Goal: Task Accomplishment & Management: Manage account settings

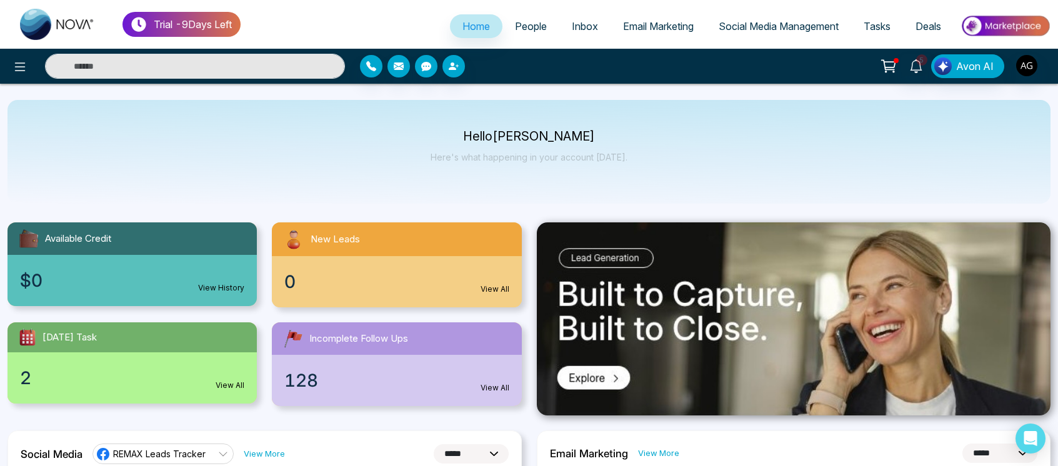
select select "*"
drag, startPoint x: 479, startPoint y: 129, endPoint x: 681, endPoint y: 188, distance: 210.8
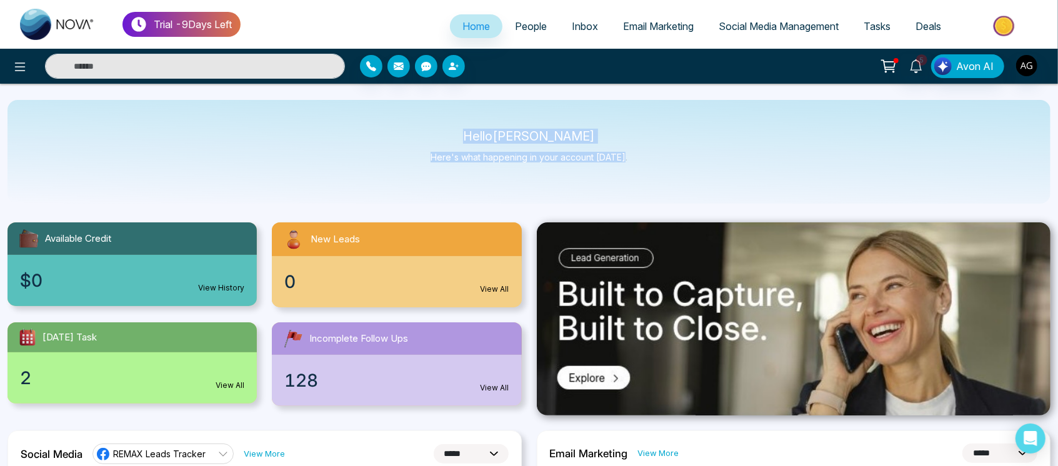
click at [681, 188] on div "Hello [PERSON_NAME] Here's what happening in your account [DATE]." at bounding box center [528, 152] width 1043 height 104
drag, startPoint x: 681, startPoint y: 188, endPoint x: 455, endPoint y: 112, distance: 238.5
click at [455, 112] on div "Hello [PERSON_NAME] Here's what happening in your account [DATE]." at bounding box center [528, 152] width 1043 height 104
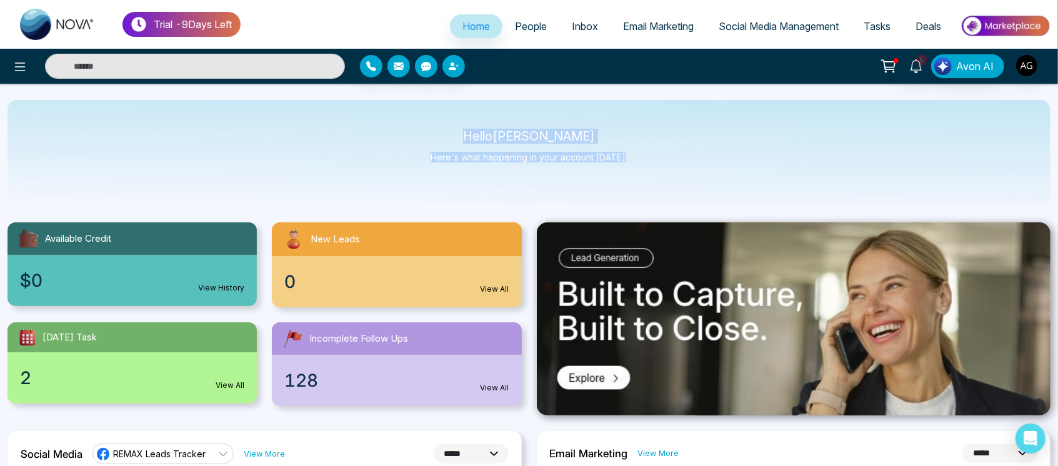
drag, startPoint x: 472, startPoint y: 130, endPoint x: 697, endPoint y: 167, distance: 228.1
click at [697, 167] on div "Hello [PERSON_NAME] Here's what happening in your account [DATE]." at bounding box center [528, 152] width 1043 height 104
drag, startPoint x: 697, startPoint y: 167, endPoint x: 495, endPoint y: 137, distance: 204.8
click at [495, 137] on div "Hello [PERSON_NAME] Here's what happening in your account [DATE]." at bounding box center [528, 152] width 1043 height 104
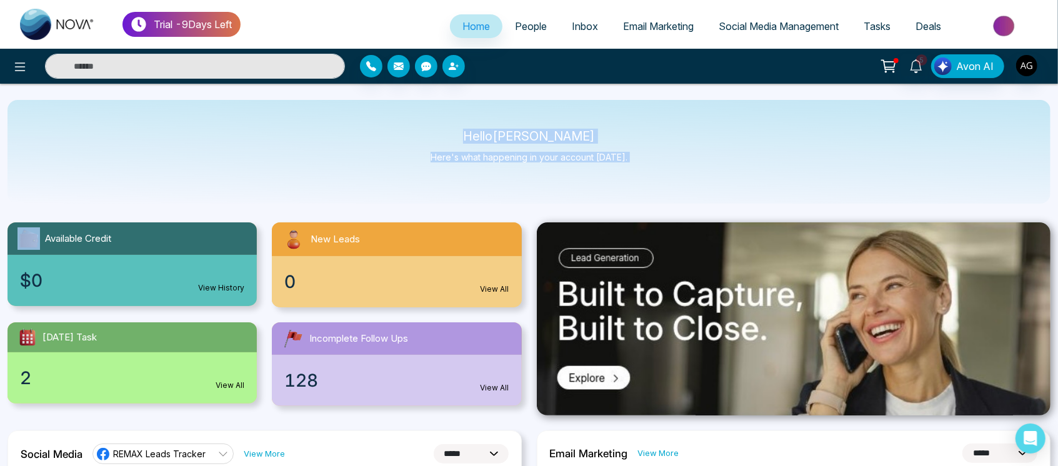
click at [460, 139] on p "Hello [PERSON_NAME]" at bounding box center [529, 136] width 197 height 11
drag, startPoint x: 480, startPoint y: 137, endPoint x: 638, endPoint y: 146, distance: 158.3
click at [638, 146] on div "Hello [PERSON_NAME] Here's what happening in your account [DATE]." at bounding box center [528, 152] width 1043 height 104
drag, startPoint x: 483, startPoint y: 131, endPoint x: 647, endPoint y: 167, distance: 168.3
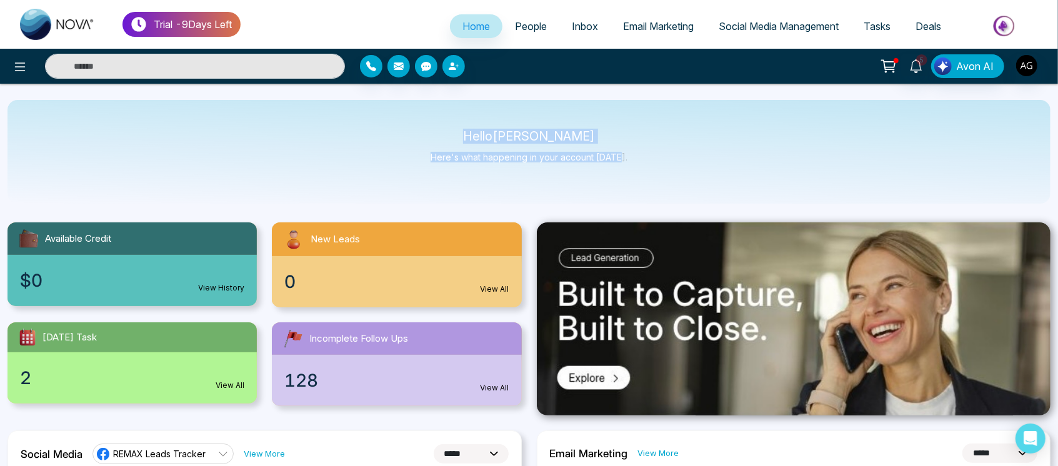
click at [647, 167] on div "Hello [PERSON_NAME] Here's what happening in your account [DATE]." at bounding box center [528, 152] width 1043 height 104
drag, startPoint x: 466, startPoint y: 135, endPoint x: 629, endPoint y: 171, distance: 167.1
click at [629, 171] on div "Hello [PERSON_NAME] Here's what happening in your account [DATE]." at bounding box center [528, 152] width 1043 height 104
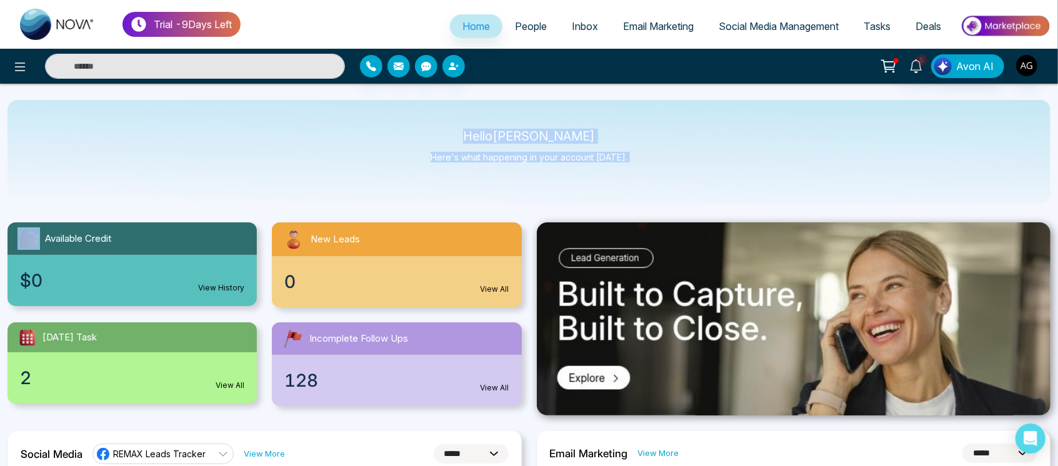
drag, startPoint x: 629, startPoint y: 171, endPoint x: 469, endPoint y: 139, distance: 162.5
click at [469, 139] on div "Hello [PERSON_NAME] Here's what happening in your account [DATE]." at bounding box center [528, 152] width 1043 height 104
click at [469, 139] on p "Hello [PERSON_NAME]" at bounding box center [529, 136] width 197 height 11
drag, startPoint x: 481, startPoint y: 137, endPoint x: 665, endPoint y: 155, distance: 185.2
click at [665, 155] on div "Hello [PERSON_NAME] Here's what happening in your account [DATE]." at bounding box center [528, 152] width 1043 height 104
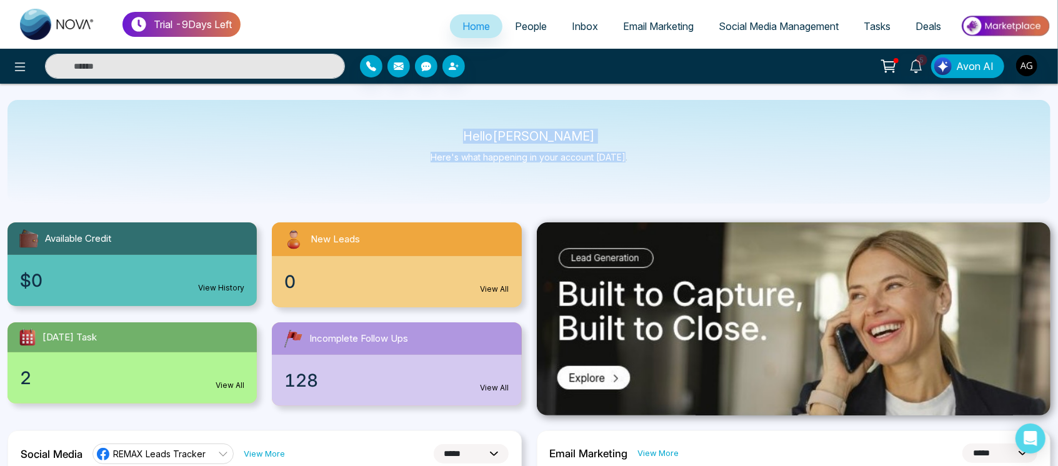
click at [665, 155] on div "Hello [PERSON_NAME] Here's what happening in your account [DATE]." at bounding box center [528, 152] width 1043 height 104
drag, startPoint x: 475, startPoint y: 131, endPoint x: 650, endPoint y: 164, distance: 178.1
click at [650, 164] on div "Hello [PERSON_NAME] Here's what happening in your account [DATE]." at bounding box center [528, 152] width 1043 height 104
drag, startPoint x: 650, startPoint y: 164, endPoint x: 427, endPoint y: 136, distance: 224.8
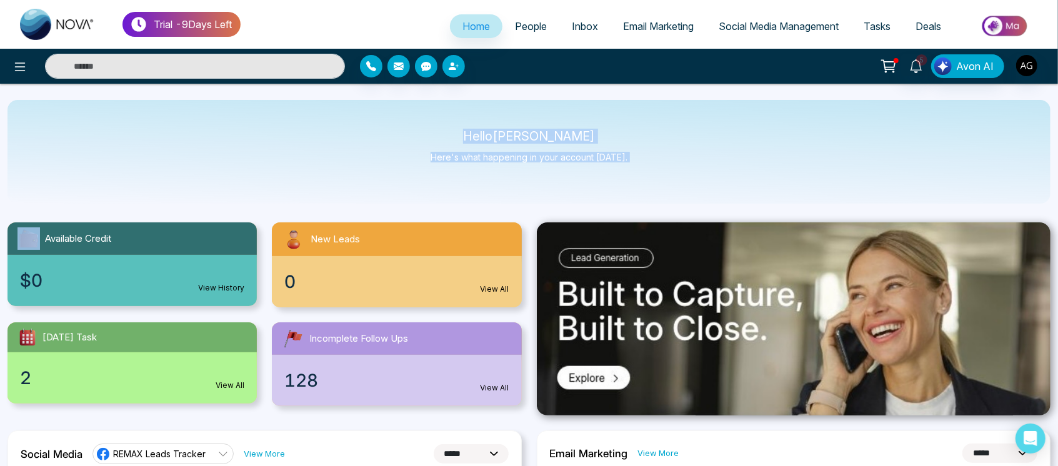
click at [427, 136] on div "Hello [PERSON_NAME] Here's what happening in your account [DATE]." at bounding box center [528, 152] width 1043 height 104
drag, startPoint x: 475, startPoint y: 137, endPoint x: 642, endPoint y: 165, distance: 169.1
click at [642, 165] on div "Hello [PERSON_NAME] Here's what happening in your account [DATE]." at bounding box center [528, 152] width 1043 height 104
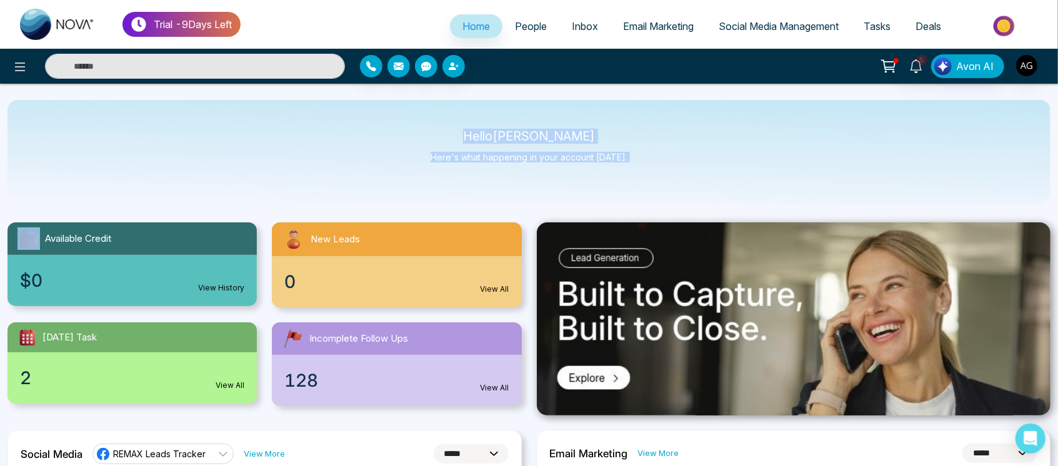
drag, startPoint x: 642, startPoint y: 165, endPoint x: 449, endPoint y: 130, distance: 195.6
click at [449, 130] on div "Hello [PERSON_NAME] Here's what happening in your account [DATE]." at bounding box center [528, 152] width 1043 height 104
drag, startPoint x: 481, startPoint y: 132, endPoint x: 666, endPoint y: 178, distance: 190.7
click at [666, 178] on div "Hello [PERSON_NAME] Here's what happening in your account [DATE]." at bounding box center [528, 152] width 1043 height 104
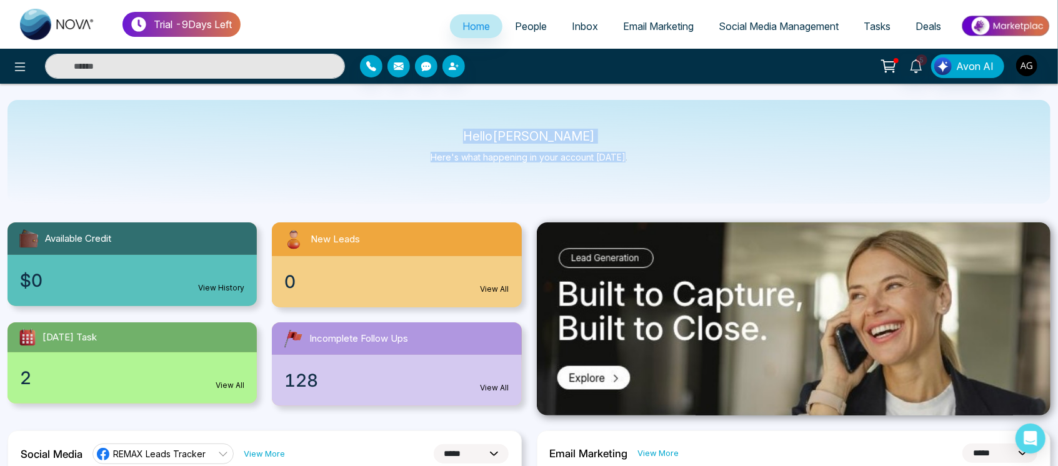
click at [666, 178] on div "Hello [PERSON_NAME] Here's what happening in your account [DATE]." at bounding box center [528, 152] width 1043 height 104
drag, startPoint x: 627, startPoint y: 155, endPoint x: 452, endPoint y: 136, distance: 176.0
click at [452, 136] on div "Hello [PERSON_NAME] Here's what happening in your account [DATE]." at bounding box center [528, 152] width 1043 height 104
click at [452, 136] on p "Hello [PERSON_NAME]" at bounding box center [529, 136] width 197 height 11
drag, startPoint x: 479, startPoint y: 136, endPoint x: 665, endPoint y: 187, distance: 192.5
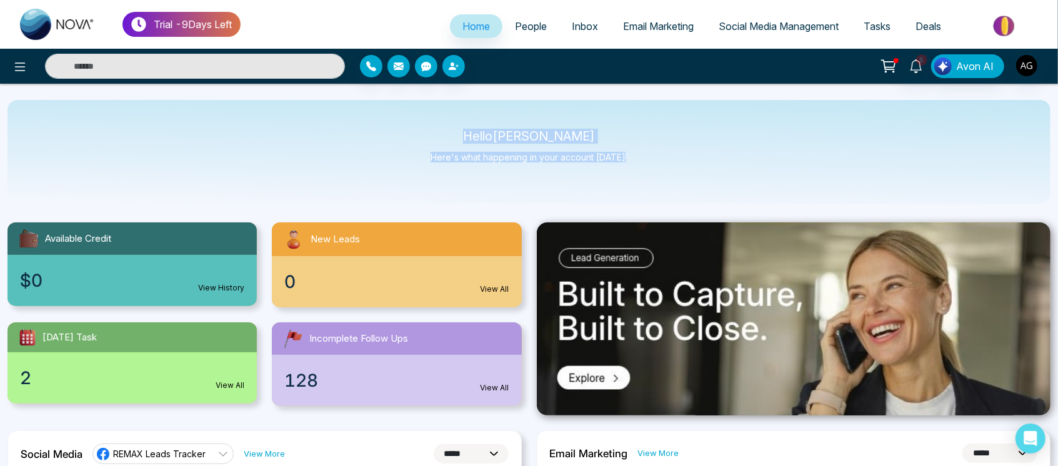
click at [665, 187] on div "Hello [PERSON_NAME] Here's what happening in your account [DATE]." at bounding box center [528, 152] width 1043 height 104
drag, startPoint x: 643, startPoint y: 160, endPoint x: 452, endPoint y: 137, distance: 192.5
click at [452, 137] on div "Hello [PERSON_NAME] Here's what happening in your account [DATE]." at bounding box center [528, 152] width 1043 height 104
click at [452, 137] on p "Hello [PERSON_NAME]" at bounding box center [529, 136] width 197 height 11
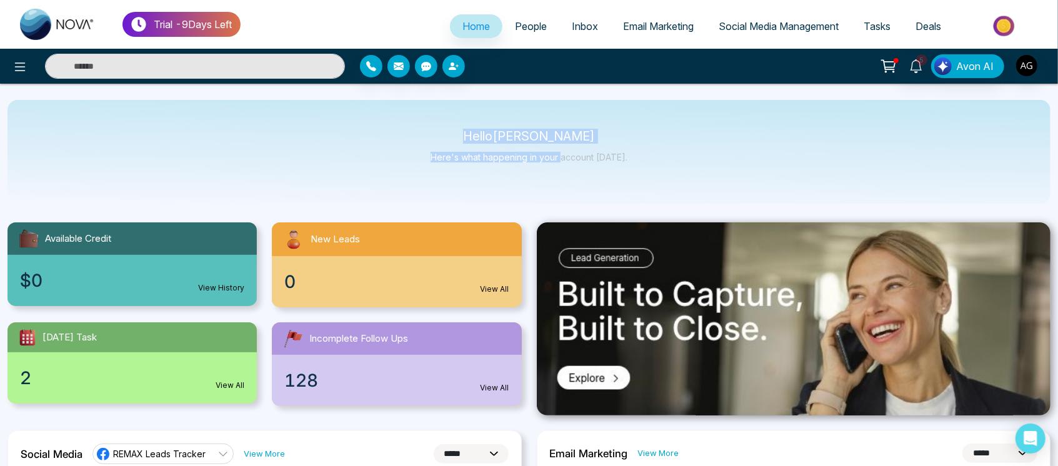
drag, startPoint x: 472, startPoint y: 137, endPoint x: 601, endPoint y: 182, distance: 136.9
click at [601, 182] on div "Hello [PERSON_NAME] Here's what happening in your account [DATE]." at bounding box center [528, 152] width 1043 height 104
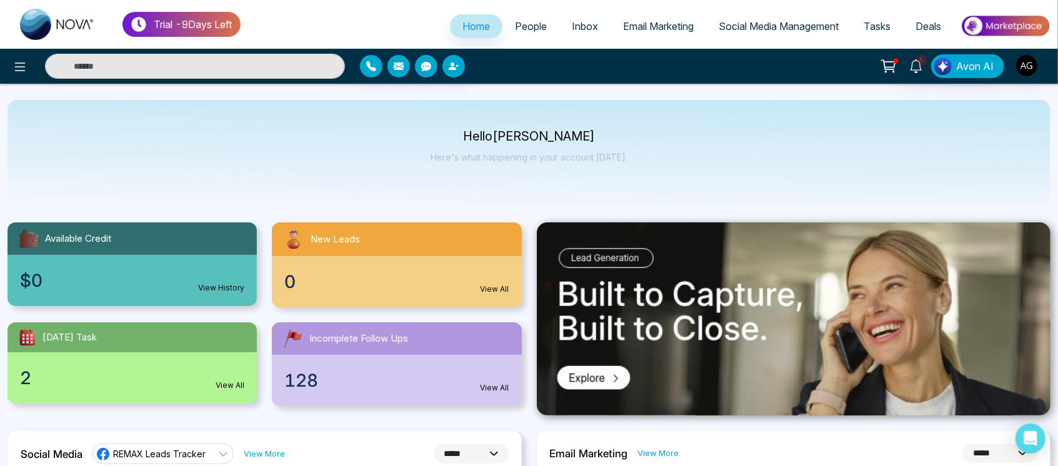
click at [609, 167] on div "Hello [PERSON_NAME] Here's what happening in your account [DATE]." at bounding box center [529, 151] width 197 height 41
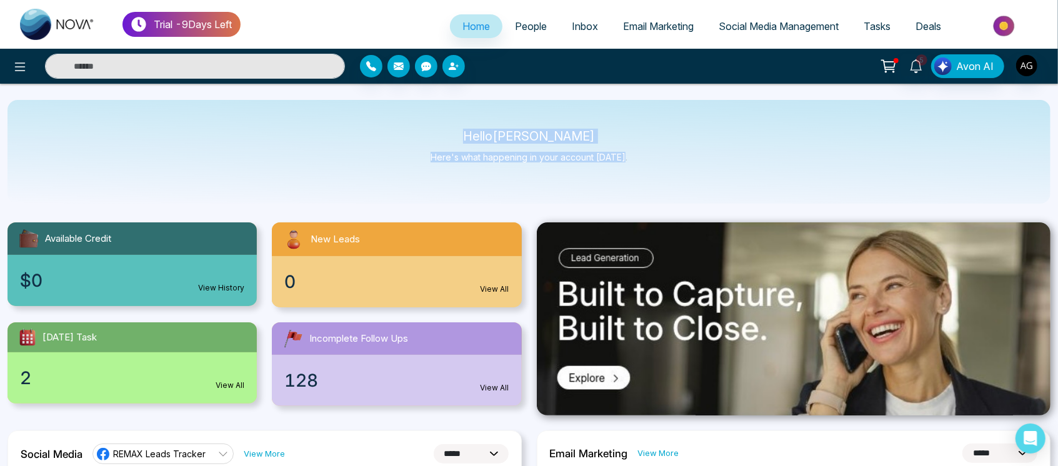
drag, startPoint x: 638, startPoint y: 152, endPoint x: 462, endPoint y: 134, distance: 177.2
click at [462, 134] on div "Hello [PERSON_NAME] Here's what happening in your account [DATE]." at bounding box center [528, 152] width 1043 height 104
click at [462, 134] on p "Hello [PERSON_NAME]" at bounding box center [529, 136] width 197 height 11
drag, startPoint x: 462, startPoint y: 134, endPoint x: 617, endPoint y: 165, distance: 158.7
click at [617, 165] on div "Hello [PERSON_NAME] Here's what happening in your account [DATE]." at bounding box center [529, 151] width 197 height 41
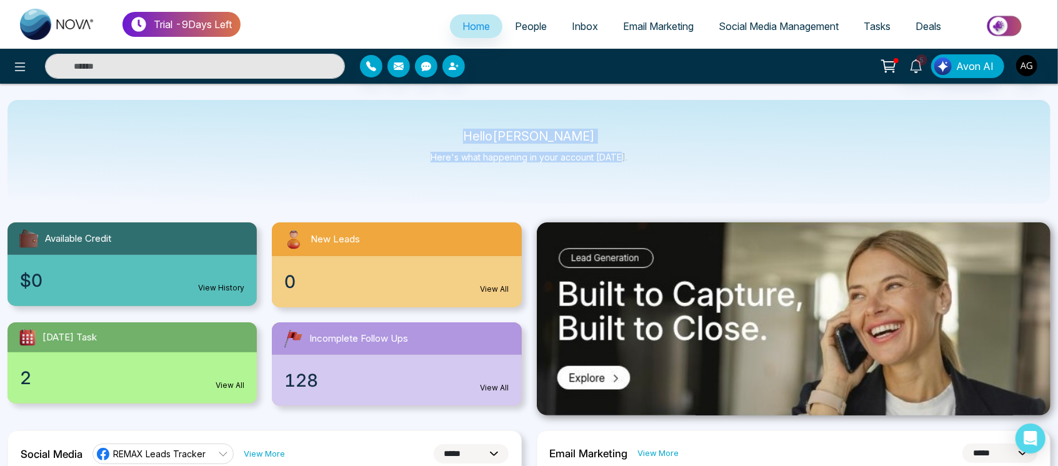
click at [617, 165] on div "Hello [PERSON_NAME] Here's what happening in your account [DATE]." at bounding box center [529, 151] width 197 height 41
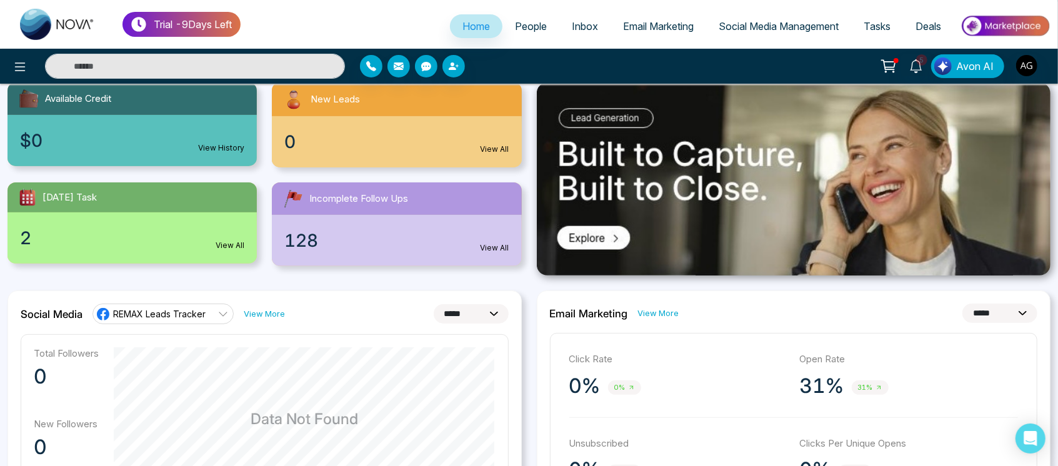
scroll to position [139, 0]
drag, startPoint x: 18, startPoint y: 316, endPoint x: 347, endPoint y: 316, distance: 328.7
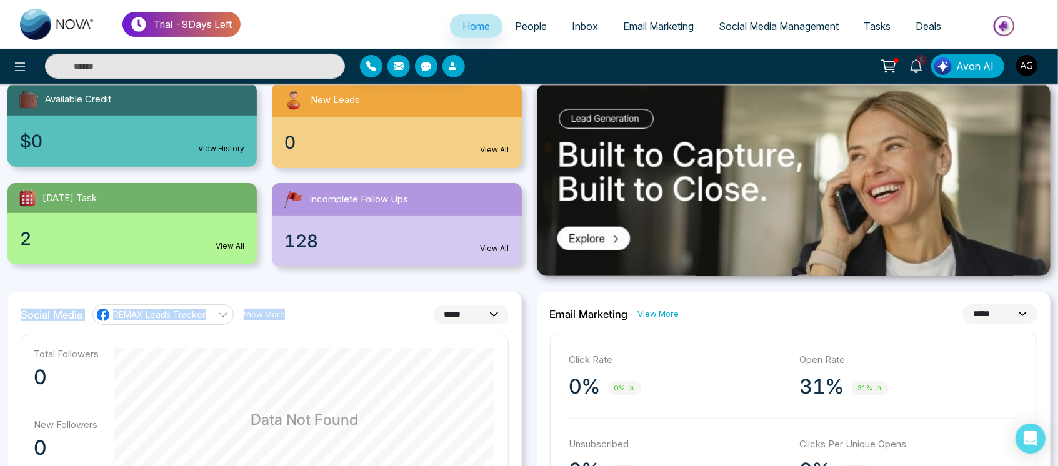
click at [347, 316] on div "**********" at bounding box center [265, 314] width 488 height 20
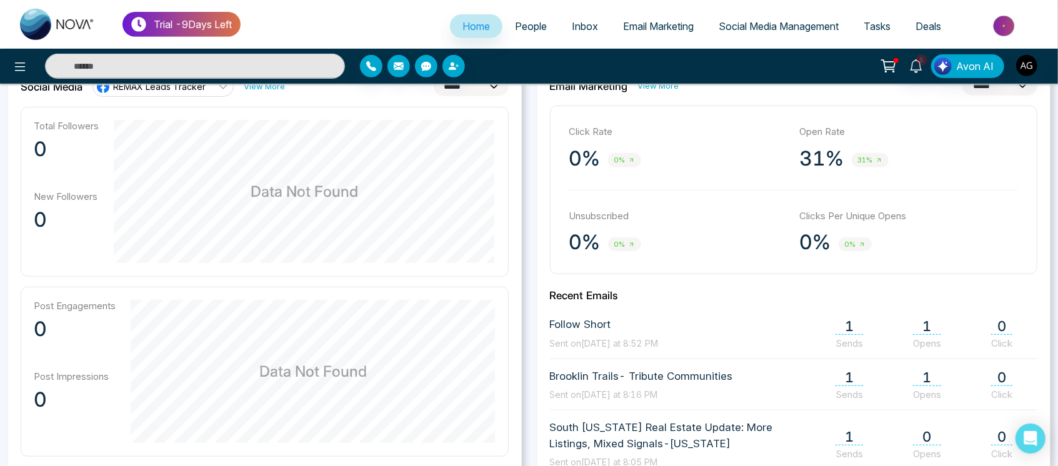
scroll to position [374, 0]
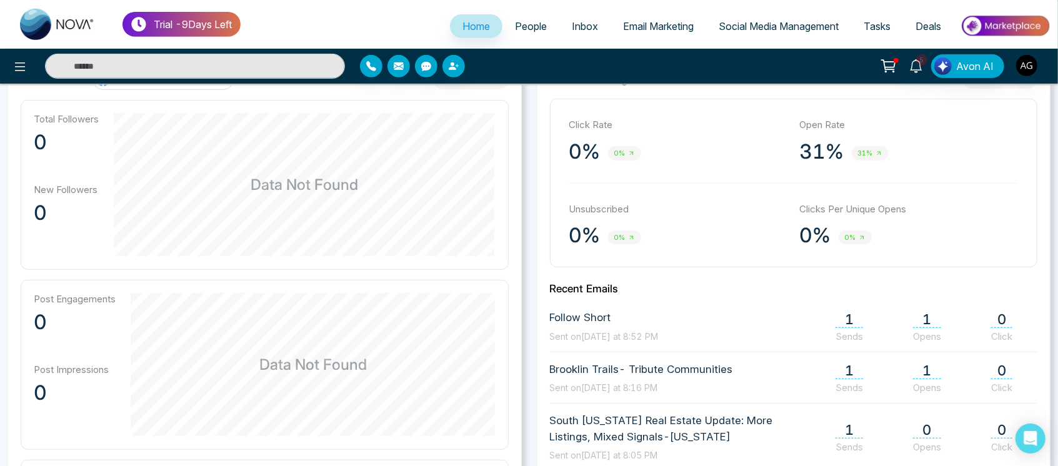
click at [382, 326] on div "Total Followers 0 New Followers 0 Data Not Found Post Engagements 0 Post Impres…" at bounding box center [265, 365] width 488 height 530
click at [239, 249] on div "Total Followers 0 New Followers 0 Data Not Found Post Engagements 0 Post Impres…" at bounding box center [265, 365] width 488 height 530
click at [347, 192] on div "Data Not Found" at bounding box center [305, 185] width 382 height 144
click at [304, 183] on span "Data Not Found" at bounding box center [304, 185] width 107 height 22
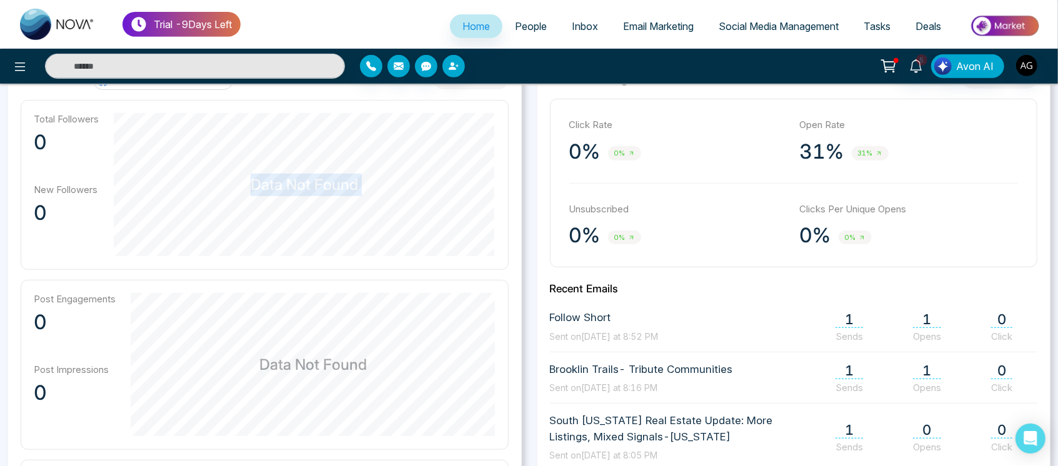
click at [304, 183] on span "Data Not Found" at bounding box center [304, 185] width 107 height 22
click at [342, 276] on div "Total Followers 0 New Followers 0 Data Not Found Post Engagements 0 Post Impres…" at bounding box center [265, 365] width 488 height 530
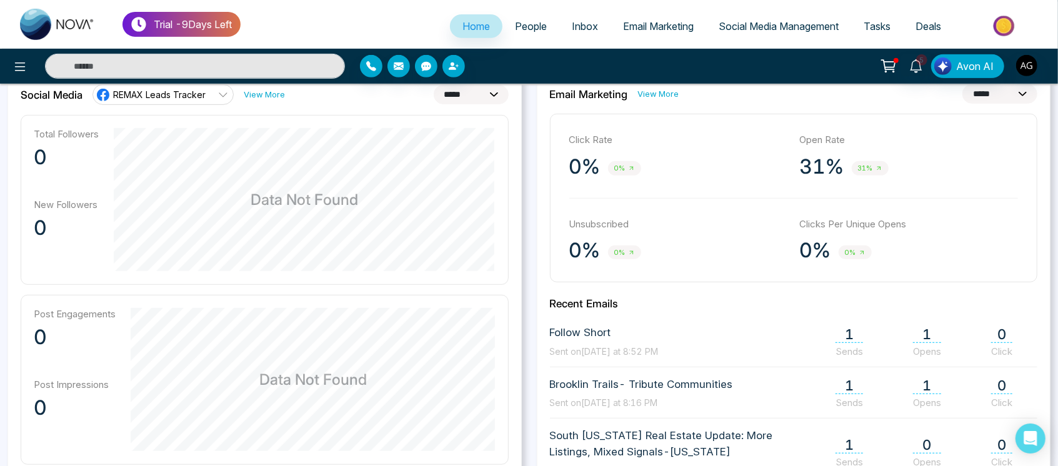
scroll to position [356, 0]
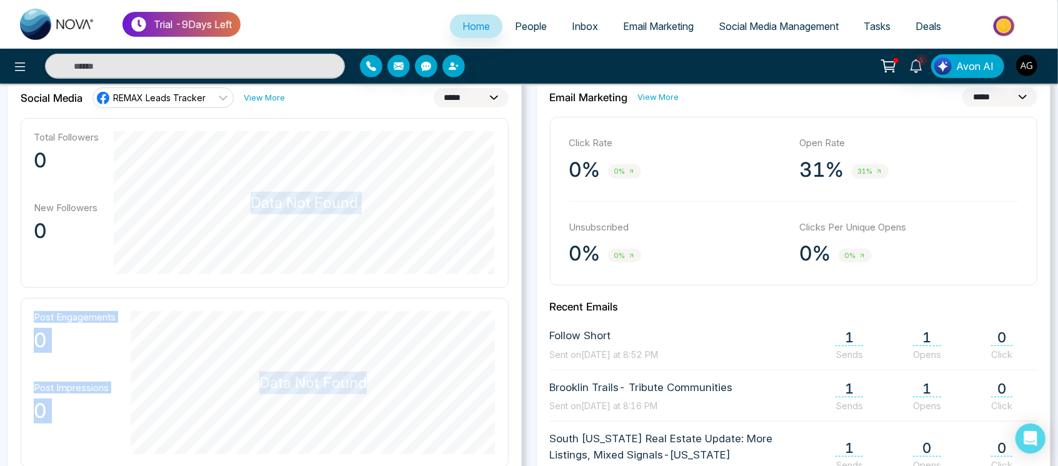
click at [387, 368] on div "Total Followers 0 New Followers 0 Data Not Found Post Engagements 0 Post Impres…" at bounding box center [265, 383] width 488 height 530
click at [274, 212] on span "Data Not Found" at bounding box center [304, 203] width 107 height 22
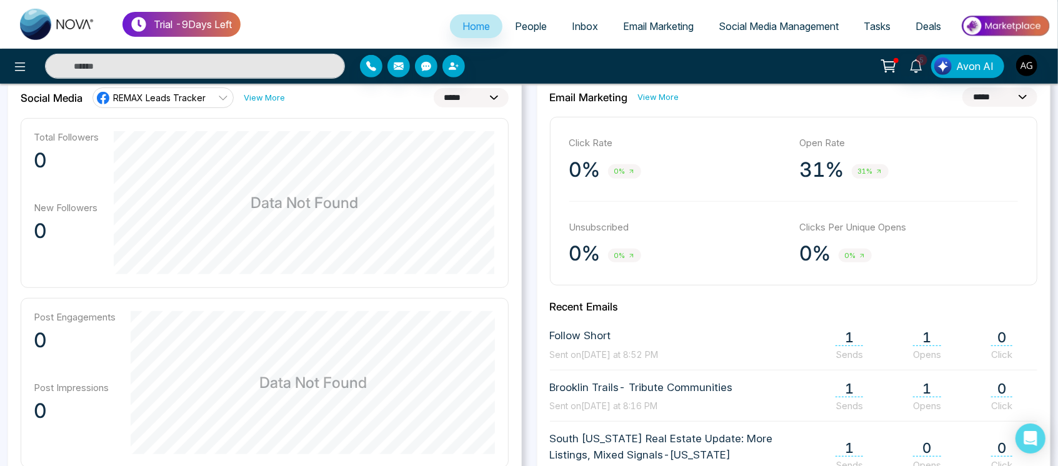
click at [377, 367] on div "Total Followers 0 New Followers 0 Data Not Found Post Engagements 0 Post Impres…" at bounding box center [265, 383] width 488 height 530
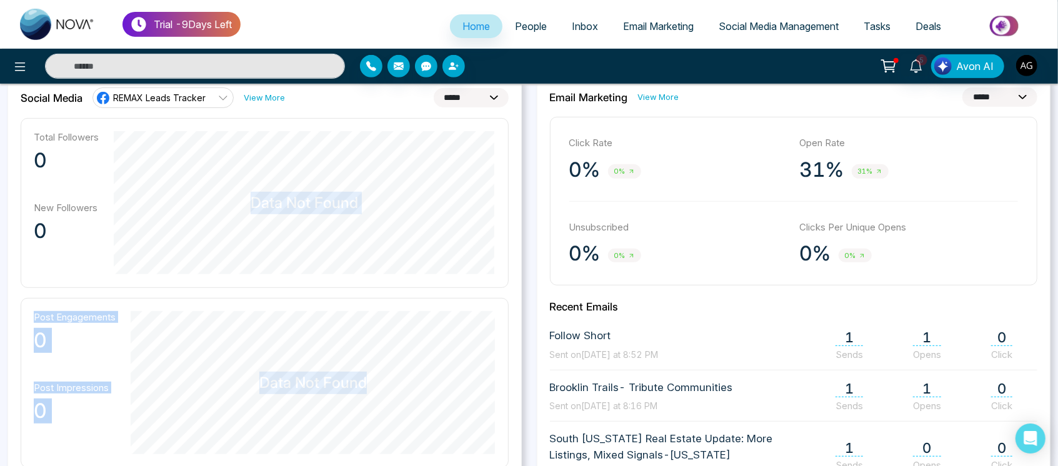
click at [372, 412] on div "Total Followers 0 New Followers 0 Data Not Found Post Engagements 0 Post Impres…" at bounding box center [265, 383] width 488 height 530
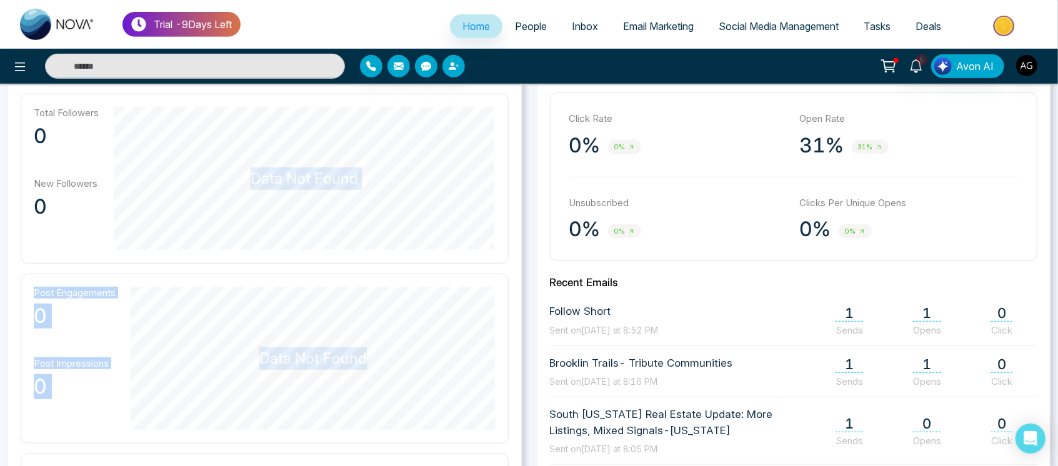
scroll to position [383, 0]
click at [496, 247] on div "Total Followers 0 New Followers 0 Data Not Found" at bounding box center [265, 176] width 488 height 170
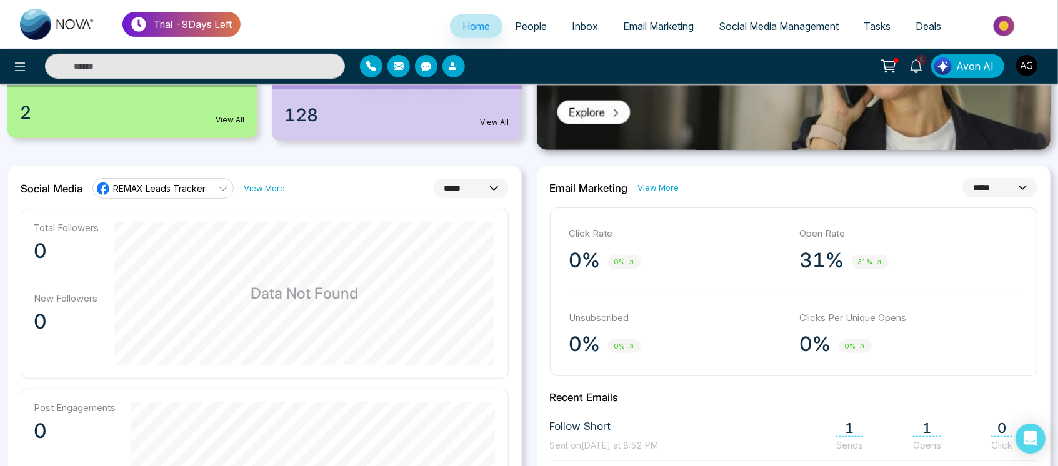
scroll to position [277, 0]
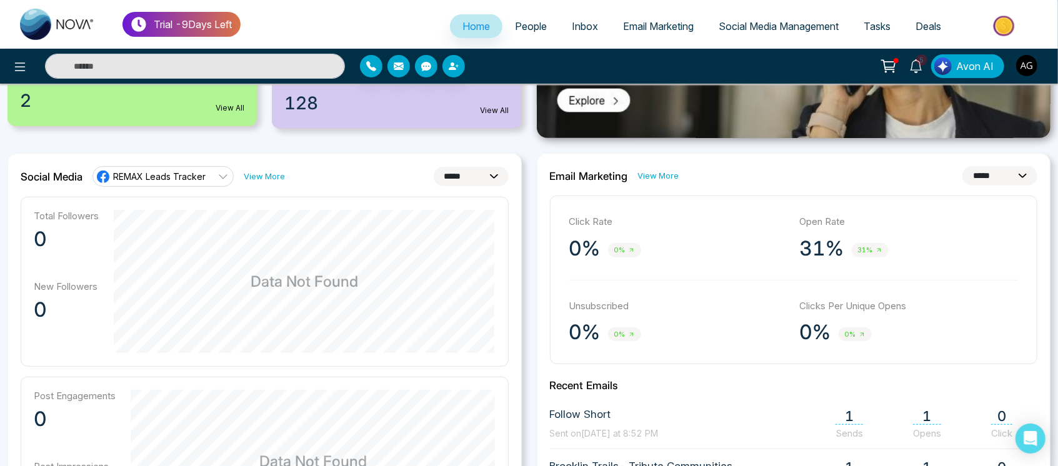
click at [26, 172] on h2 "Social Media" at bounding box center [52, 177] width 62 height 12
drag, startPoint x: 16, startPoint y: 172, endPoint x: 380, endPoint y: 182, distance: 363.8
click at [380, 182] on div "**********" at bounding box center [264, 446] width 514 height 586
click at [380, 182] on div "**********" at bounding box center [265, 176] width 488 height 20
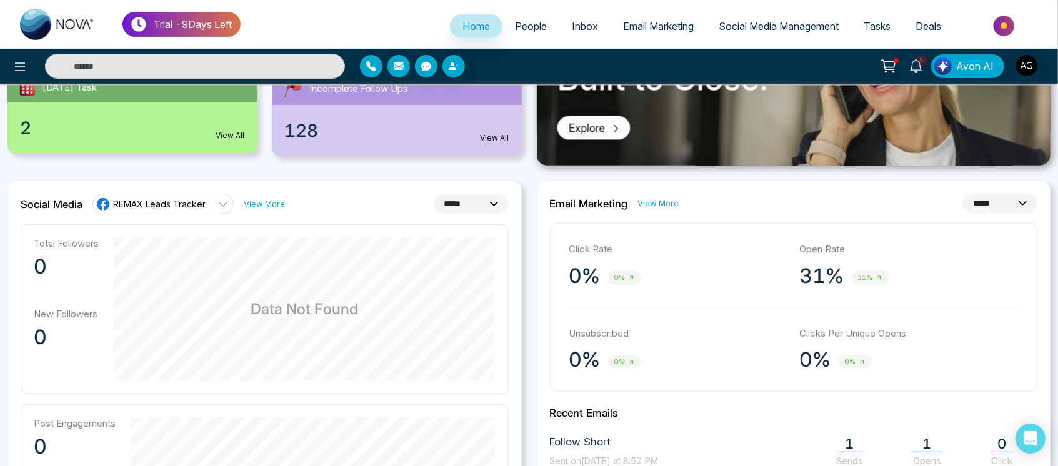
scroll to position [233, 0]
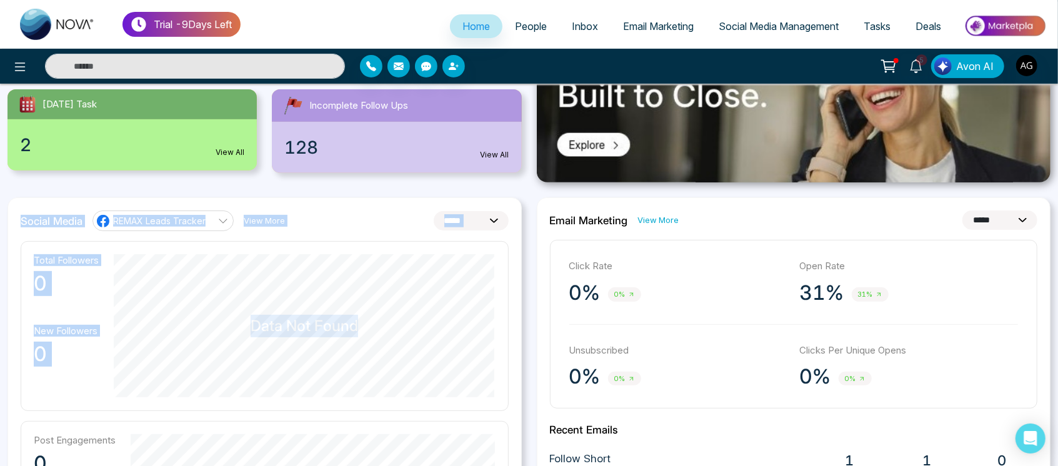
drag, startPoint x: 22, startPoint y: 219, endPoint x: 327, endPoint y: 251, distance: 307.3
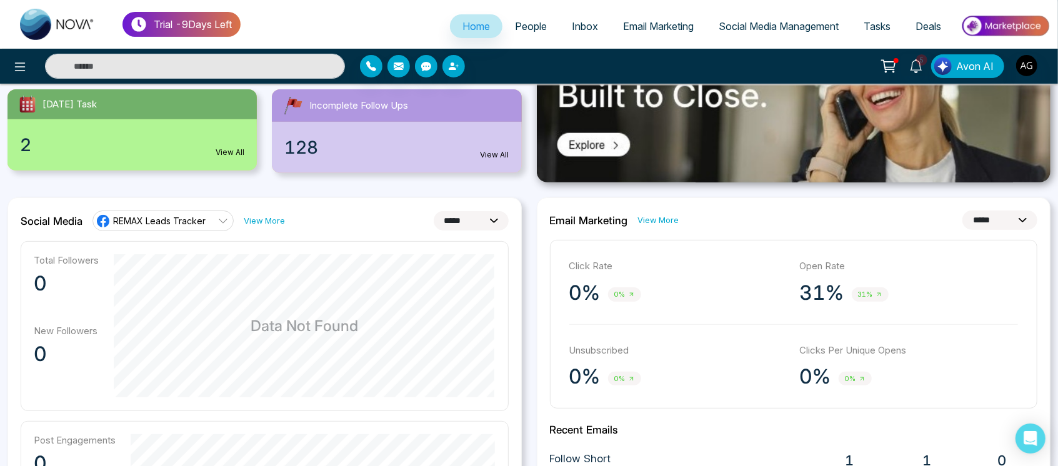
click at [327, 251] on div "Total Followers 0 New Followers 0 Data Not Found" at bounding box center [265, 326] width 488 height 170
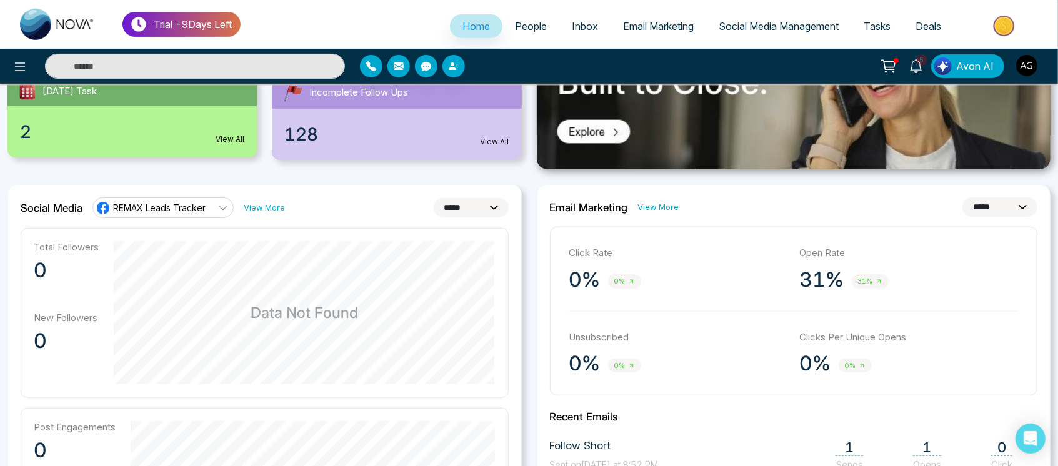
scroll to position [253, 0]
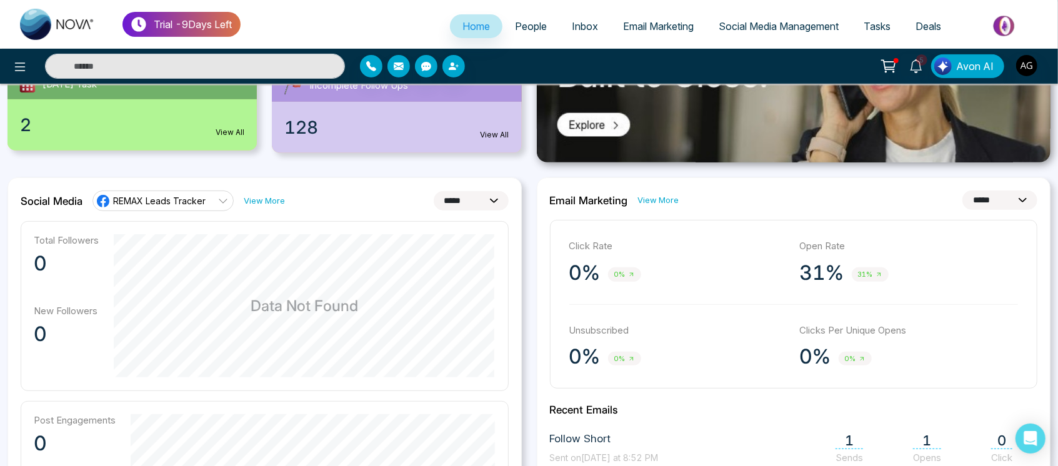
drag, startPoint x: 17, startPoint y: 204, endPoint x: 391, endPoint y: 198, distance: 374.3
click at [391, 198] on div "**********" at bounding box center [264, 470] width 514 height 586
click at [391, 198] on div "**********" at bounding box center [265, 201] width 488 height 20
click at [469, 196] on select "**********" at bounding box center [471, 200] width 75 height 19
click at [434, 191] on select "**********" at bounding box center [471, 200] width 75 height 19
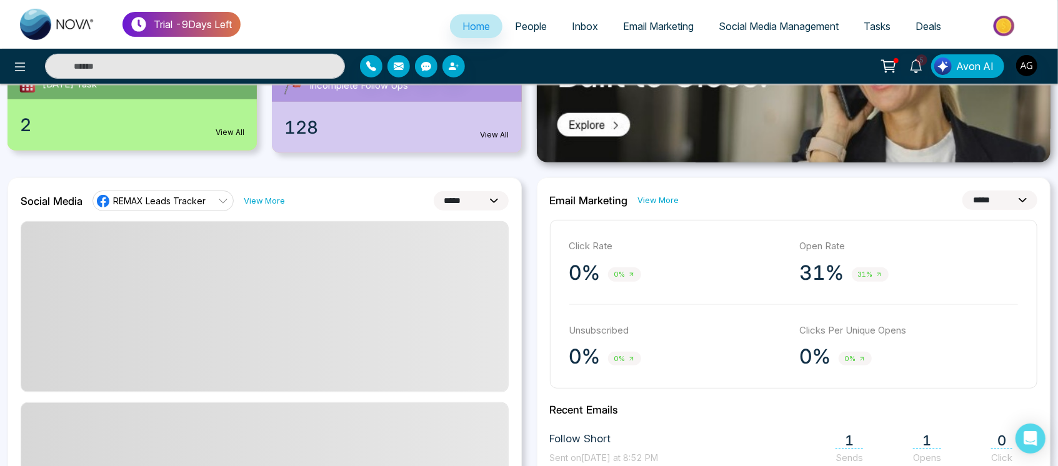
click at [485, 201] on select "**********" at bounding box center [471, 200] width 75 height 19
select select "*"
click at [434, 191] on select "**********" at bounding box center [471, 200] width 75 height 19
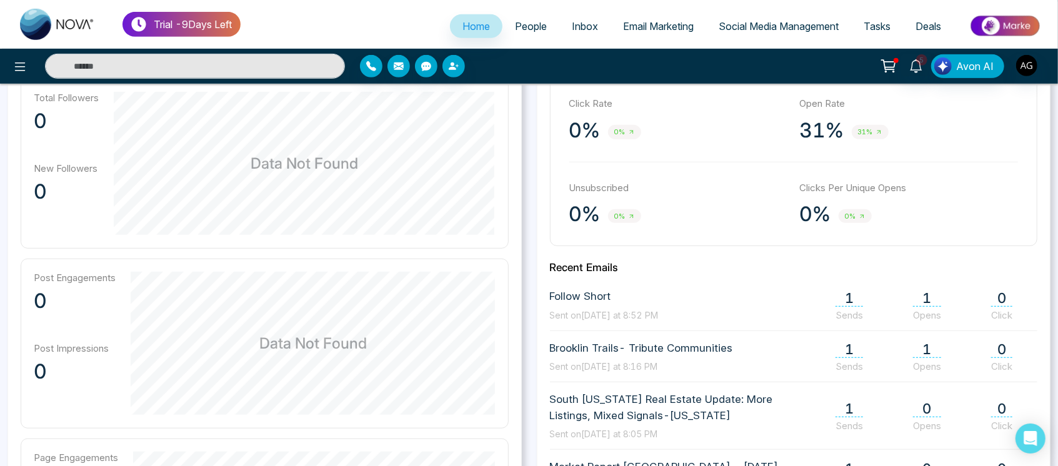
scroll to position [319, 0]
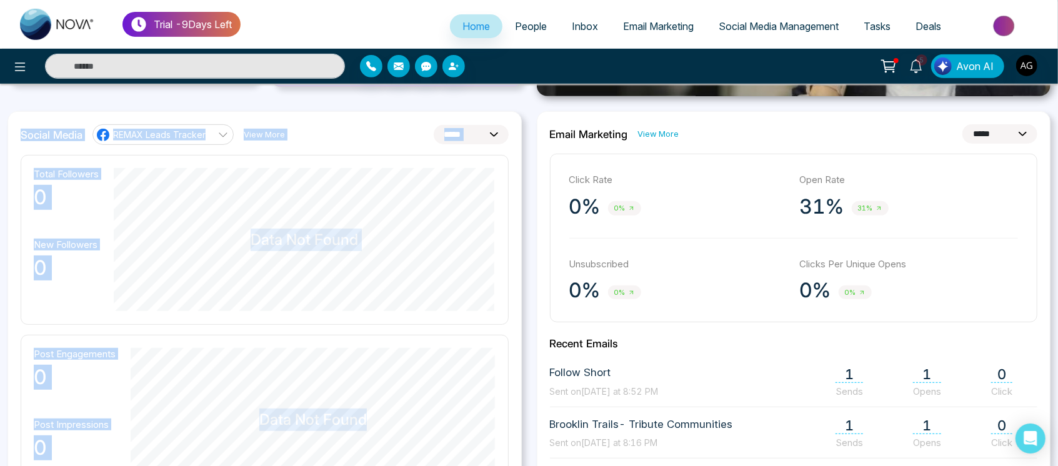
drag, startPoint x: 17, startPoint y: 139, endPoint x: 466, endPoint y: 339, distance: 490.6
click at [466, 339] on div "**********" at bounding box center [264, 404] width 514 height 586
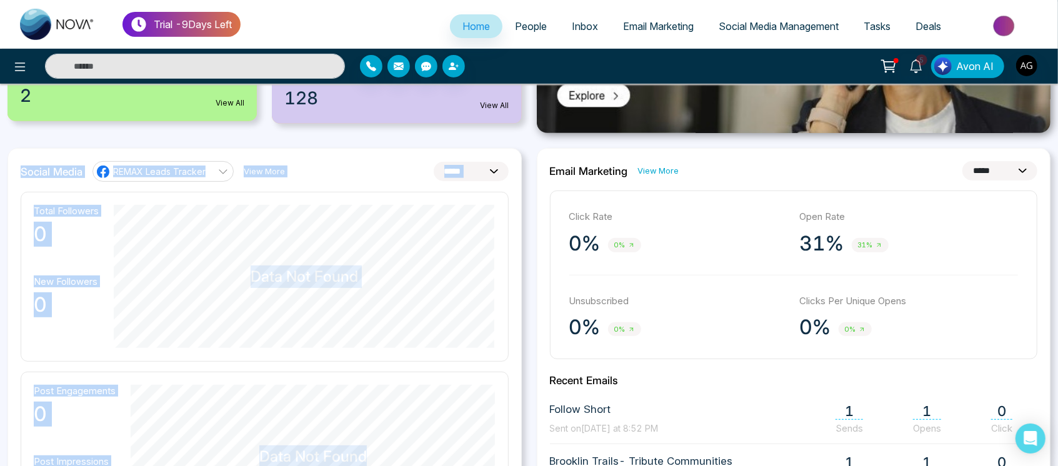
scroll to position [281, 0]
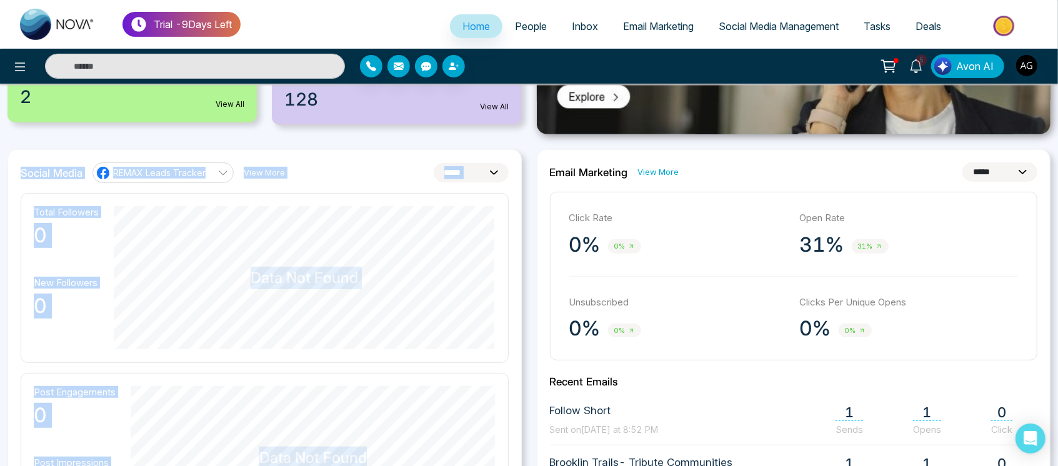
click at [349, 171] on div "**********" at bounding box center [265, 172] width 488 height 20
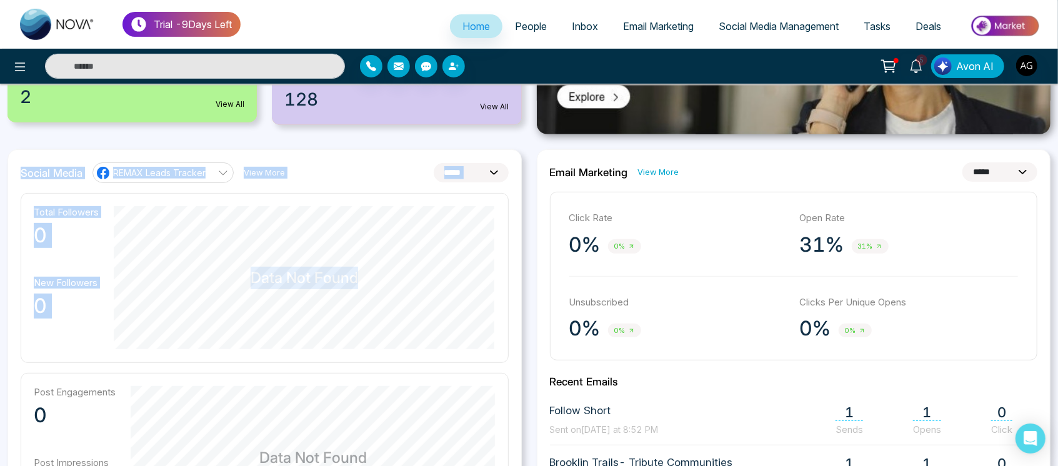
drag, startPoint x: 20, startPoint y: 177, endPoint x: 356, endPoint y: 190, distance: 335.8
click at [356, 190] on div "**********" at bounding box center [264, 442] width 514 height 586
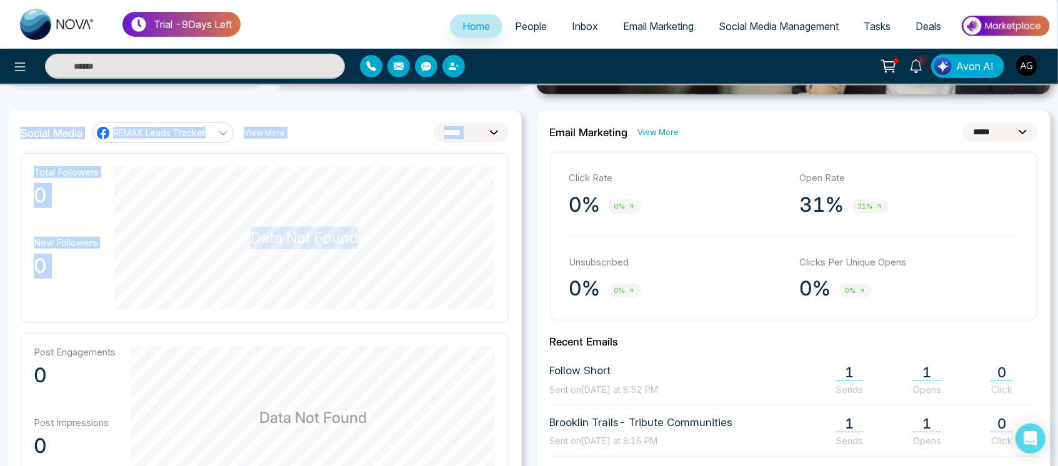
scroll to position [326, 0]
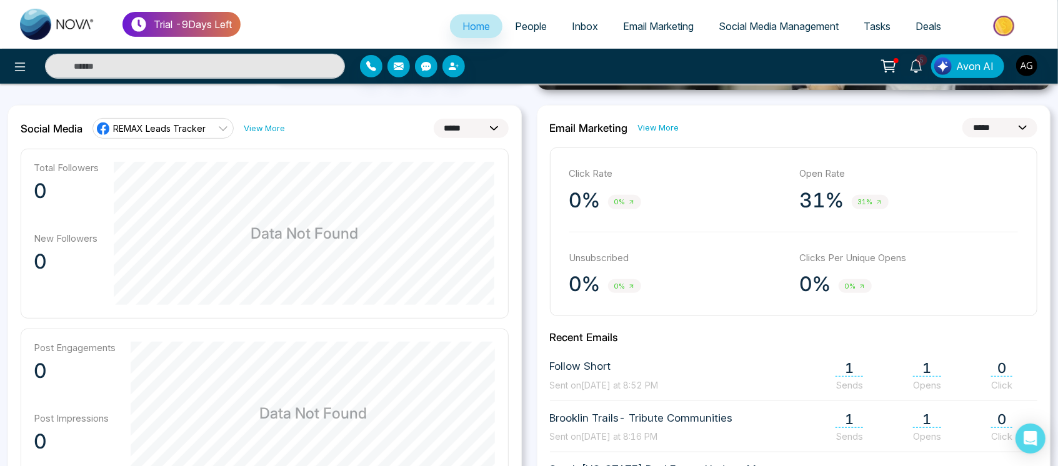
click at [351, 417] on span "Data Not Found" at bounding box center [312, 413] width 107 height 22
click at [1023, 64] on img "button" at bounding box center [1026, 65] width 21 height 21
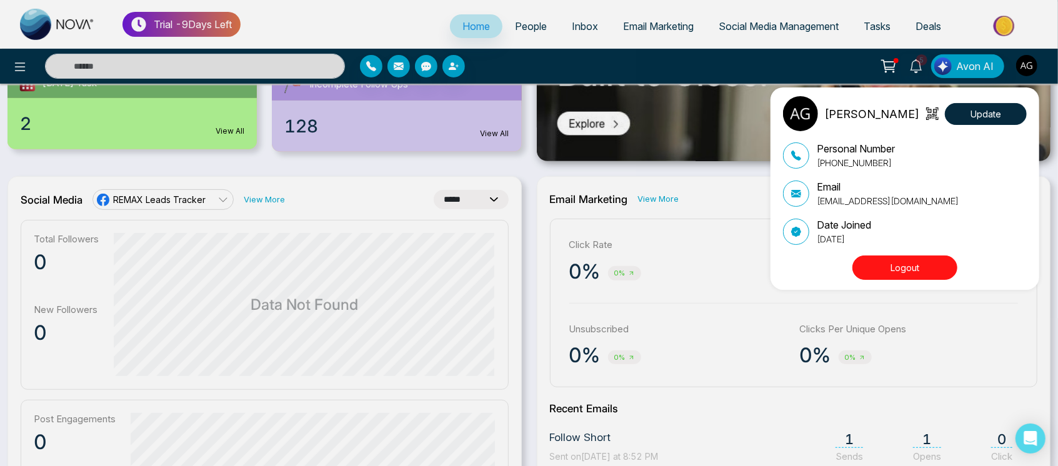
scroll to position [257, 0]
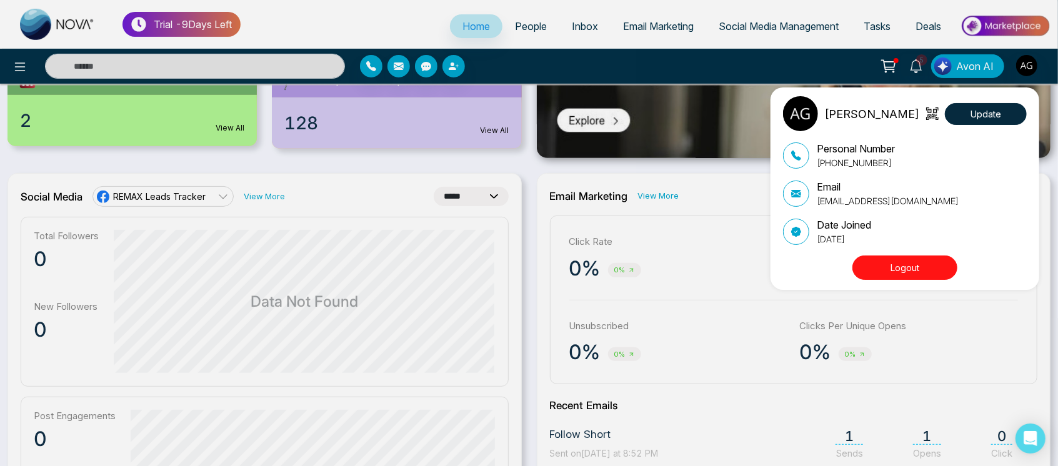
drag, startPoint x: 16, startPoint y: 191, endPoint x: 71, endPoint y: 194, distance: 54.5
click at [71, 194] on div "[PERSON_NAME] Update Personal Number [PHONE_NUMBER] Email [EMAIL_ADDRESS][DOMAI…" at bounding box center [529, 233] width 1058 height 466
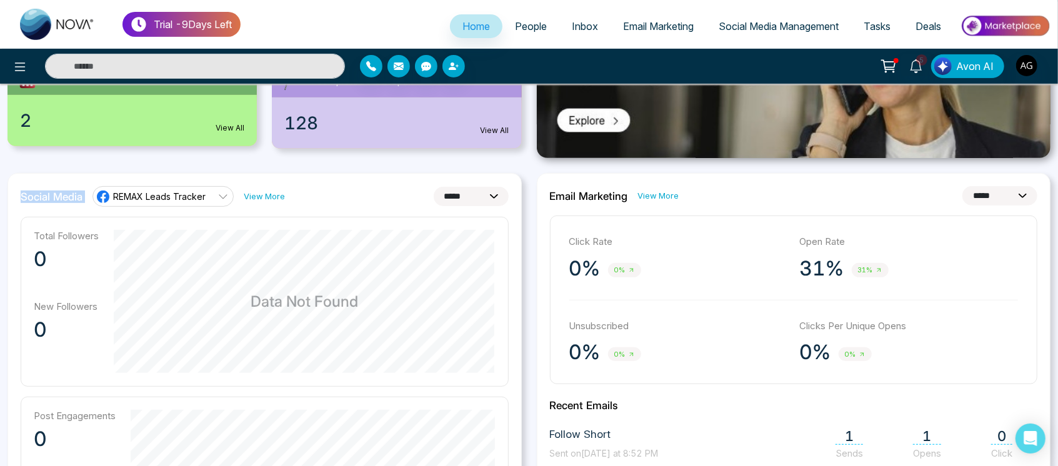
drag, startPoint x: 19, startPoint y: 192, endPoint x: 89, endPoint y: 198, distance: 70.8
click at [89, 198] on div "**********" at bounding box center [264, 466] width 514 height 586
click at [89, 198] on div "Social Media REMAX Leads Tracker View More" at bounding box center [153, 196] width 264 height 20
drag, startPoint x: 89, startPoint y: 198, endPoint x: 0, endPoint y: 194, distance: 89.5
click at [0, 194] on div "**********" at bounding box center [264, 466] width 529 height 586
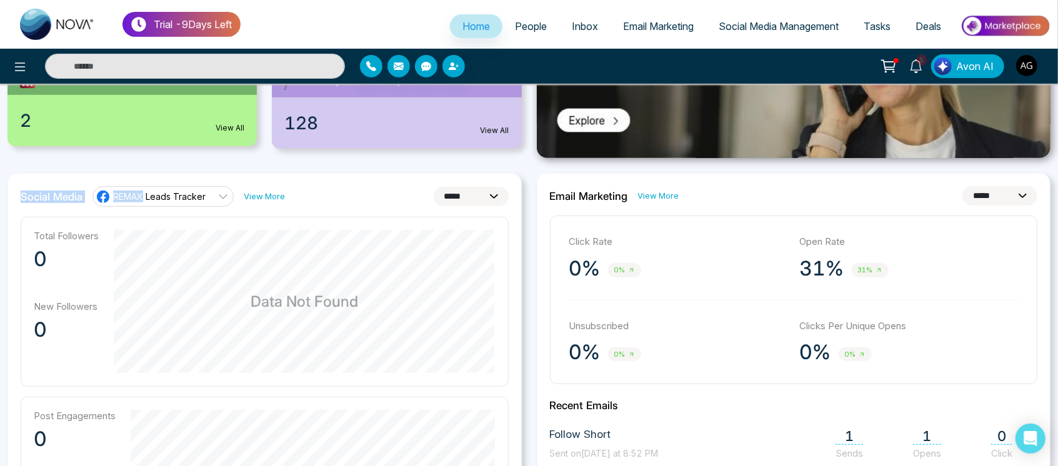
click at [0, 194] on div "**********" at bounding box center [264, 466] width 529 height 586
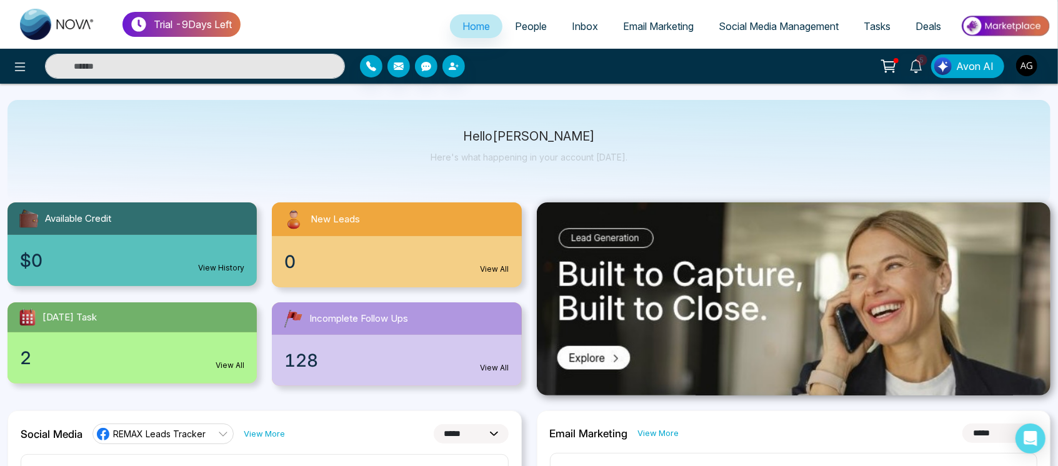
scroll to position [19, 0]
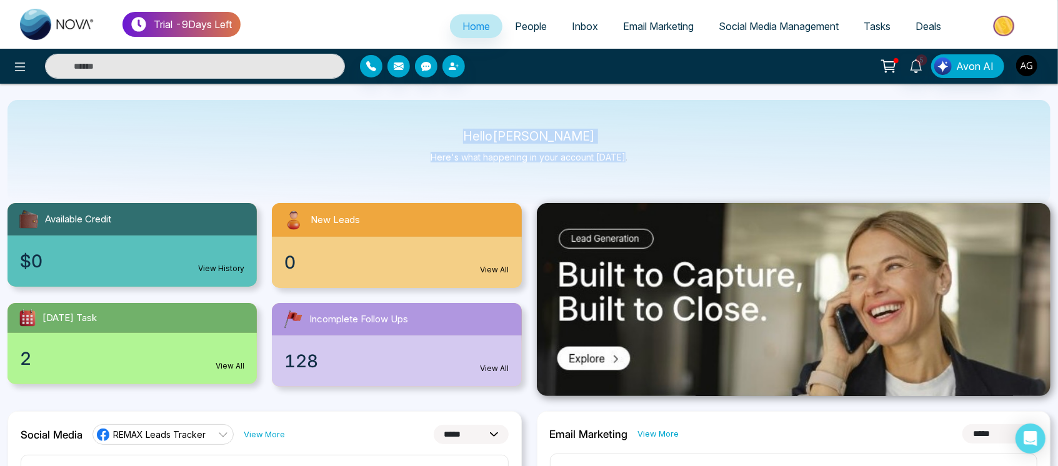
drag, startPoint x: 469, startPoint y: 131, endPoint x: 631, endPoint y: 147, distance: 162.7
click at [631, 147] on div "Hello [PERSON_NAME] Here's what happening in your account [DATE]." at bounding box center [528, 152] width 1043 height 104
drag, startPoint x: 476, startPoint y: 131, endPoint x: 646, endPoint y: 146, distance: 171.2
click at [646, 146] on div "Hello [PERSON_NAME] Here's what happening in your account [DATE]." at bounding box center [528, 152] width 1043 height 104
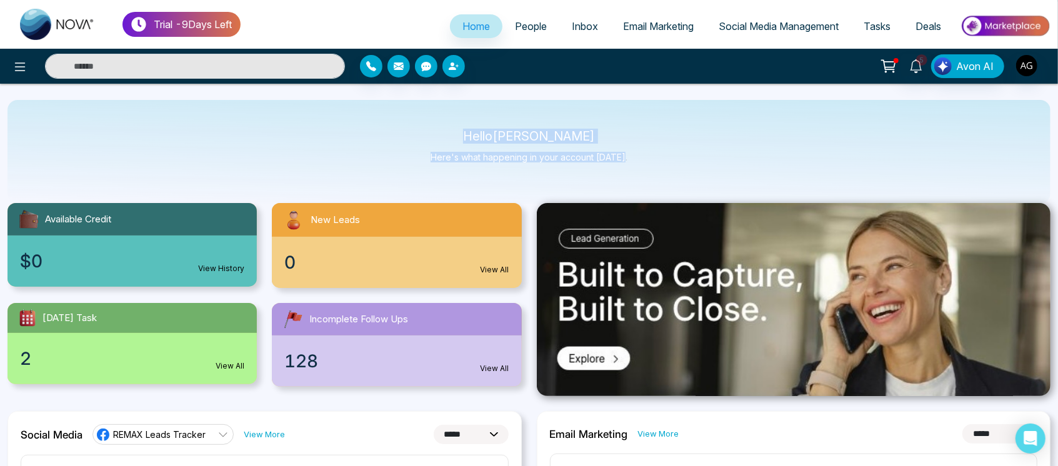
click at [646, 146] on div "Hello [PERSON_NAME] Here's what happening in your account [DATE]." at bounding box center [528, 152] width 1043 height 104
drag, startPoint x: 479, startPoint y: 136, endPoint x: 631, endPoint y: 168, distance: 155.8
click at [631, 168] on div "Hello [PERSON_NAME] Here's what happening in your account [DATE]." at bounding box center [528, 152] width 1043 height 104
drag, startPoint x: 631, startPoint y: 168, endPoint x: 429, endPoint y: 130, distance: 206.0
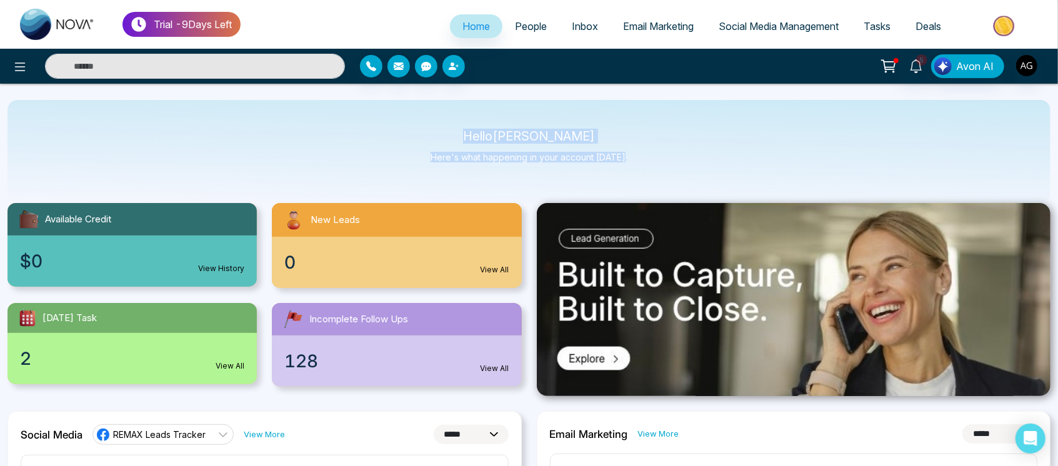
click at [429, 130] on div "Hello [PERSON_NAME] Here's what happening in your account [DATE]." at bounding box center [528, 152] width 1043 height 104
drag, startPoint x: 478, startPoint y: 136, endPoint x: 670, endPoint y: 164, distance: 194.0
click at [670, 164] on div "Hello [PERSON_NAME] Here's what happening in your account [DATE]." at bounding box center [528, 152] width 1043 height 104
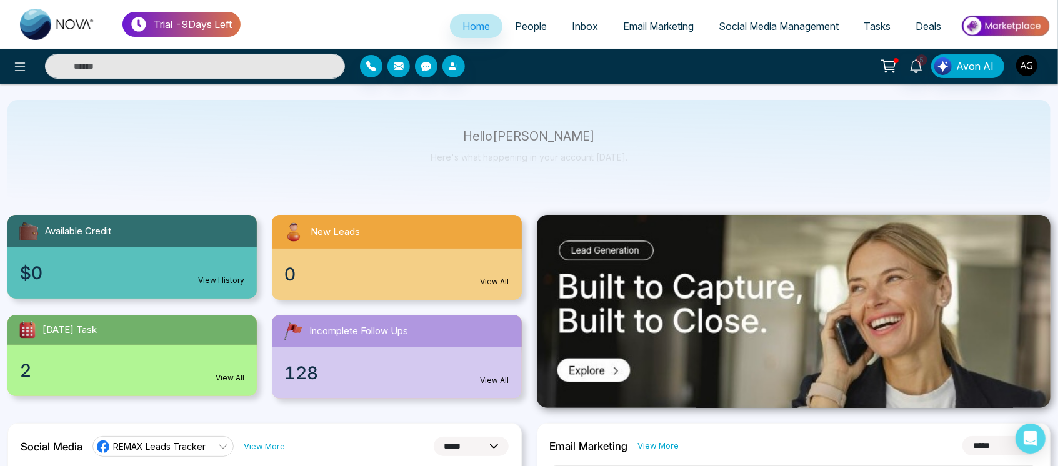
scroll to position [0, 0]
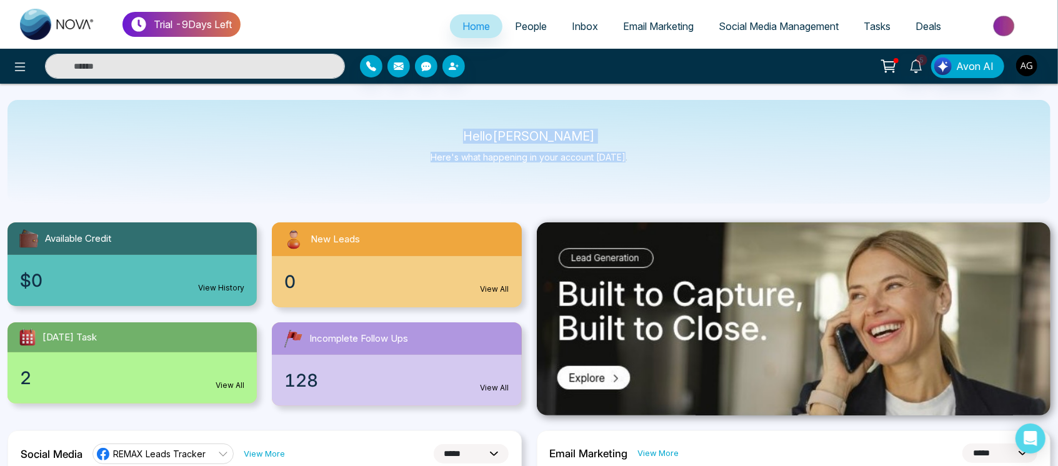
drag, startPoint x: 476, startPoint y: 136, endPoint x: 657, endPoint y: 177, distance: 185.8
click at [657, 177] on div "Hello [PERSON_NAME] Here's what happening in your account [DATE]." at bounding box center [528, 152] width 1043 height 104
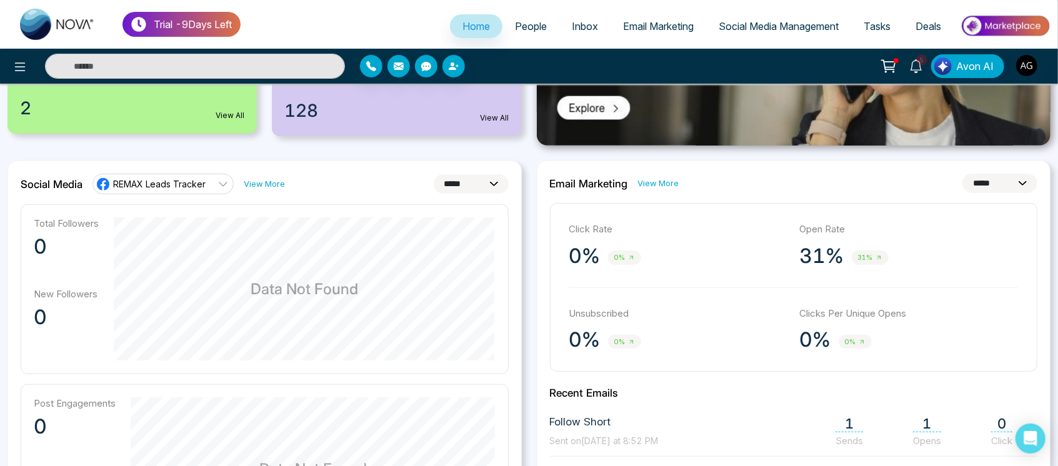
scroll to position [268, 0]
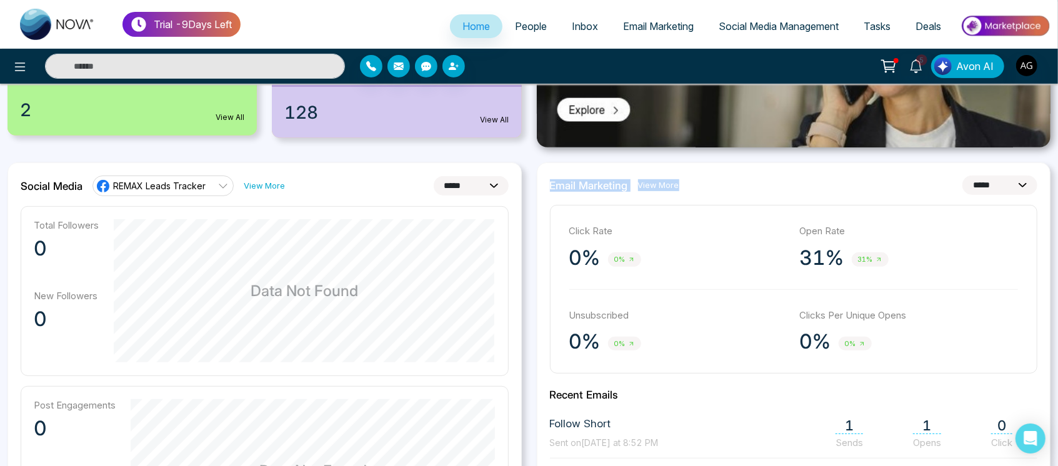
drag, startPoint x: 545, startPoint y: 187, endPoint x: 725, endPoint y: 164, distance: 181.4
click at [725, 164] on div "**********" at bounding box center [794, 455] width 514 height 586
drag, startPoint x: 721, startPoint y: 193, endPoint x: 569, endPoint y: 236, distance: 158.3
click at [569, 236] on div "**********" at bounding box center [794, 455] width 514 height 586
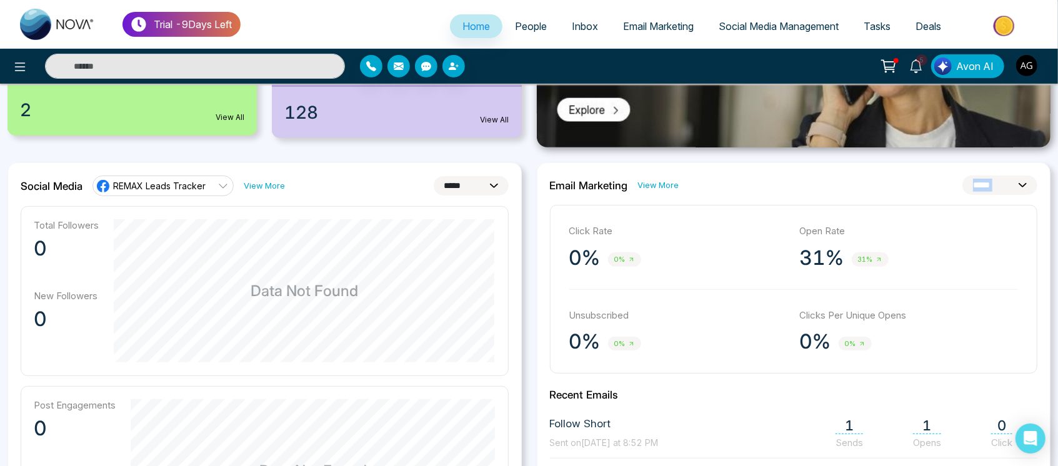
click at [569, 236] on p "Click Rate" at bounding box center [678, 231] width 218 height 14
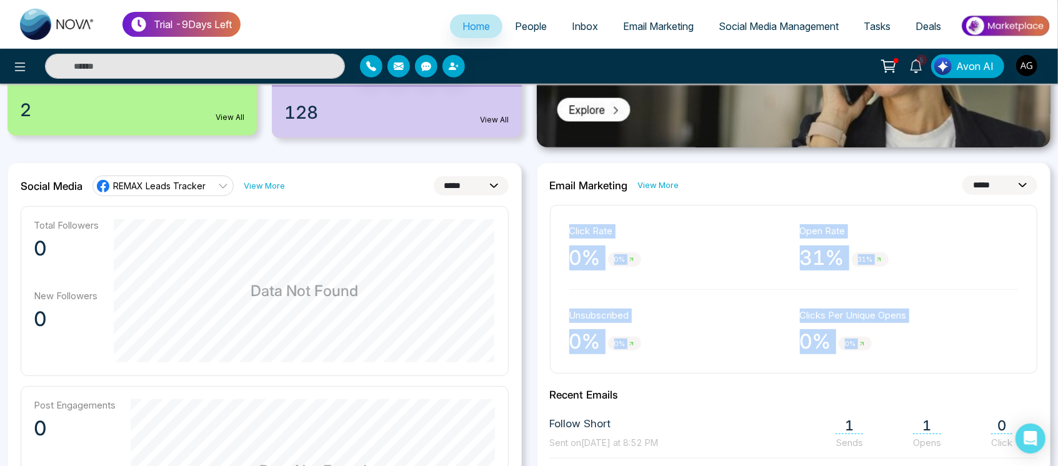
drag, startPoint x: 569, startPoint y: 236, endPoint x: 875, endPoint y: 348, distance: 326.2
click at [875, 348] on div "Click Rate 0% 0% Open Rate 31% 31% Unsubscribed 0% 0% Clicks Per Unique Opens 0…" at bounding box center [794, 289] width 488 height 169
click at [875, 348] on div "0% 0%" at bounding box center [909, 341] width 218 height 25
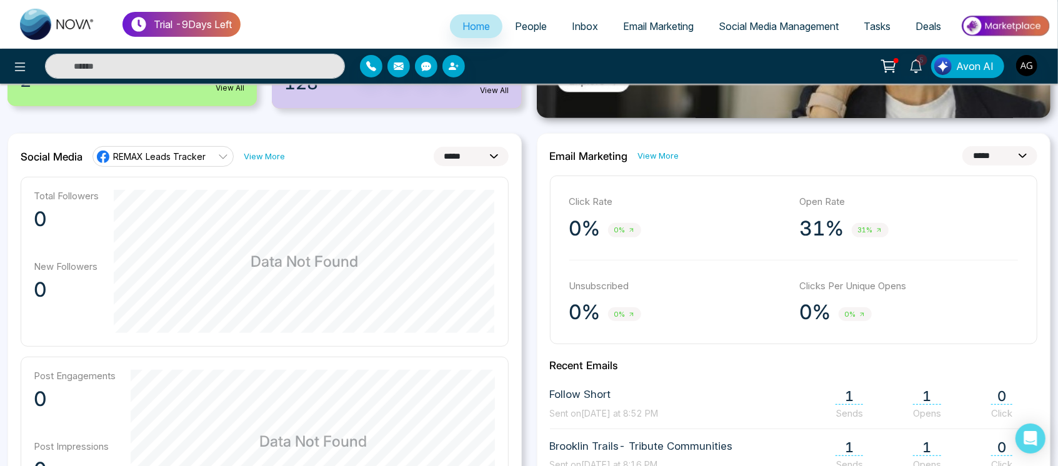
scroll to position [298, 0]
click at [863, 312] on polyline at bounding box center [861, 313] width 3 height 3
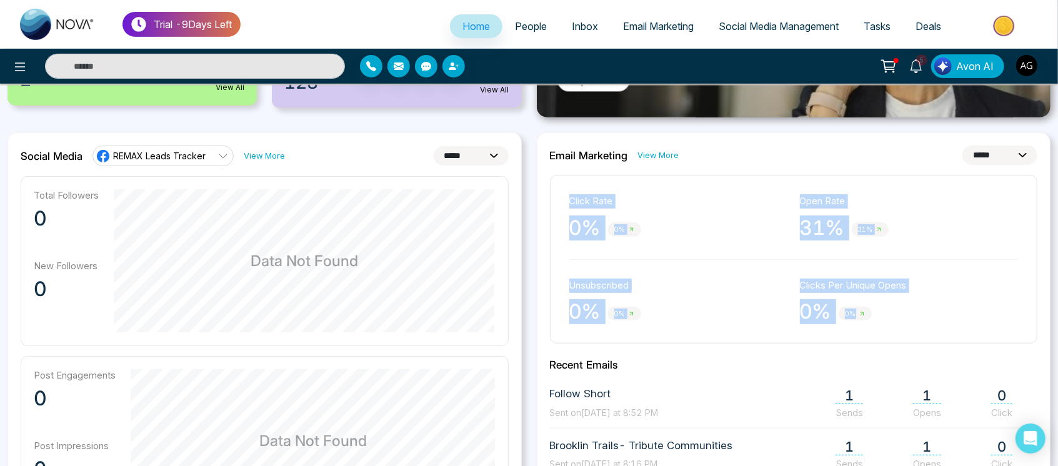
drag, startPoint x: 558, startPoint y: 196, endPoint x: 886, endPoint y: 336, distance: 356.4
click at [886, 336] on div "Click Rate 0% 0% Open Rate 31% 31% Unsubscribed 0% 0% Clicks Per Unique Opens 0…" at bounding box center [794, 259] width 488 height 169
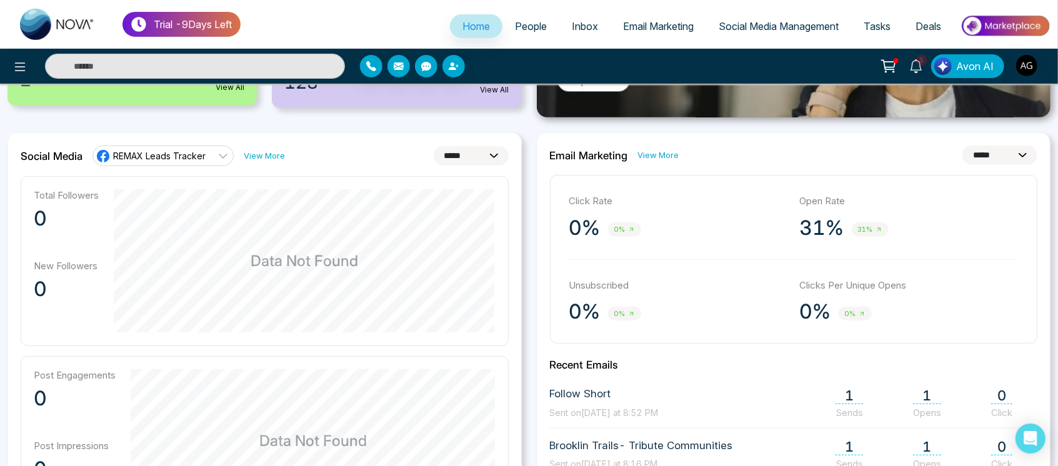
click at [886, 336] on div "Click Rate 0% 0% Open Rate 31% 31% Unsubscribed 0% 0% Clicks Per Unique Opens 0…" at bounding box center [794, 259] width 488 height 169
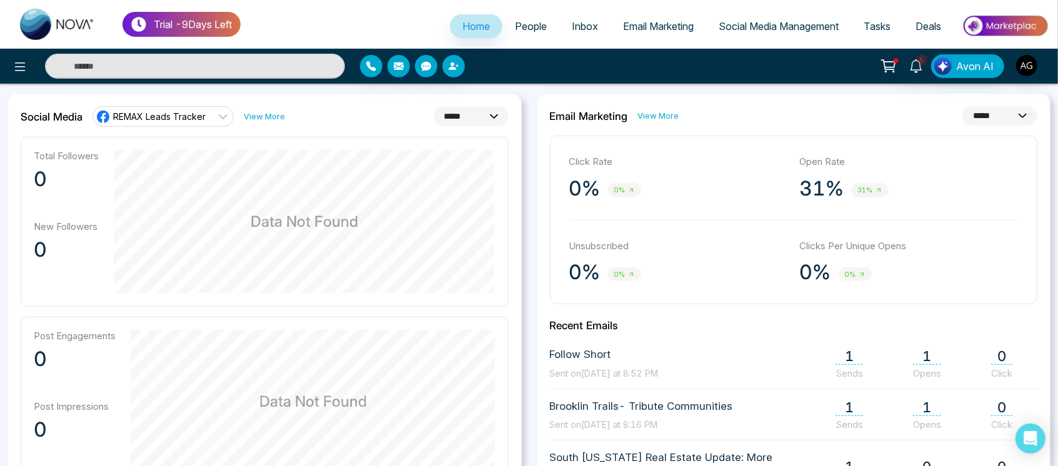
scroll to position [338, 0]
drag, startPoint x: 548, startPoint y: 323, endPoint x: 656, endPoint y: 321, distance: 108.1
click at [656, 321] on div "**********" at bounding box center [794, 385] width 514 height 586
click at [656, 321] on h2 "Recent Emails" at bounding box center [794, 325] width 488 height 12
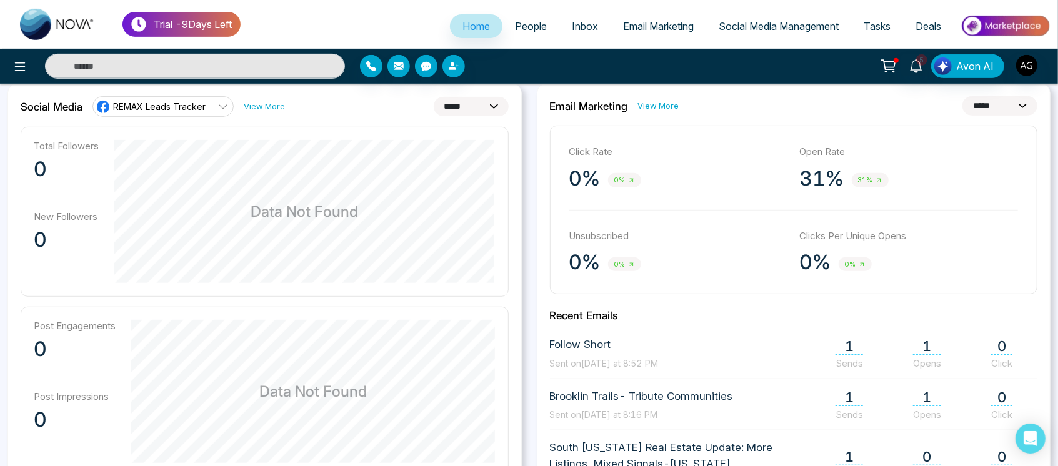
scroll to position [346, 0]
drag, startPoint x: 9, startPoint y: 111, endPoint x: 320, endPoint y: 112, distance: 310.6
click at [320, 112] on div "**********" at bounding box center [264, 377] width 514 height 586
click at [320, 112] on div "**********" at bounding box center [265, 107] width 488 height 20
click at [206, 109] on link "REMAX Leads Tracker" at bounding box center [162, 107] width 141 height 20
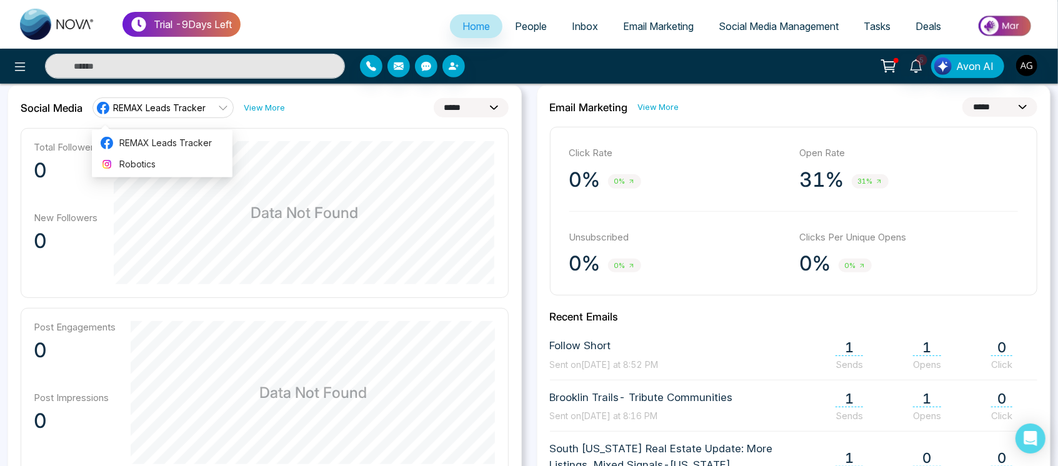
click at [206, 109] on link "REMAX Leads Tracker" at bounding box center [162, 107] width 141 height 20
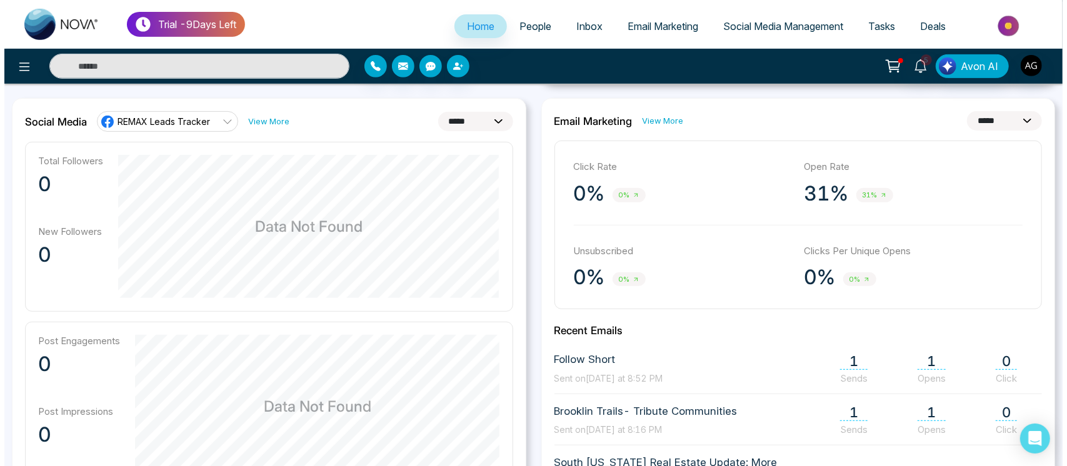
scroll to position [331, 0]
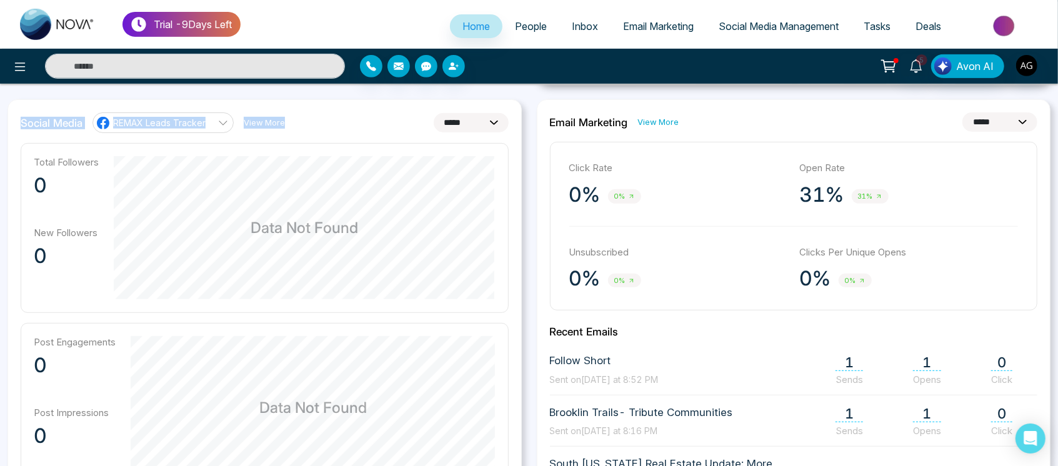
drag, startPoint x: 15, startPoint y: 116, endPoint x: 302, endPoint y: 122, distance: 286.9
click at [302, 122] on div "**********" at bounding box center [264, 392] width 514 height 586
click at [302, 122] on div "**********" at bounding box center [265, 122] width 488 height 20
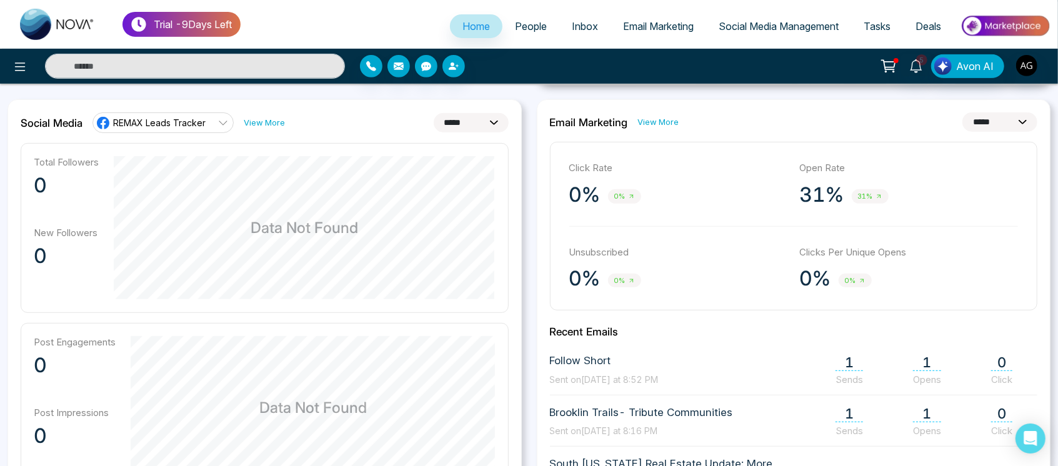
click at [17, 117] on div "**********" at bounding box center [264, 392] width 514 height 586
click at [15, 66] on icon at bounding box center [20, 66] width 11 height 9
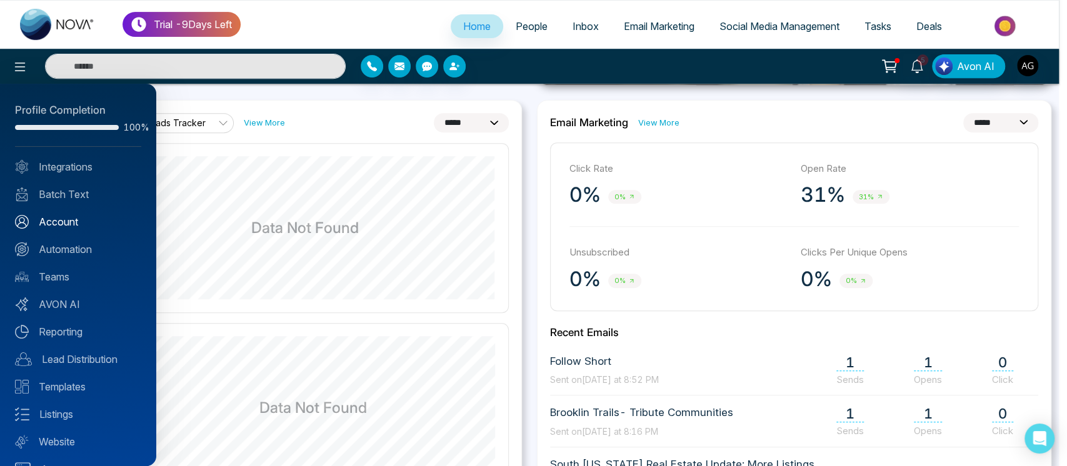
click at [81, 219] on link "Account" at bounding box center [78, 221] width 126 height 15
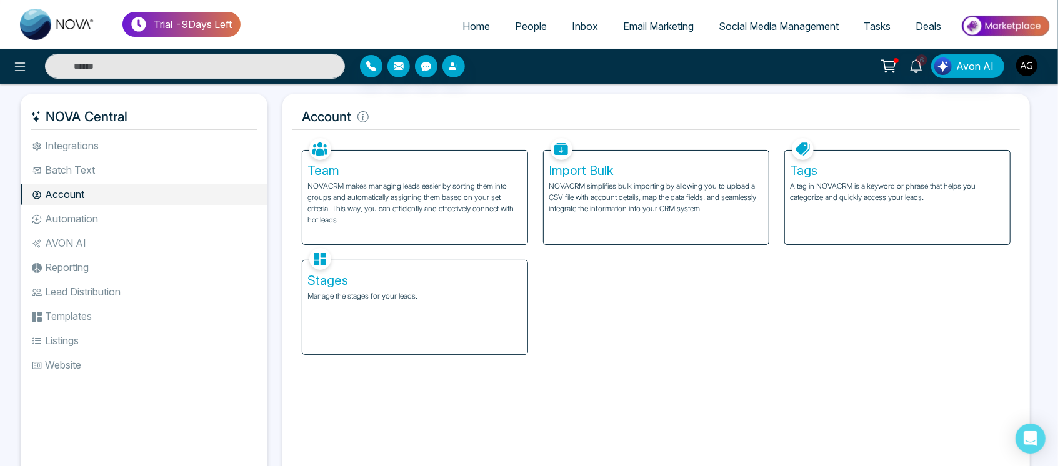
click at [447, 272] on div "Stages Manage the stages for your leads." at bounding box center [414, 308] width 225 height 94
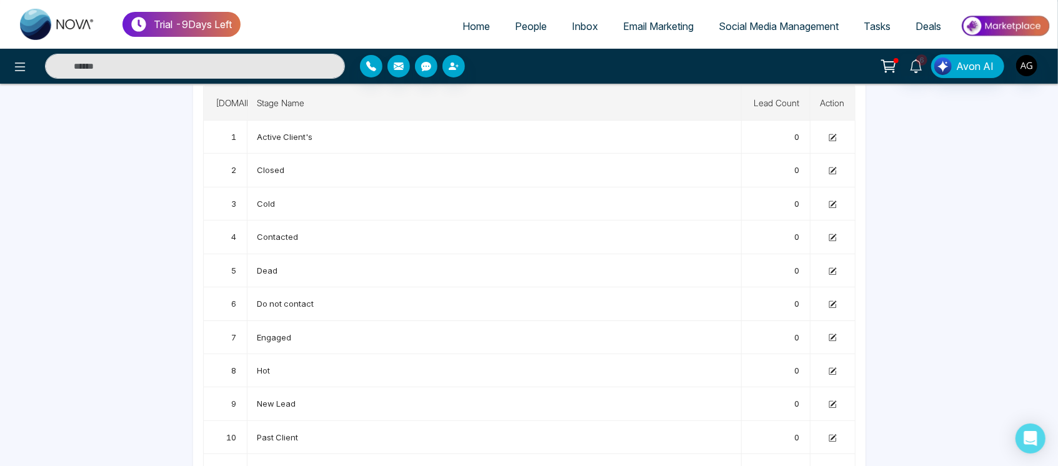
scroll to position [78, 0]
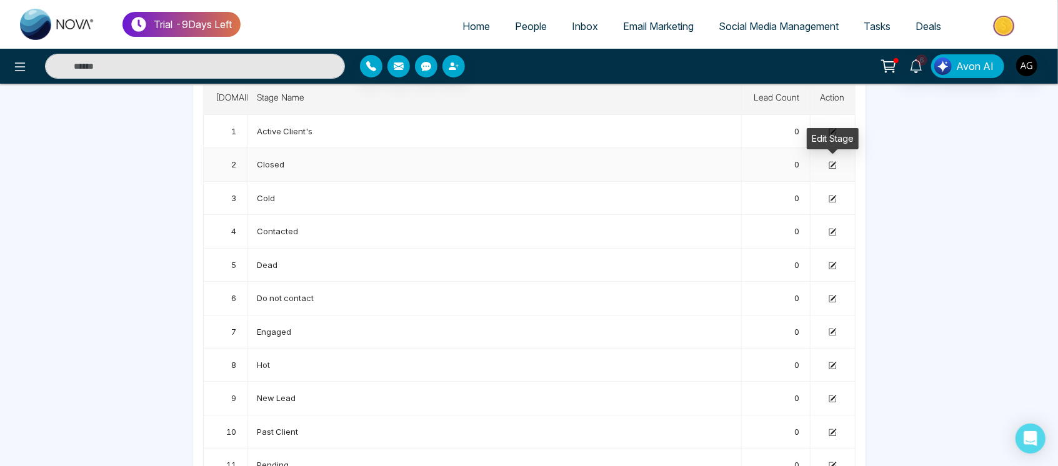
click at [834, 164] on icon at bounding box center [833, 165] width 8 height 8
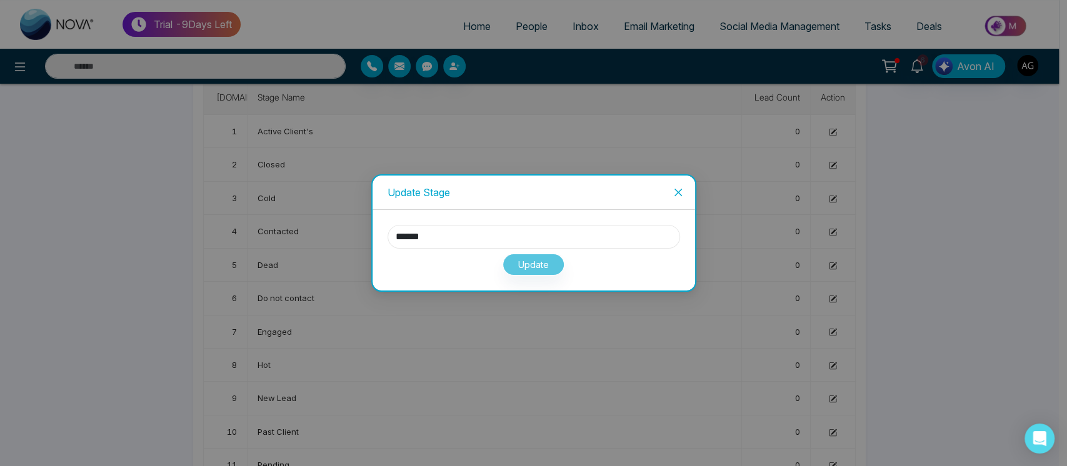
click at [467, 242] on input "******" at bounding box center [533, 237] width 292 height 24
type input "*"
type input "****"
click at [537, 262] on button "Update" at bounding box center [533, 265] width 62 height 22
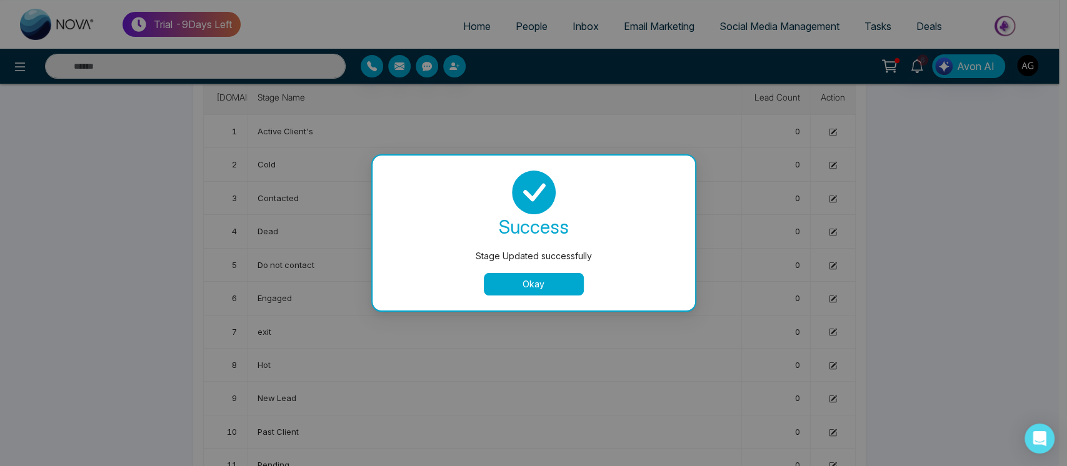
click at [540, 287] on button "Okay" at bounding box center [534, 284] width 100 height 22
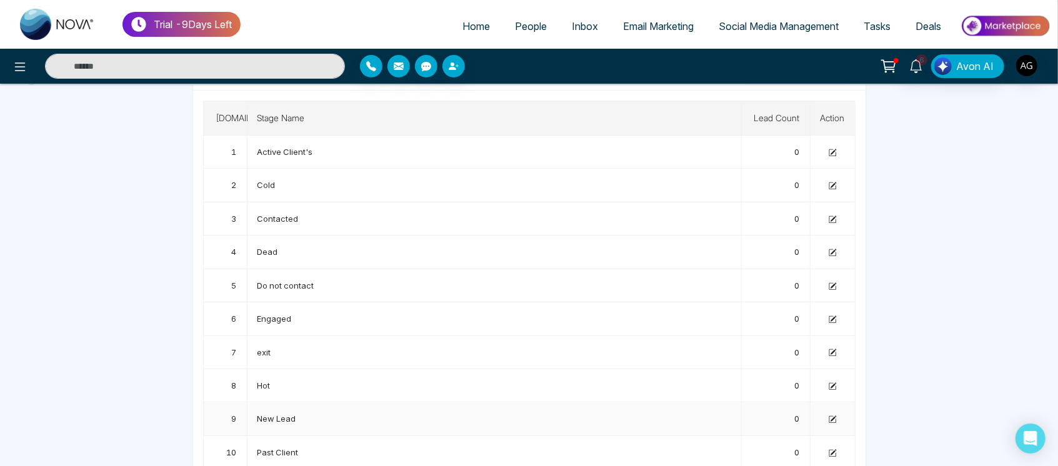
scroll to position [58, 0]
drag, startPoint x: 253, startPoint y: 344, endPoint x: 301, endPoint y: 351, distance: 48.0
click at [301, 351] on td "exit" at bounding box center [494, 352] width 494 height 33
drag, startPoint x: 246, startPoint y: 177, endPoint x: 315, endPoint y: 181, distance: 69.5
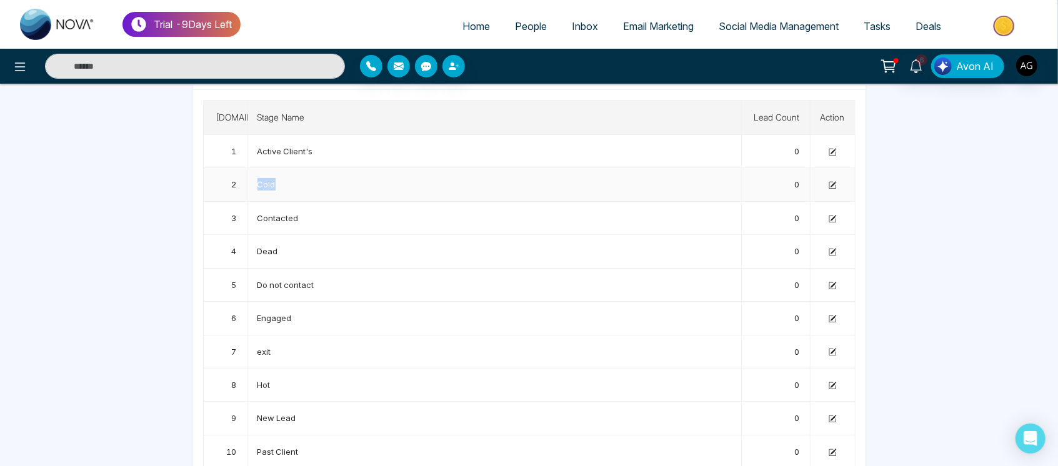
click at [315, 181] on tr "2 Cold 0" at bounding box center [530, 184] width 652 height 33
click at [315, 181] on td "Cold" at bounding box center [494, 184] width 494 height 33
drag, startPoint x: 254, startPoint y: 186, endPoint x: 305, endPoint y: 187, distance: 51.3
click at [305, 187] on td "Cold" at bounding box center [494, 184] width 494 height 33
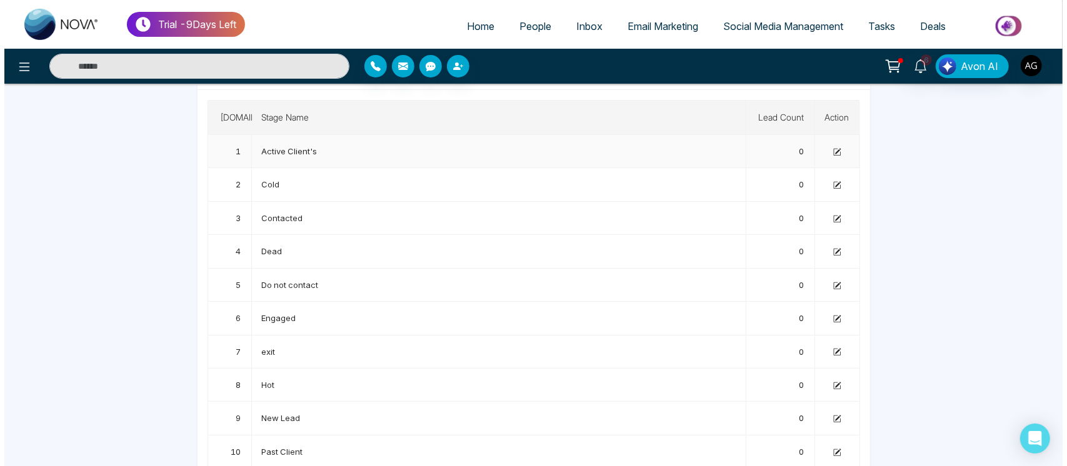
scroll to position [0, 0]
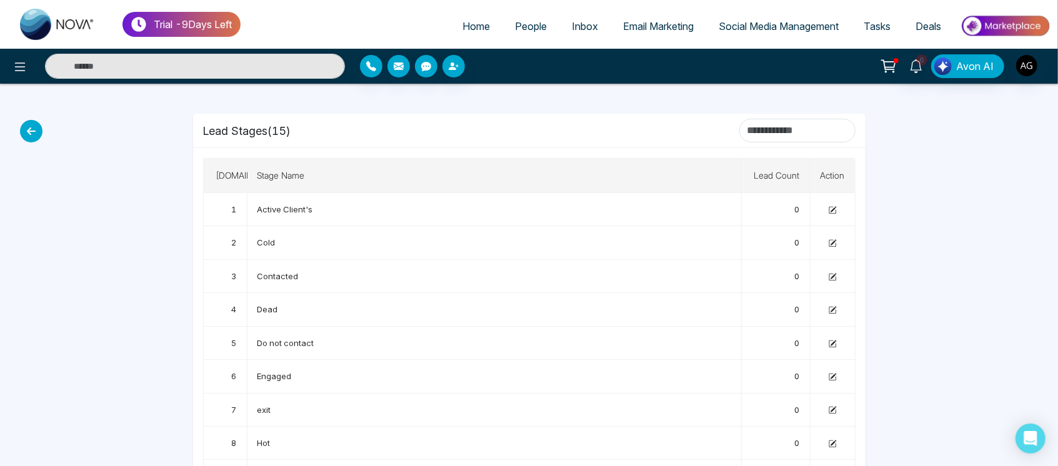
click at [33, 127] on icon at bounding box center [31, 131] width 22 height 22
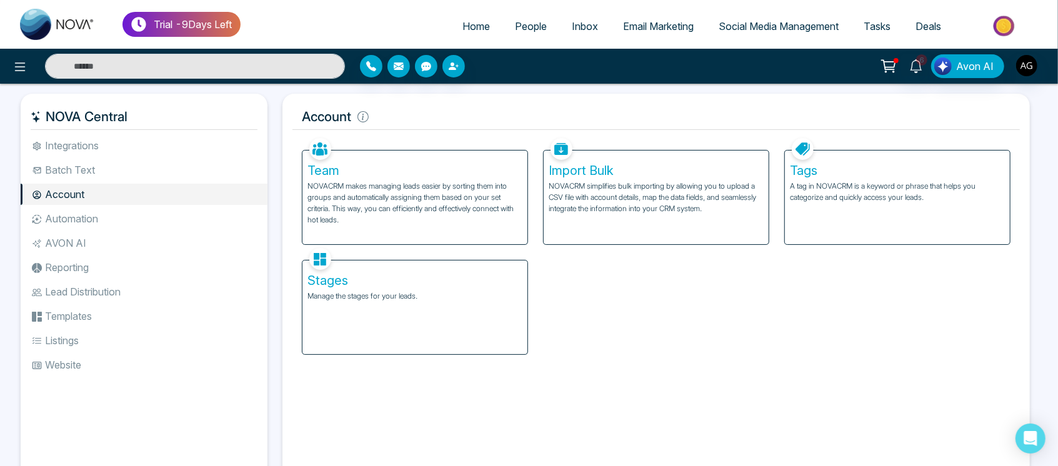
click at [77, 157] on ul "Integrations Batch Text Account Automation AVON AI Reporting Lead Distribution …" at bounding box center [144, 298] width 247 height 326
click at [100, 144] on li "Integrations" at bounding box center [144, 145] width 247 height 21
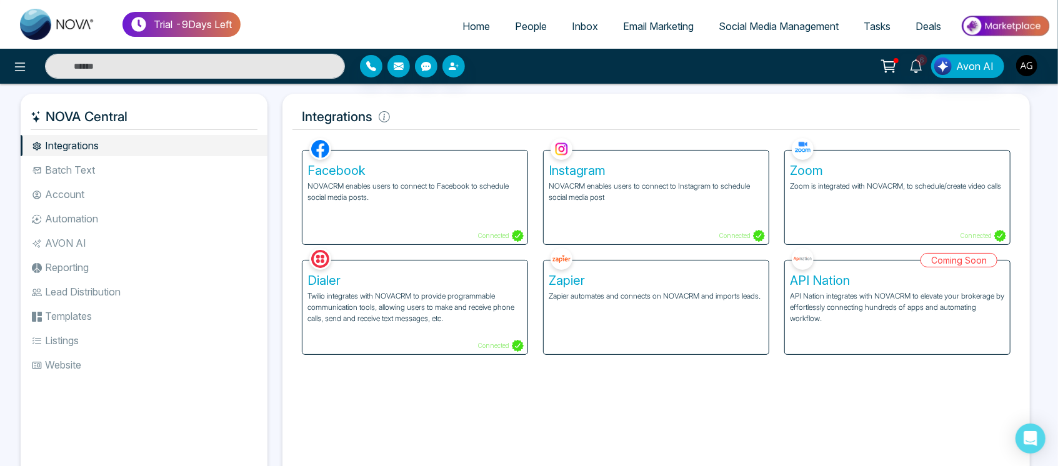
click at [1042, 66] on div "6 Avon AI" at bounding box center [838, 66] width 426 height 24
click at [1022, 70] on img "button" at bounding box center [1026, 65] width 21 height 21
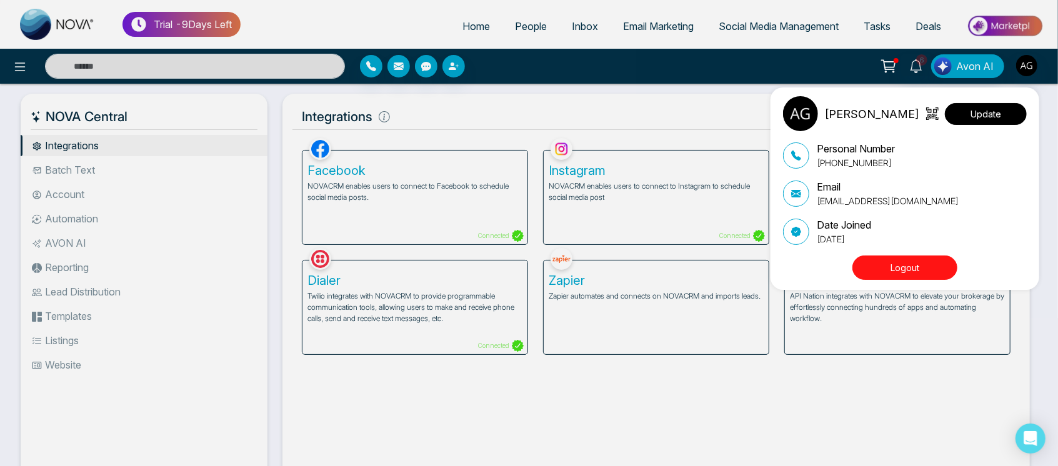
click at [1005, 117] on button "Update" at bounding box center [986, 114] width 82 height 22
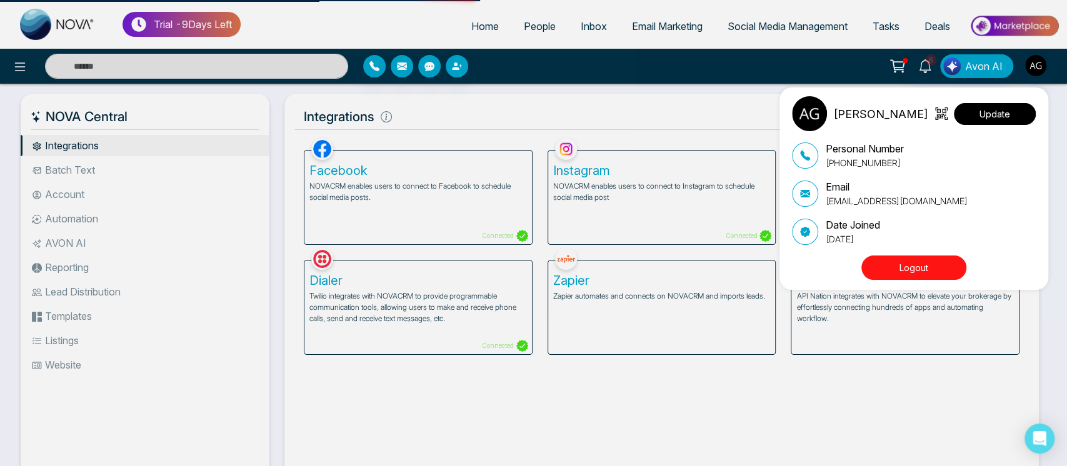
select select
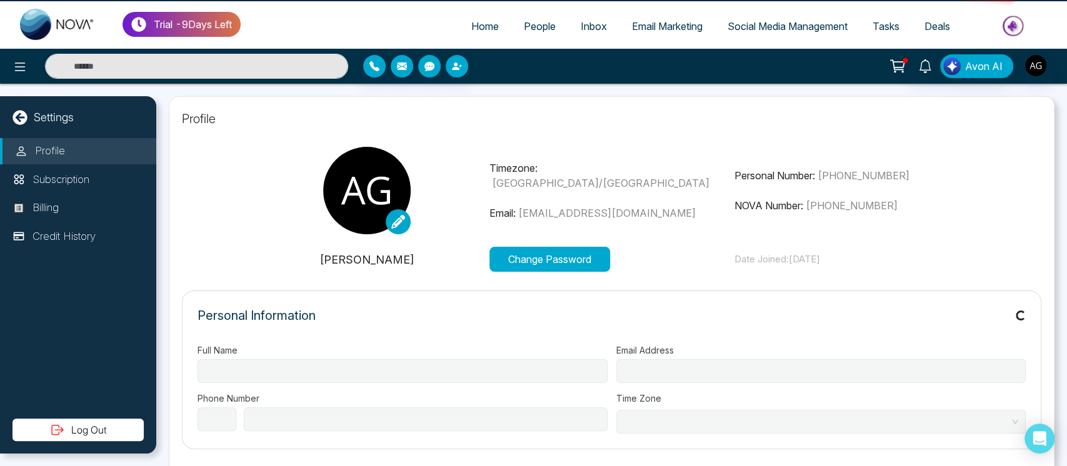
type input "**********"
select select "***"
type input "**********"
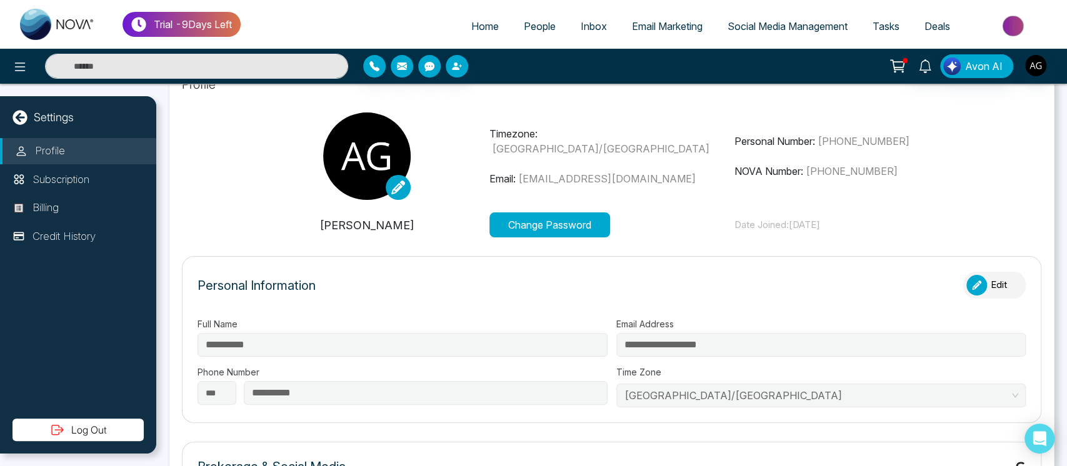
type input "**********"
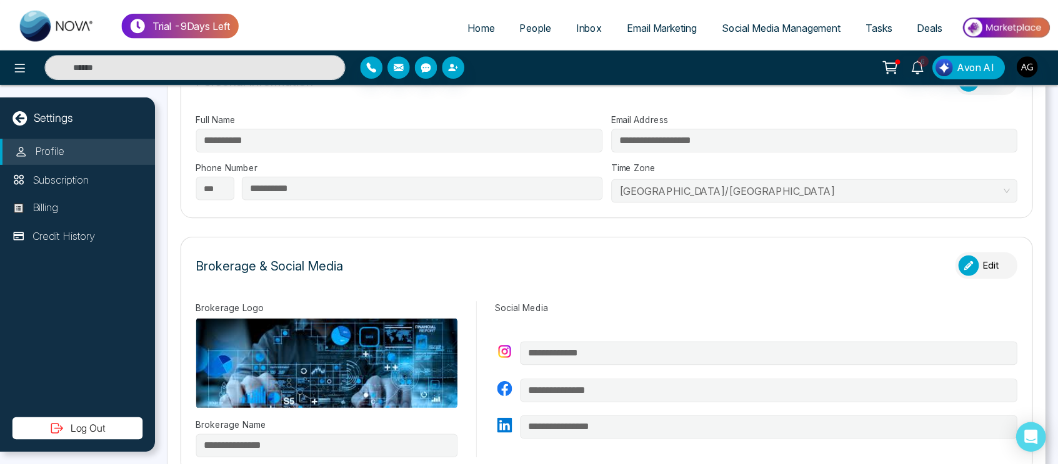
scroll to position [228, 0]
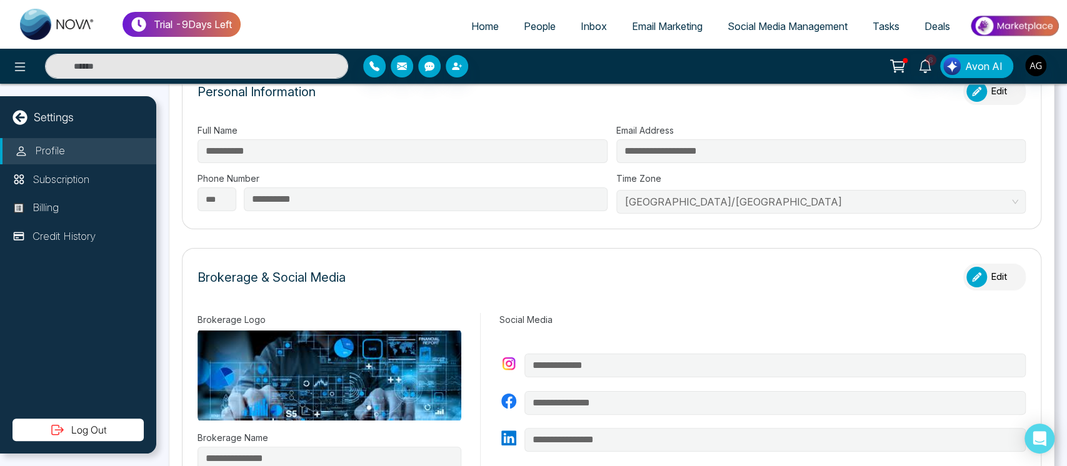
click at [471, 31] on span "Home" at bounding box center [484, 26] width 27 height 12
select select "*"
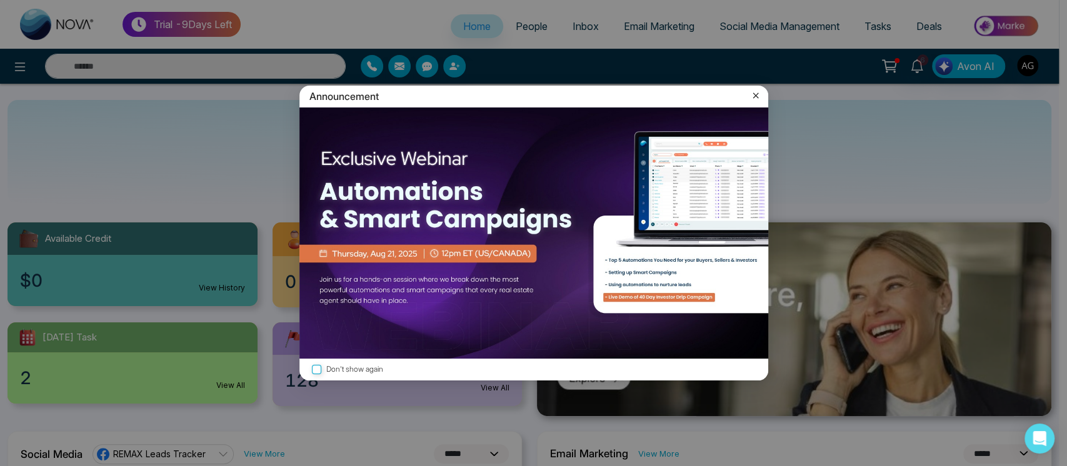
click at [755, 96] on icon at bounding box center [755, 96] width 6 height 6
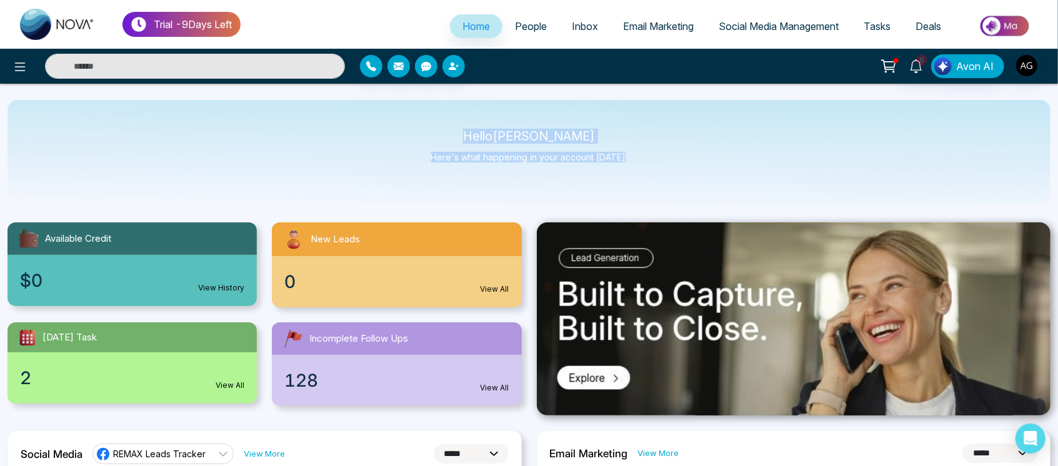
drag, startPoint x: 472, startPoint y: 141, endPoint x: 667, endPoint y: 180, distance: 198.3
click at [667, 180] on div "Hello [PERSON_NAME] Here's what happening in your account [DATE]." at bounding box center [528, 152] width 1043 height 104
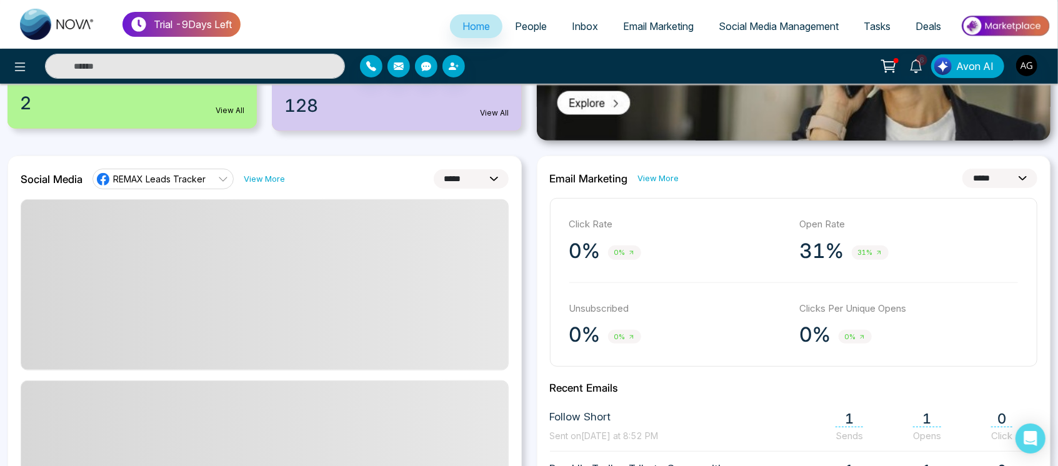
scroll to position [276, 0]
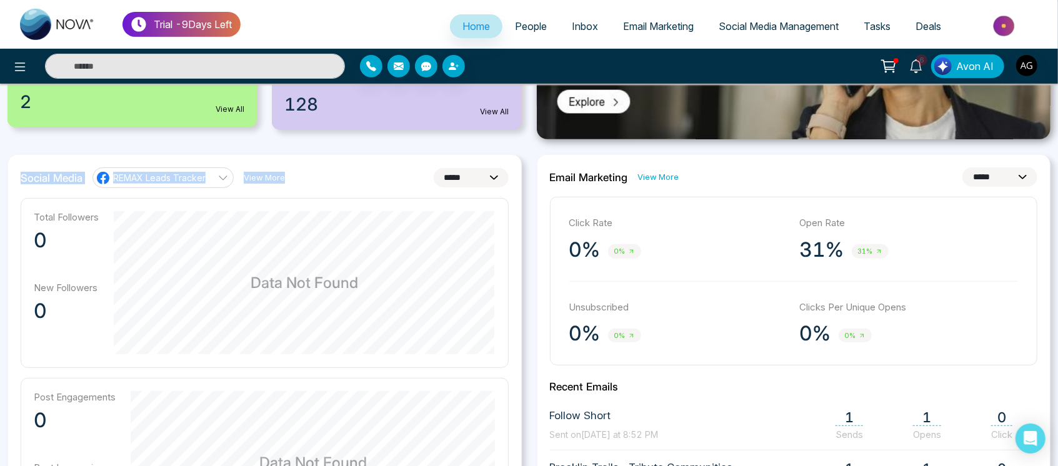
drag, startPoint x: 10, startPoint y: 177, endPoint x: 341, endPoint y: 174, distance: 330.6
click at [341, 174] on div "**********" at bounding box center [264, 447] width 514 height 586
click at [341, 174] on div "**********" at bounding box center [265, 177] width 488 height 20
drag, startPoint x: 19, startPoint y: 181, endPoint x: 510, endPoint y: 179, distance: 491.2
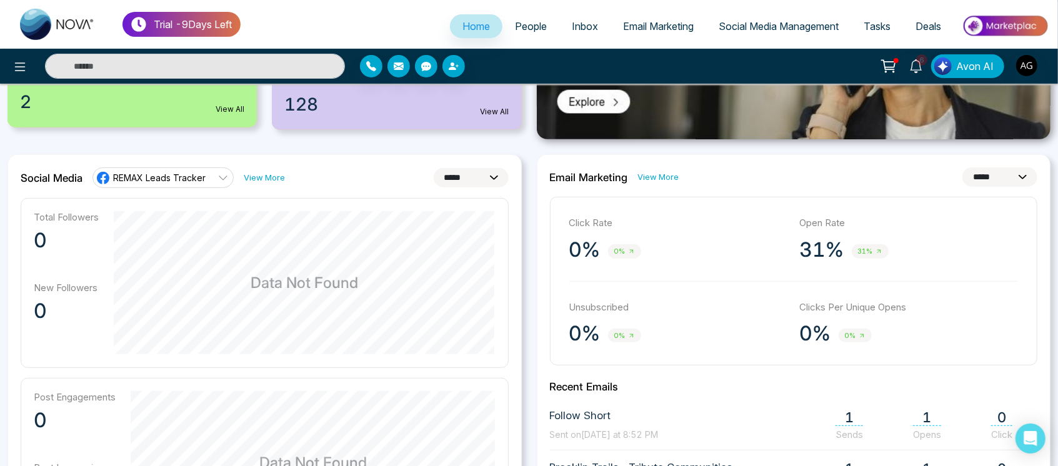
click at [510, 179] on div "**********" at bounding box center [264, 447] width 514 height 586
click at [482, 180] on select "**********" at bounding box center [471, 177] width 75 height 19
click at [373, 167] on div "**********" at bounding box center [265, 177] width 488 height 20
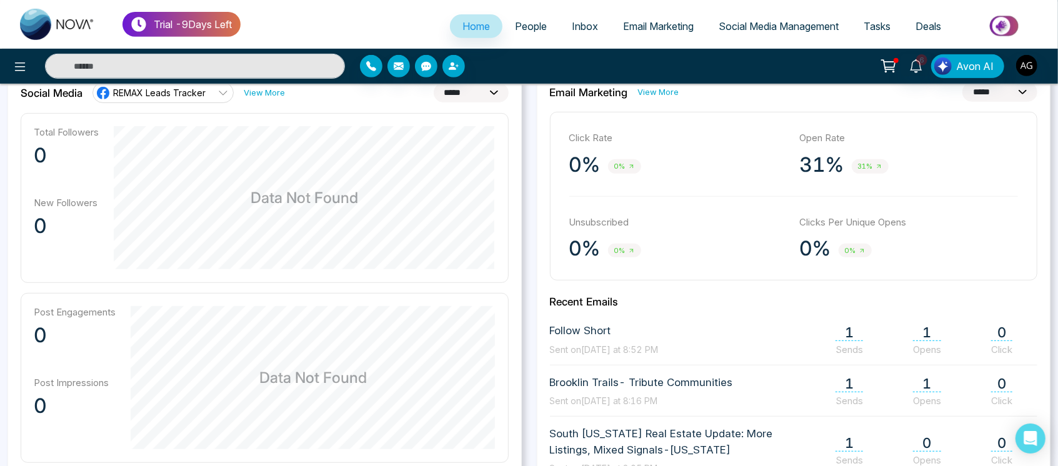
scroll to position [337, 0]
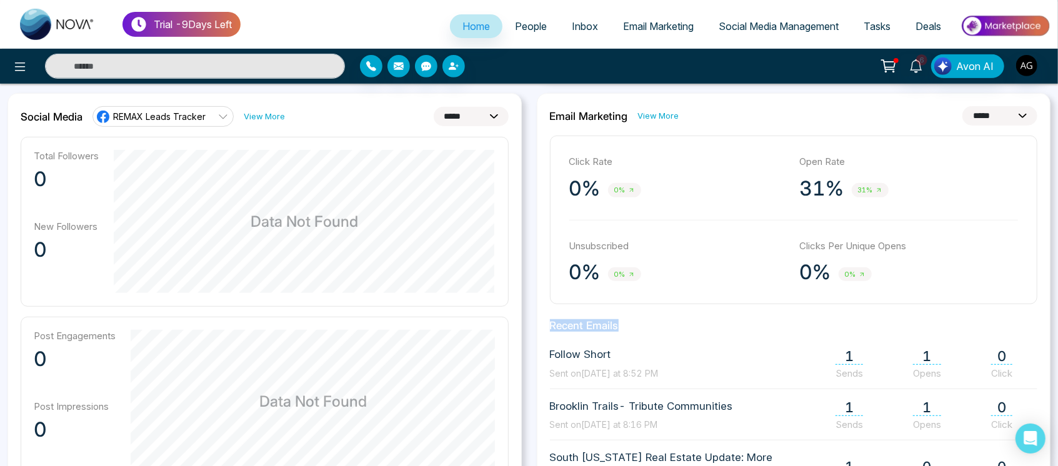
drag, startPoint x: 545, startPoint y: 331, endPoint x: 655, endPoint y: 327, distance: 110.1
click at [655, 327] on div "**********" at bounding box center [794, 386] width 514 height 586
click at [655, 327] on h2 "Recent Emails" at bounding box center [794, 325] width 488 height 12
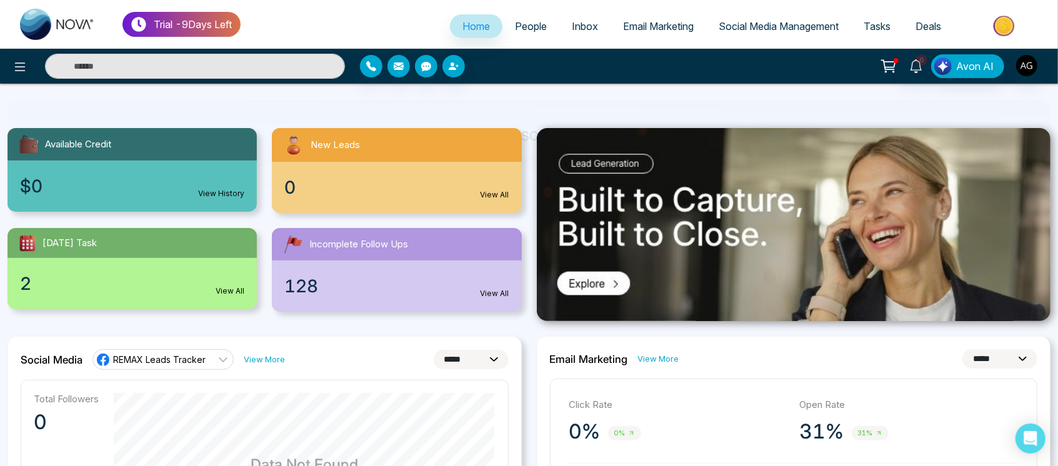
scroll to position [0, 0]
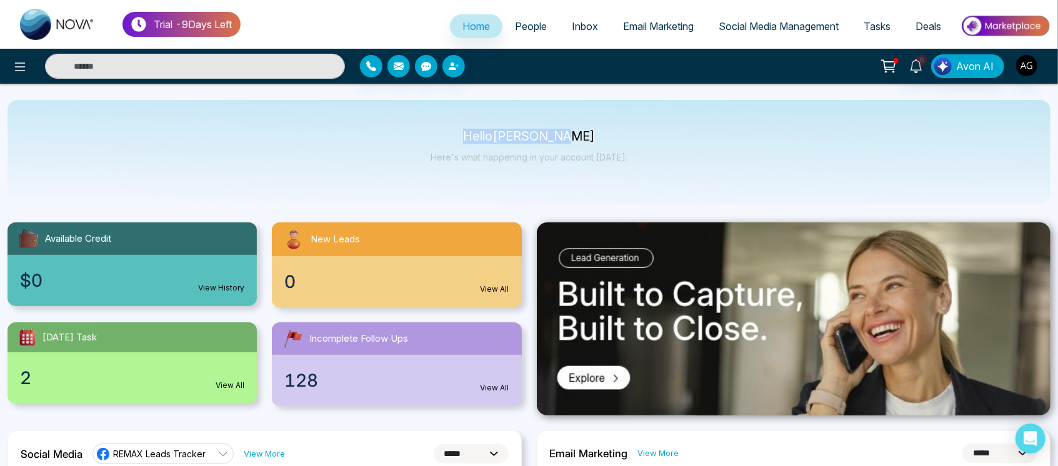
drag, startPoint x: 482, startPoint y: 131, endPoint x: 647, endPoint y: 167, distance: 169.5
click at [647, 167] on div "Hello [PERSON_NAME] Here's what happening in your account [DATE]." at bounding box center [528, 152] width 1043 height 104
drag, startPoint x: 485, startPoint y: 136, endPoint x: 641, endPoint y: 160, distance: 158.1
click at [641, 160] on div "Hello [PERSON_NAME] Here's what happening in your account [DATE]." at bounding box center [528, 152] width 1043 height 104
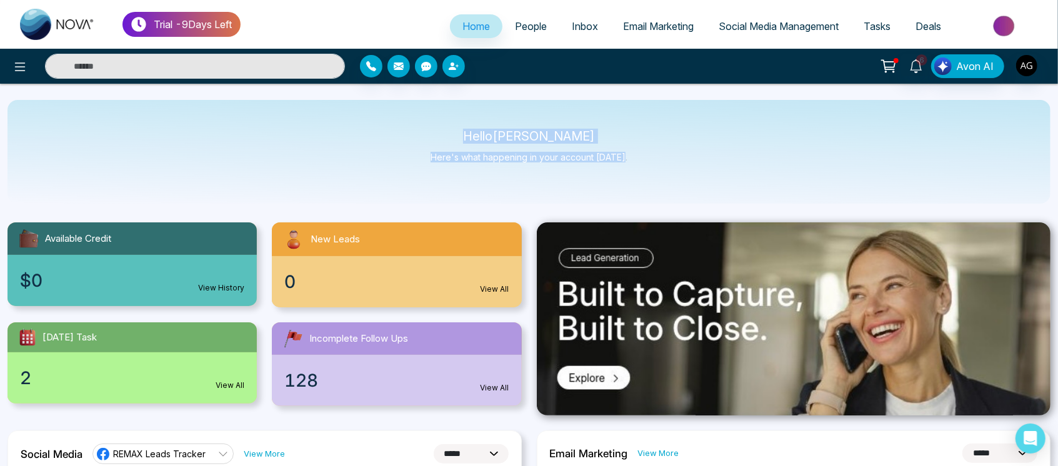
click at [641, 160] on div "Hello [PERSON_NAME] Here's what happening in your account [DATE]." at bounding box center [528, 152] width 1043 height 104
drag, startPoint x: 485, startPoint y: 139, endPoint x: 620, endPoint y: 157, distance: 136.9
click at [620, 157] on div "Hello [PERSON_NAME] Here's what happening in your account [DATE]." at bounding box center [529, 151] width 197 height 41
click at [620, 157] on p "Here's what happening in your account [DATE]." at bounding box center [529, 157] width 197 height 11
drag, startPoint x: 475, startPoint y: 134, endPoint x: 649, endPoint y: 154, distance: 175.5
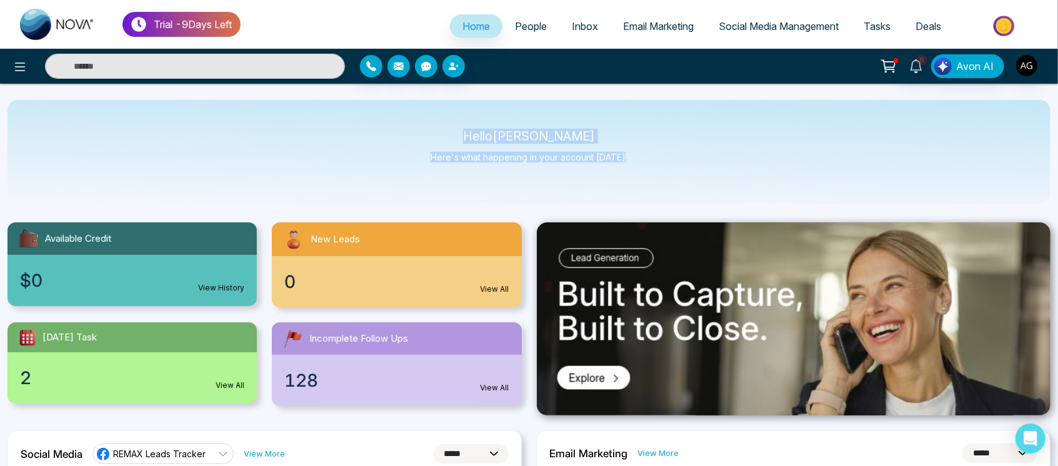
click at [649, 154] on div "Hello [PERSON_NAME] Here's what happening in your account [DATE]." at bounding box center [528, 152] width 1043 height 104
drag, startPoint x: 649, startPoint y: 154, endPoint x: 455, endPoint y: 121, distance: 197.0
click at [455, 121] on div "Hello [PERSON_NAME] Here's what happening in your account [DATE]." at bounding box center [528, 152] width 1043 height 104
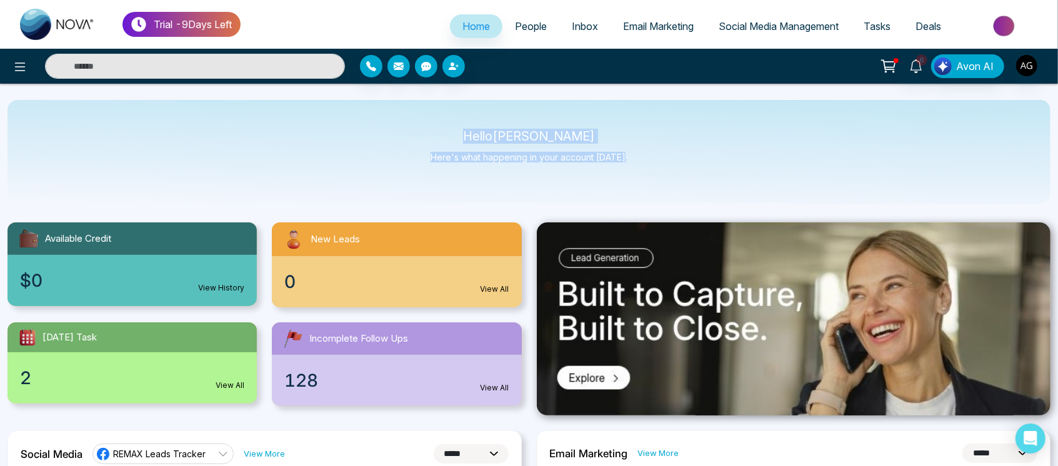
drag, startPoint x: 455, startPoint y: 121, endPoint x: 639, endPoint y: 177, distance: 192.5
click at [639, 177] on div "Hello [PERSON_NAME] Here's what happening in your account [DATE]." at bounding box center [528, 152] width 1043 height 104
drag, startPoint x: 470, startPoint y: 135, endPoint x: 654, endPoint y: 162, distance: 186.4
click at [654, 162] on div "Hello [PERSON_NAME] Here's what happening in your account [DATE]." at bounding box center [528, 152] width 1043 height 104
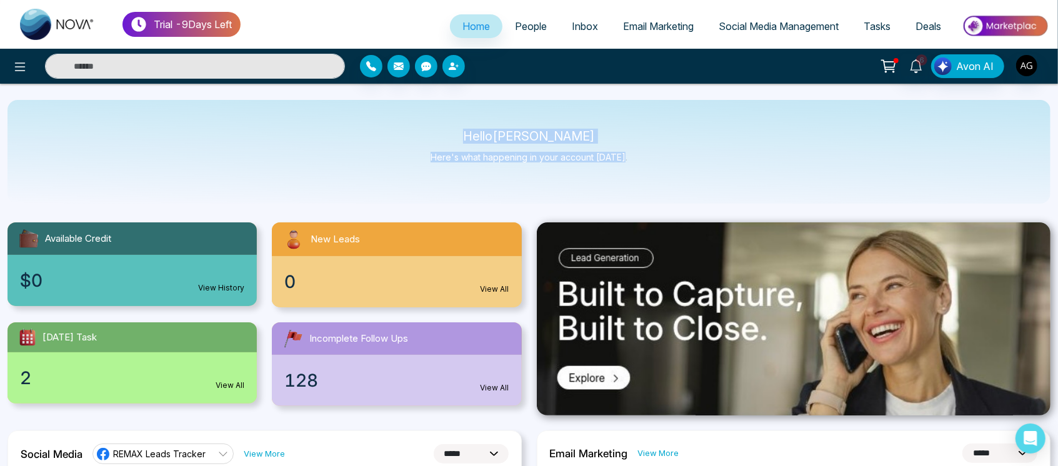
click at [654, 162] on div "Hello [PERSON_NAME] Here's what happening in your account [DATE]." at bounding box center [528, 152] width 1043 height 104
drag, startPoint x: 484, startPoint y: 130, endPoint x: 700, endPoint y: 192, distance: 225.1
click at [700, 192] on div "Hello [PERSON_NAME] Here's what happening in your account [DATE]." at bounding box center [528, 152] width 1043 height 104
drag, startPoint x: 652, startPoint y: 154, endPoint x: 402, endPoint y: 126, distance: 250.9
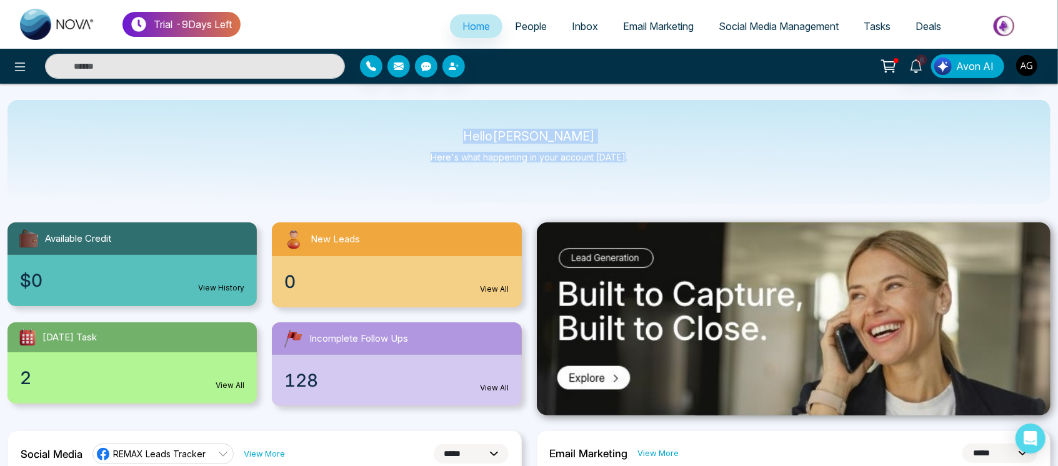
click at [402, 126] on div "Hello [PERSON_NAME] Here's what happening in your account [DATE]." at bounding box center [528, 152] width 1043 height 104
drag, startPoint x: 471, startPoint y: 132, endPoint x: 637, endPoint y: 163, distance: 169.6
click at [637, 163] on div "Hello [PERSON_NAME] Here's what happening in your account [DATE]." at bounding box center [528, 152] width 1043 height 104
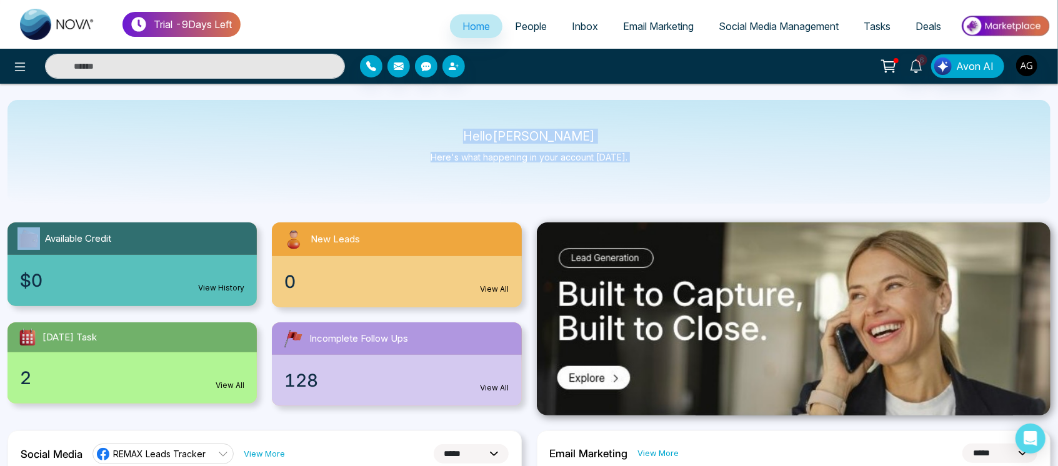
drag, startPoint x: 637, startPoint y: 163, endPoint x: 447, endPoint y: 132, distance: 192.4
click at [447, 132] on div "Hello [PERSON_NAME] Here's what happening in your account [DATE]." at bounding box center [528, 152] width 1043 height 104
click at [447, 132] on p "Hello [PERSON_NAME]" at bounding box center [529, 136] width 197 height 11
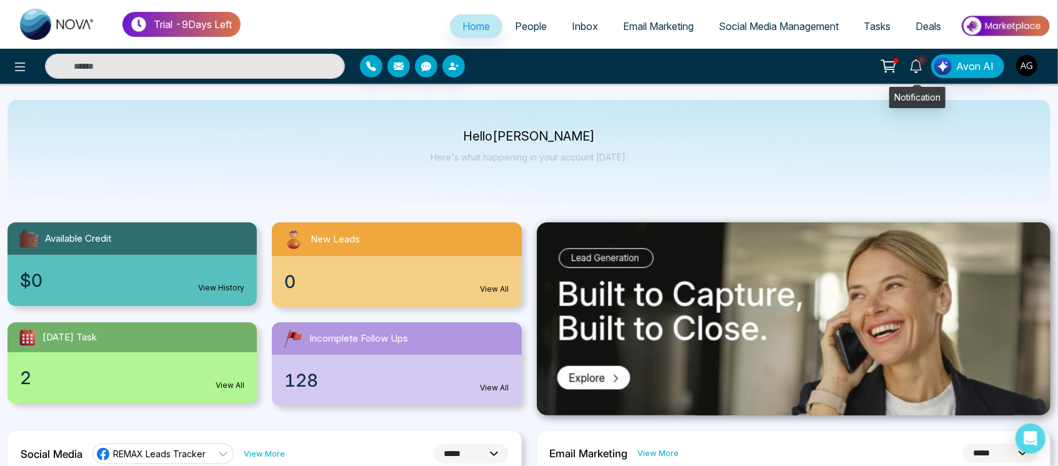
click at [922, 62] on span "6" at bounding box center [921, 59] width 11 height 11
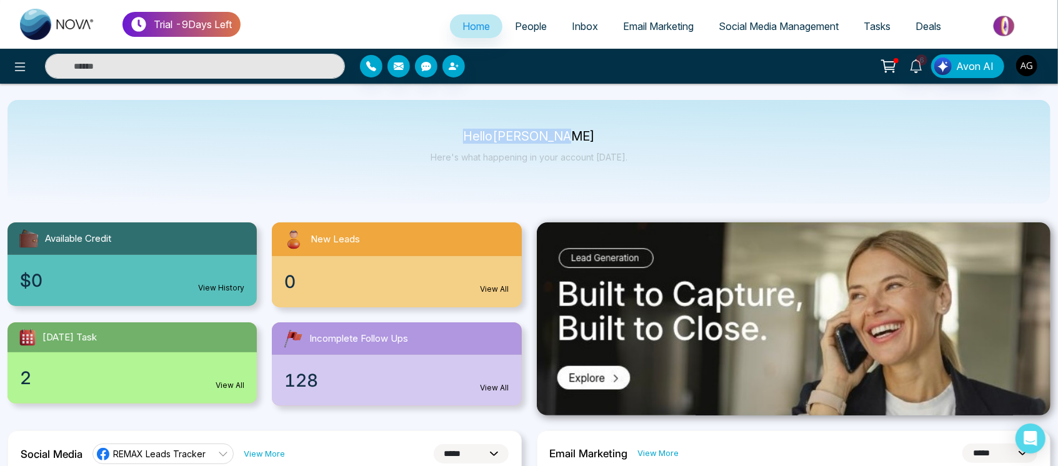
drag, startPoint x: 462, startPoint y: 132, endPoint x: 616, endPoint y: 141, distance: 153.9
click at [616, 141] on p "Hello [PERSON_NAME]" at bounding box center [529, 136] width 197 height 11
drag, startPoint x: 616, startPoint y: 141, endPoint x: 470, endPoint y: 142, distance: 146.2
click at [470, 142] on div "Hello [PERSON_NAME] Here's what happening in your account [DATE]." at bounding box center [529, 151] width 197 height 41
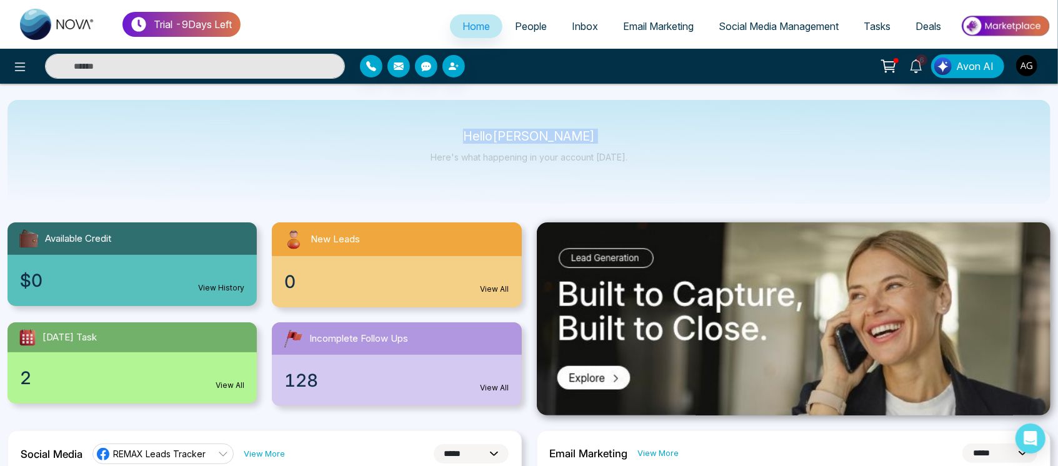
click at [470, 142] on div "Hello [PERSON_NAME] Here's what happening in your account [DATE]." at bounding box center [529, 151] width 197 height 41
drag, startPoint x: 470, startPoint y: 142, endPoint x: 505, endPoint y: 141, distance: 35.0
click at [505, 141] on div "Hello [PERSON_NAME] Here's what happening in your account [DATE]." at bounding box center [529, 151] width 197 height 41
click at [438, 132] on p "Hello [PERSON_NAME]" at bounding box center [529, 136] width 197 height 11
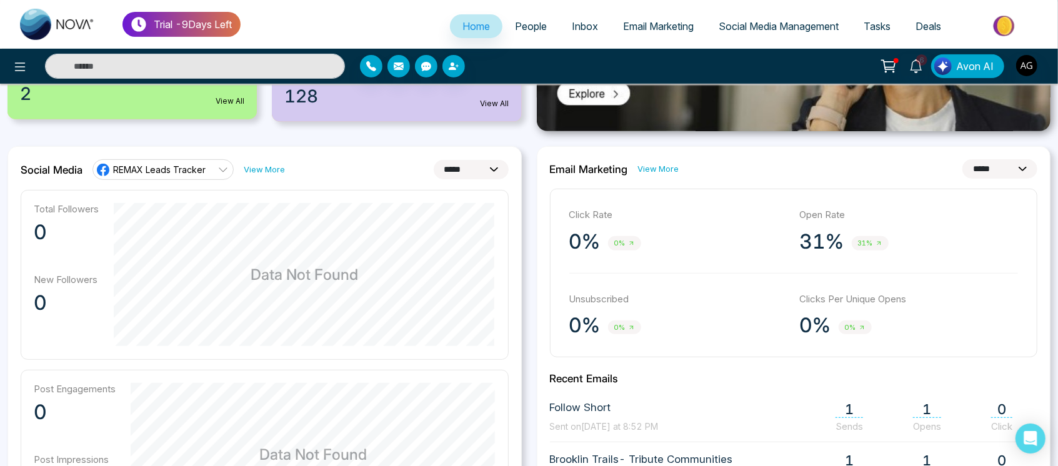
scroll to position [290, 0]
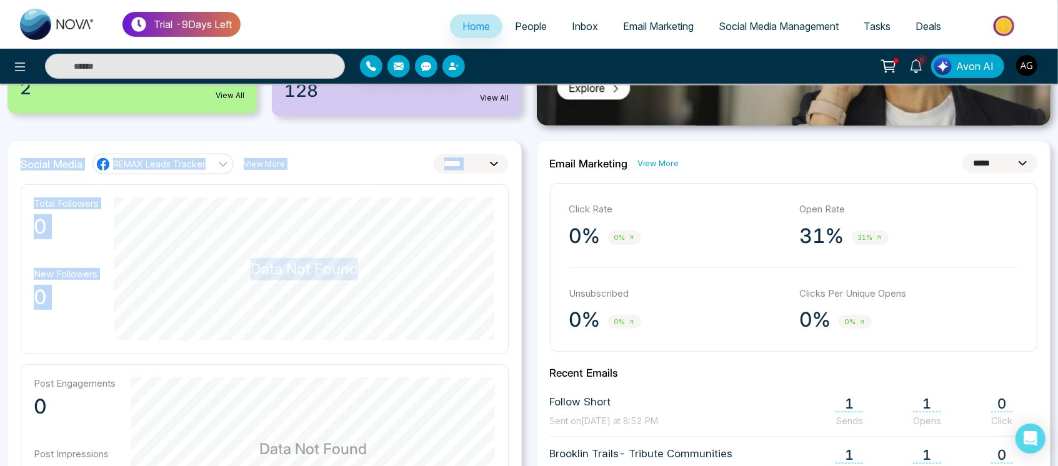
click at [358, 280] on div "**********" at bounding box center [264, 434] width 514 height 586
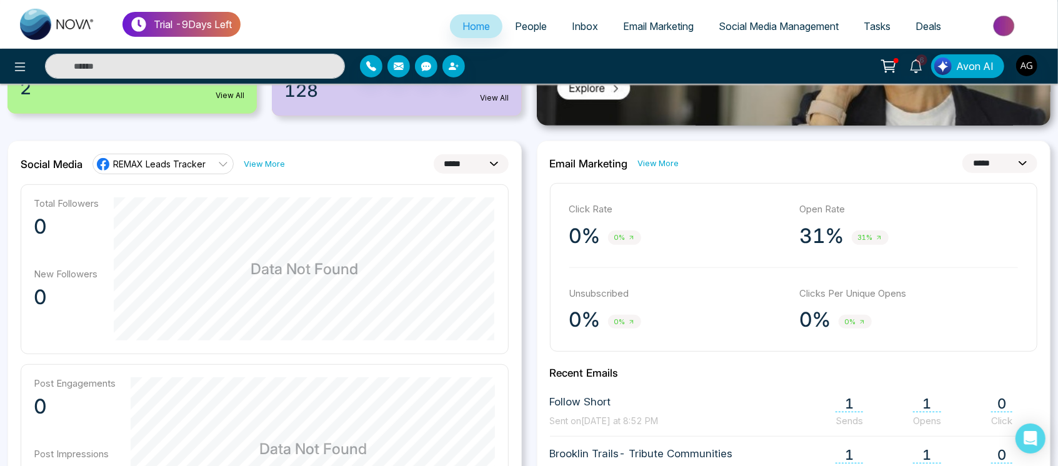
click at [146, 354] on div "Total Followers 0 New Followers 0 Data Not Found Post Engagements 0 Post Impres…" at bounding box center [265, 449] width 488 height 530
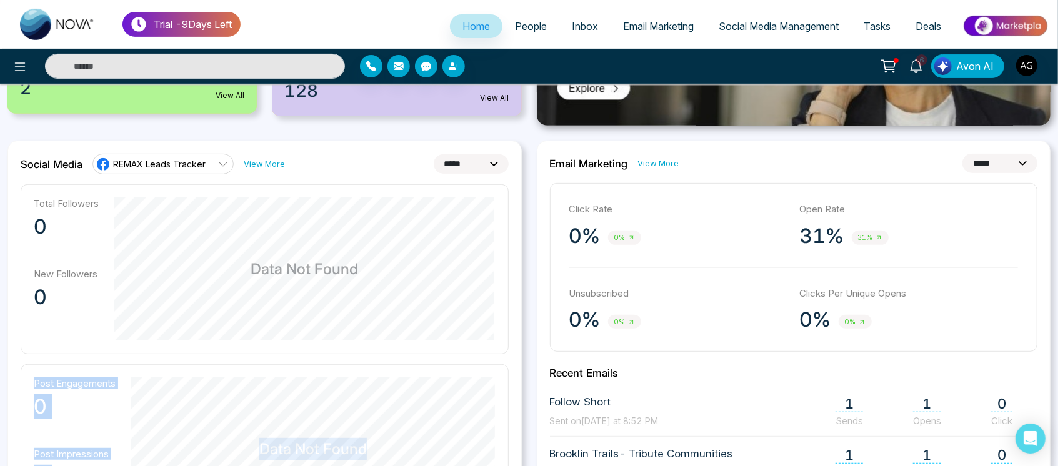
click at [137, 377] on div "Post Engagements 0 Post Impressions 0 Data Not Found" at bounding box center [265, 449] width 488 height 170
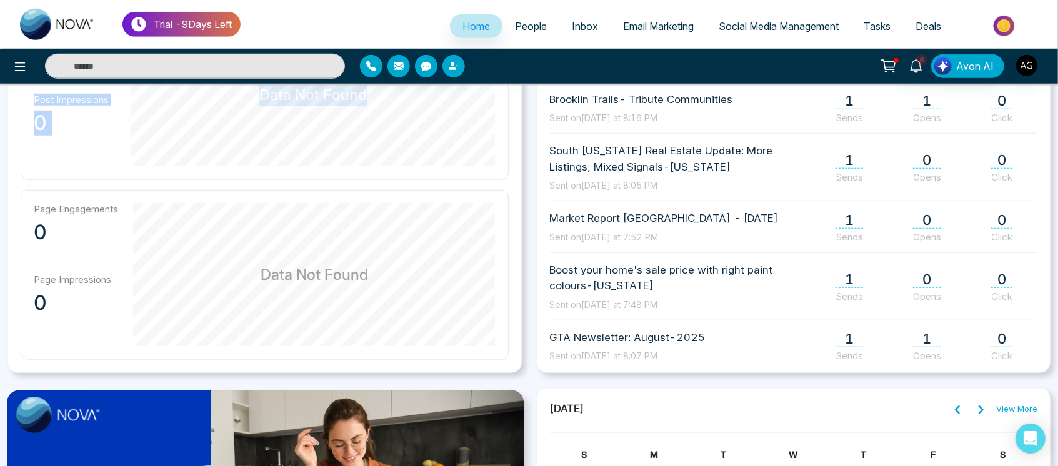
scroll to position [645, 0]
click at [545, 366] on div "**********" at bounding box center [794, 79] width 514 height 586
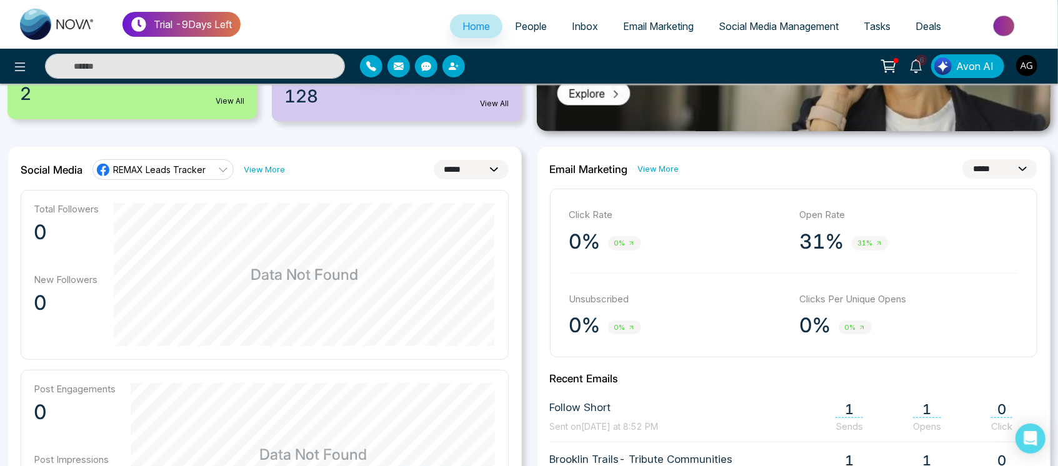
scroll to position [331, 0]
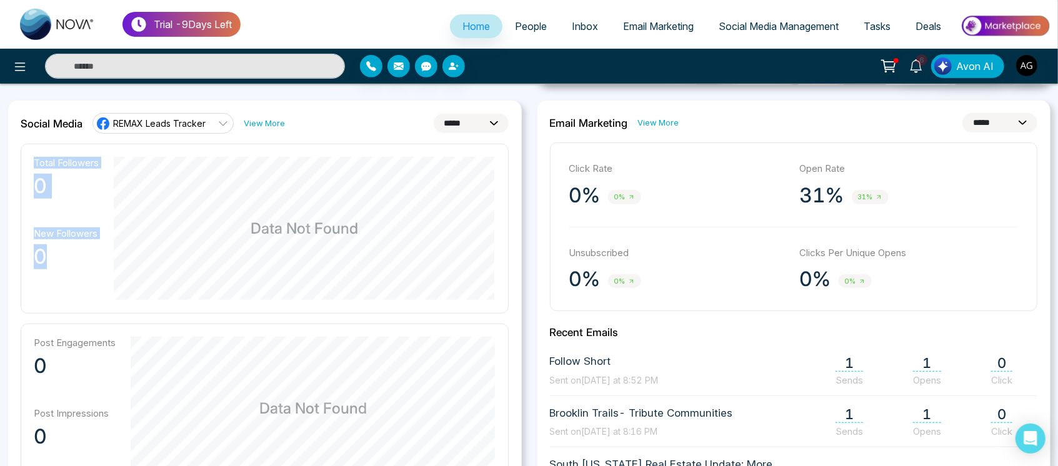
drag, startPoint x: 32, startPoint y: 162, endPoint x: 98, endPoint y: 273, distance: 129.5
click at [98, 273] on div "Total Followers 0 New Followers 0 Data Not Found" at bounding box center [265, 229] width 488 height 170
click at [98, 273] on div "New Followers 0" at bounding box center [66, 253] width 65 height 52
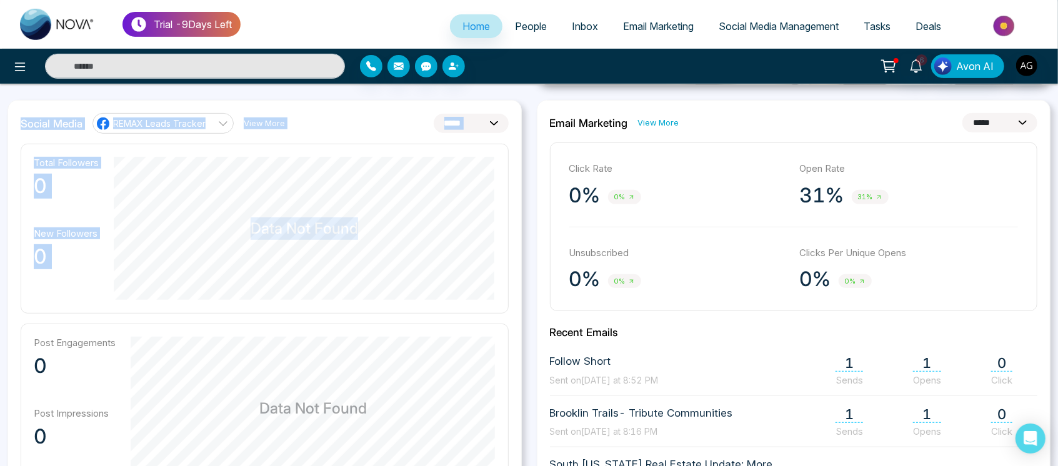
click at [382, 296] on div "**********" at bounding box center [264, 393] width 514 height 586
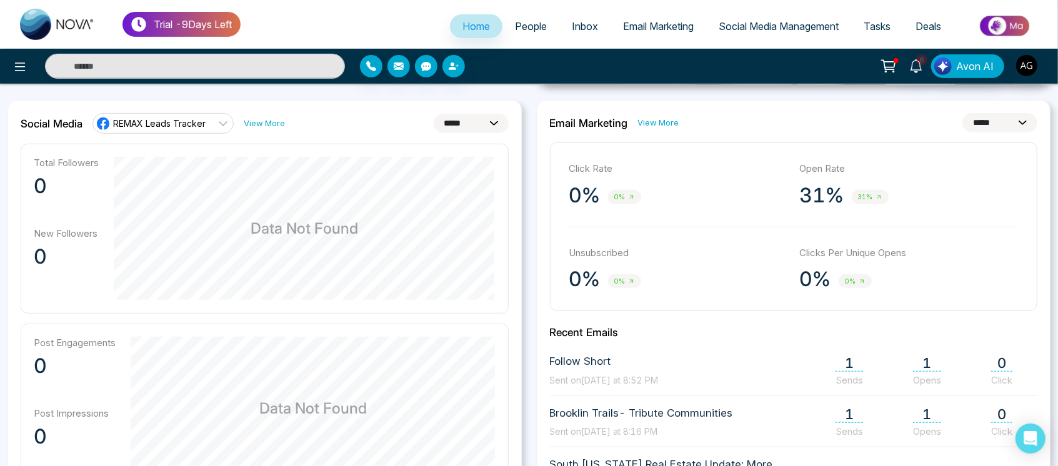
click at [280, 324] on div "Post Engagements 0 Post Impressions 0 Data Not Found" at bounding box center [265, 409] width 488 height 170
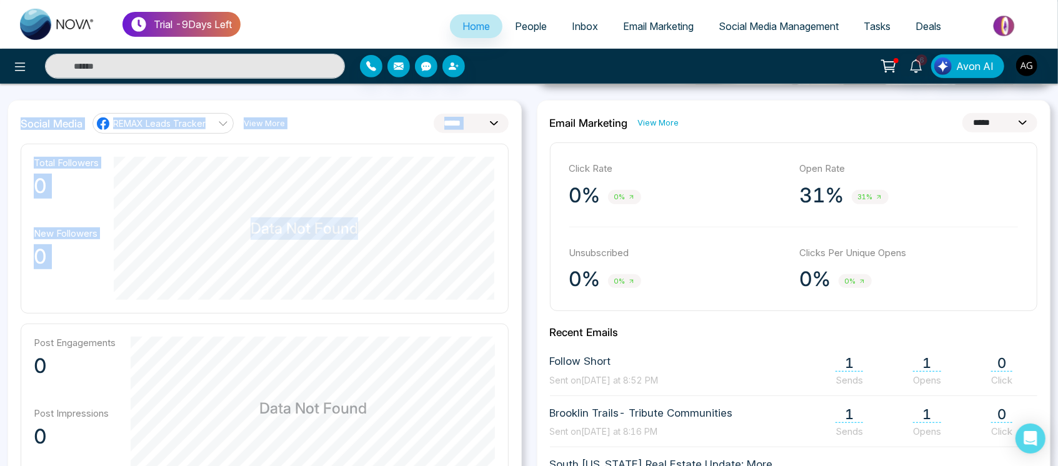
click at [252, 339] on div "**********" at bounding box center [264, 393] width 514 height 586
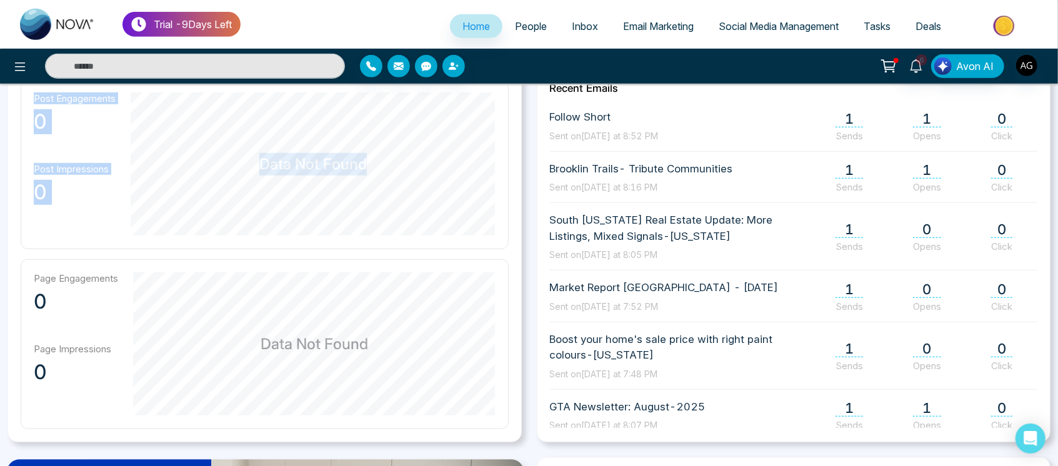
scroll to position [578, 0]
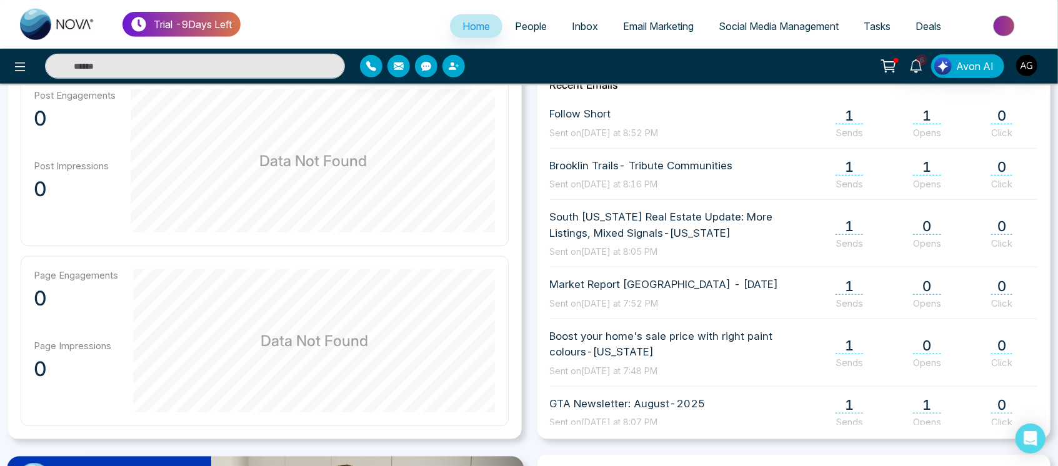
click at [508, 376] on div "Page Engagements 0 Page Impressions 0 Data Not Found" at bounding box center [265, 341] width 488 height 170
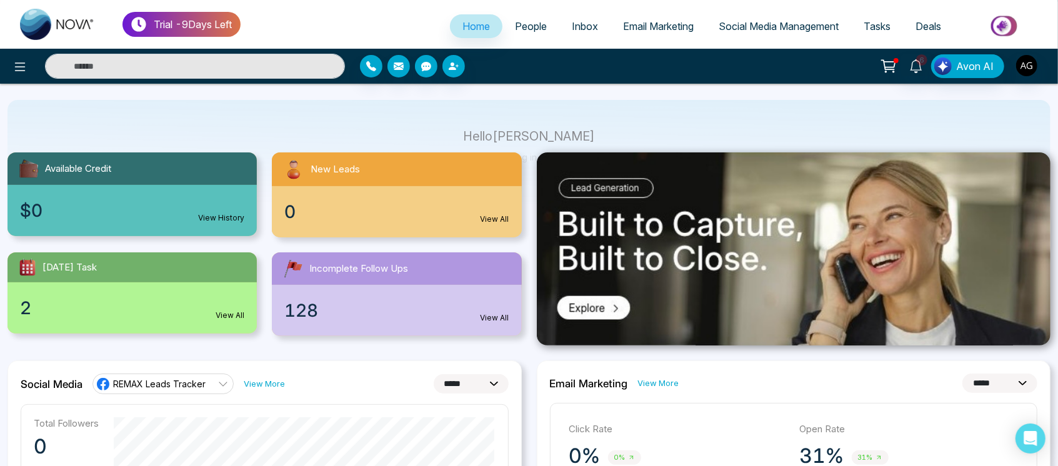
scroll to position [0, 0]
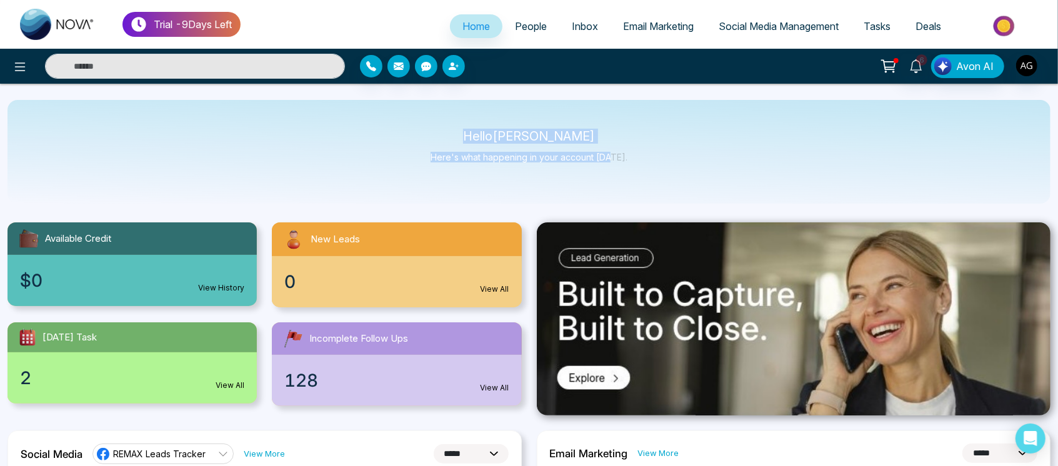
drag, startPoint x: 476, startPoint y: 129, endPoint x: 619, endPoint y: 159, distance: 146.3
click at [619, 159] on div "Hello [PERSON_NAME] Here's what happening in your account [DATE]." at bounding box center [528, 152] width 1043 height 104
click at [619, 159] on p "Here's what happening in your account [DATE]." at bounding box center [529, 157] width 197 height 11
drag, startPoint x: 619, startPoint y: 159, endPoint x: 386, endPoint y: 122, distance: 236.0
click at [386, 122] on div "Hello [PERSON_NAME] Here's what happening in your account [DATE]." at bounding box center [528, 152] width 1043 height 104
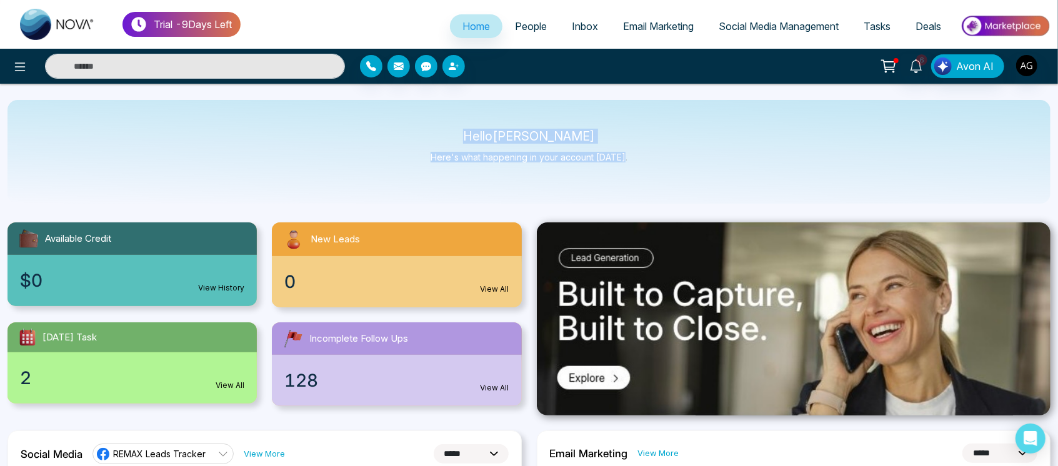
click at [386, 122] on div "Hello [PERSON_NAME] Here's what happening in your account [DATE]." at bounding box center [528, 152] width 1043 height 104
drag, startPoint x: 481, startPoint y: 132, endPoint x: 665, endPoint y: 167, distance: 187.0
click at [665, 167] on div "Hello [PERSON_NAME] Here's what happening in your account [DATE]." at bounding box center [528, 152] width 1043 height 104
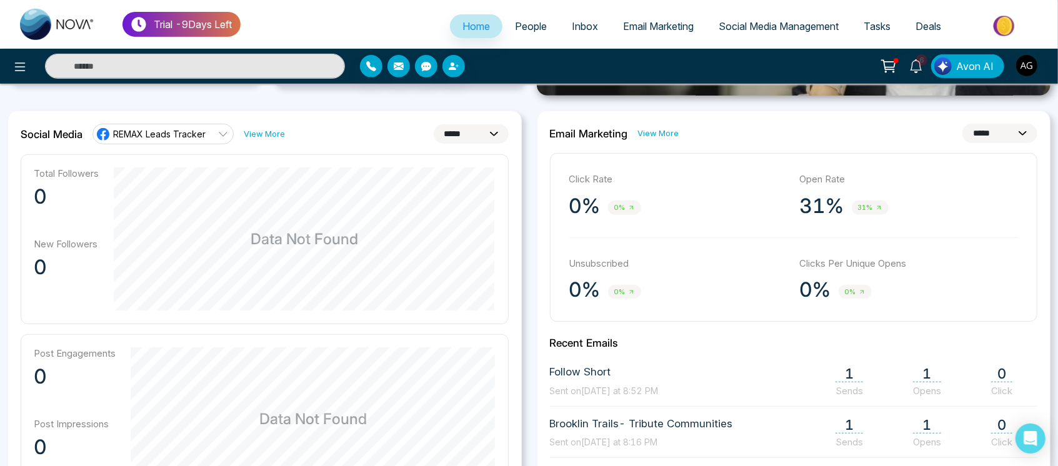
scroll to position [318, 0]
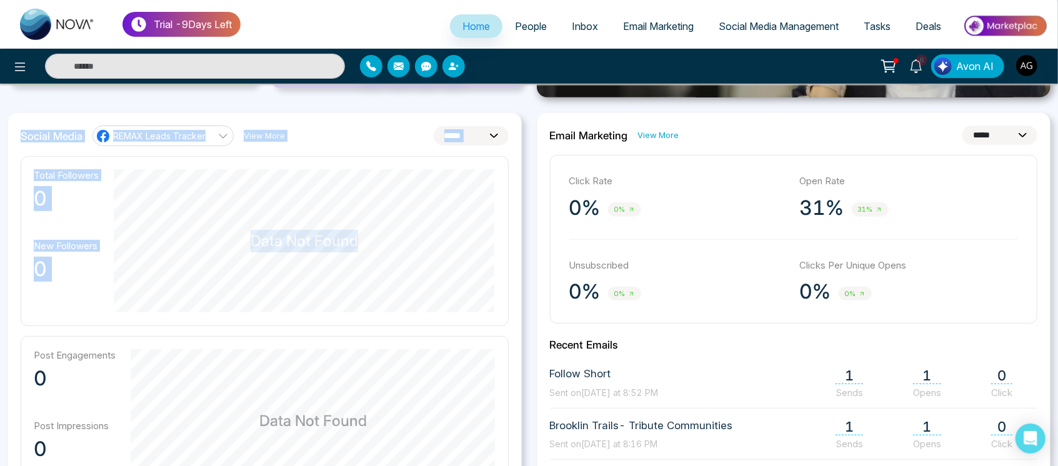
drag, startPoint x: 11, startPoint y: 138, endPoint x: 344, endPoint y: 148, distance: 333.2
click at [344, 148] on div "**********" at bounding box center [264, 405] width 514 height 586
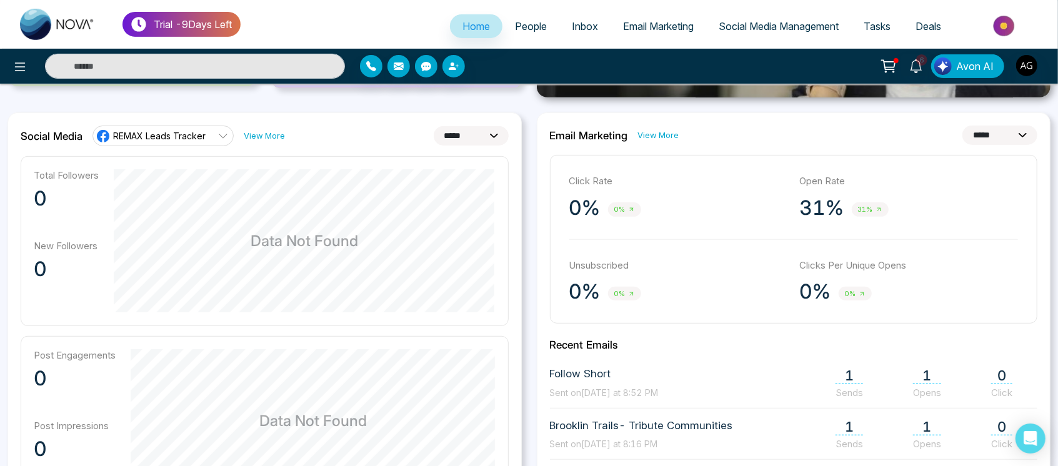
click at [344, 148] on div "**********" at bounding box center [264, 405] width 514 height 586
drag, startPoint x: 16, startPoint y: 130, endPoint x: 331, endPoint y: 141, distance: 315.1
click at [331, 141] on div "**********" at bounding box center [264, 405] width 514 height 586
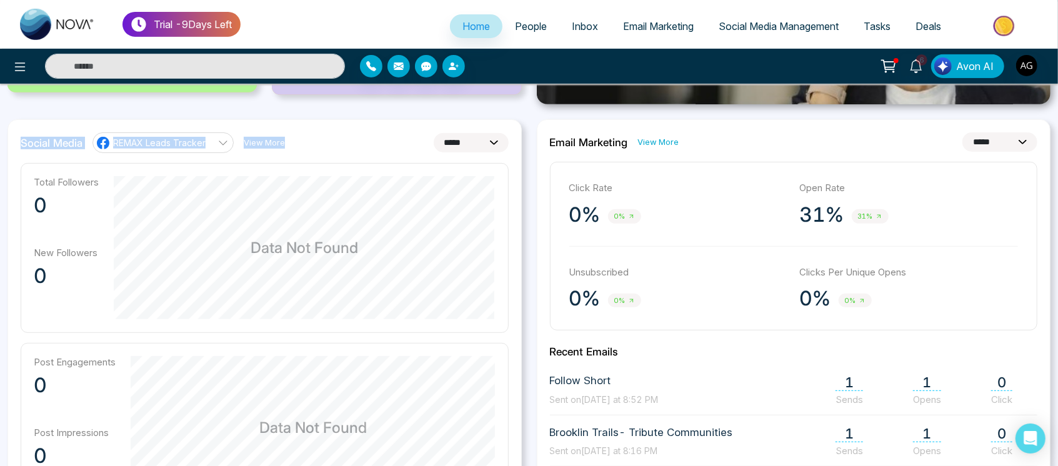
scroll to position [311, 0]
click at [97, 232] on div "Total Followers 0 New Followers 0" at bounding box center [66, 249] width 65 height 144
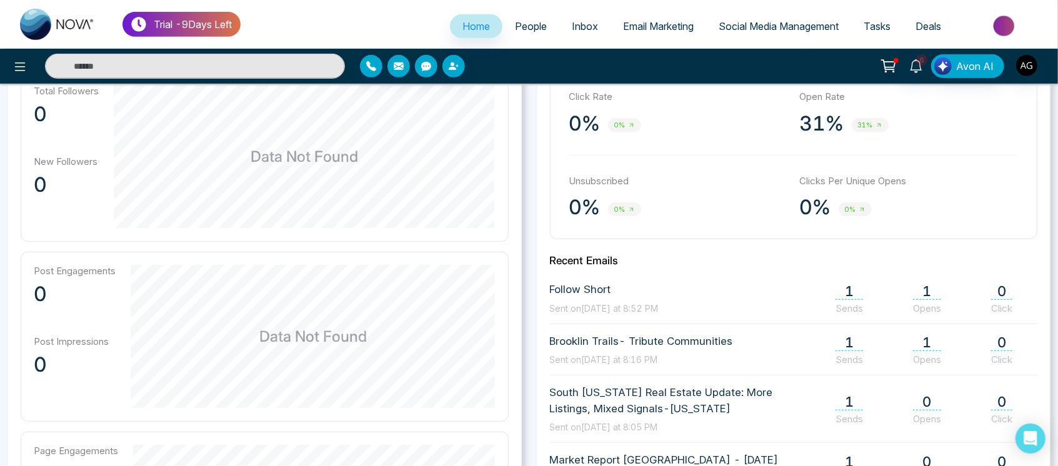
scroll to position [409, 0]
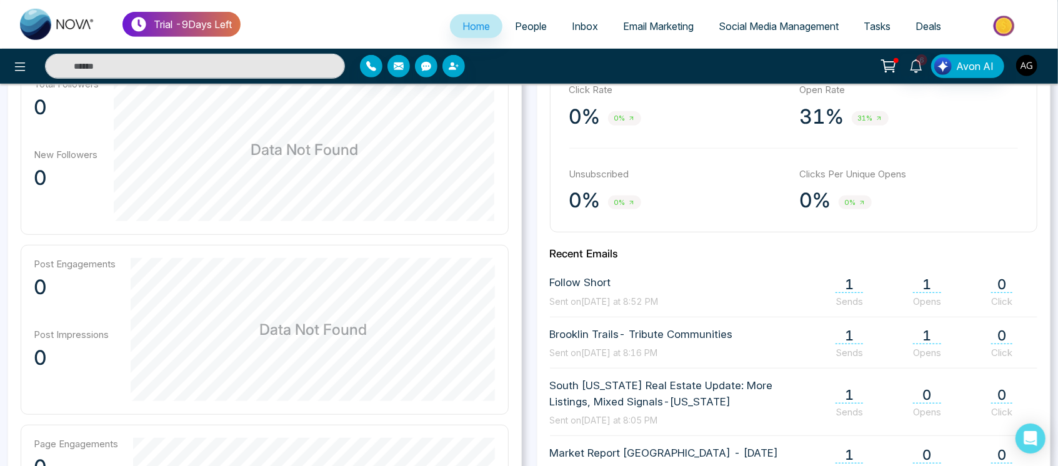
click at [1029, 56] on img "button" at bounding box center [1026, 65] width 21 height 21
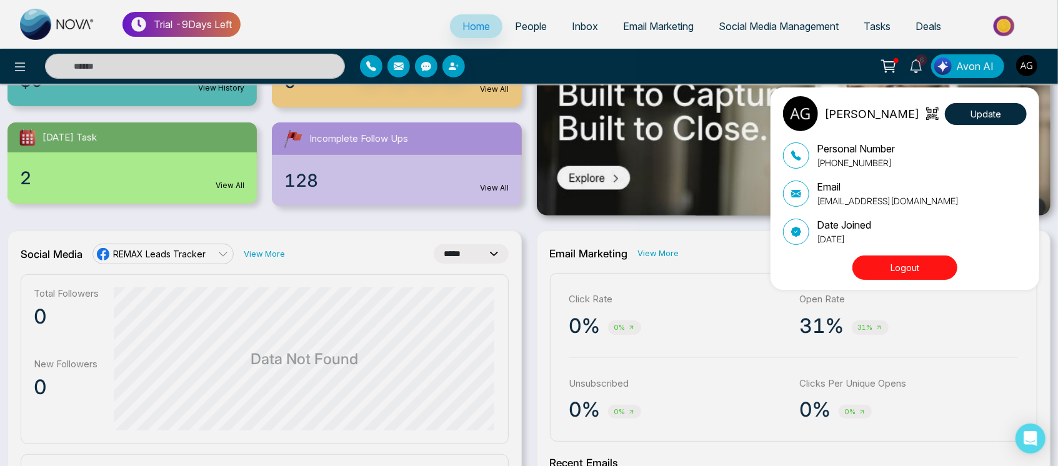
scroll to position [199, 0]
click at [315, 286] on div "[PERSON_NAME] Update Personal Number [PHONE_NUMBER] Email [EMAIL_ADDRESS][DOMAI…" at bounding box center [529, 233] width 1058 height 466
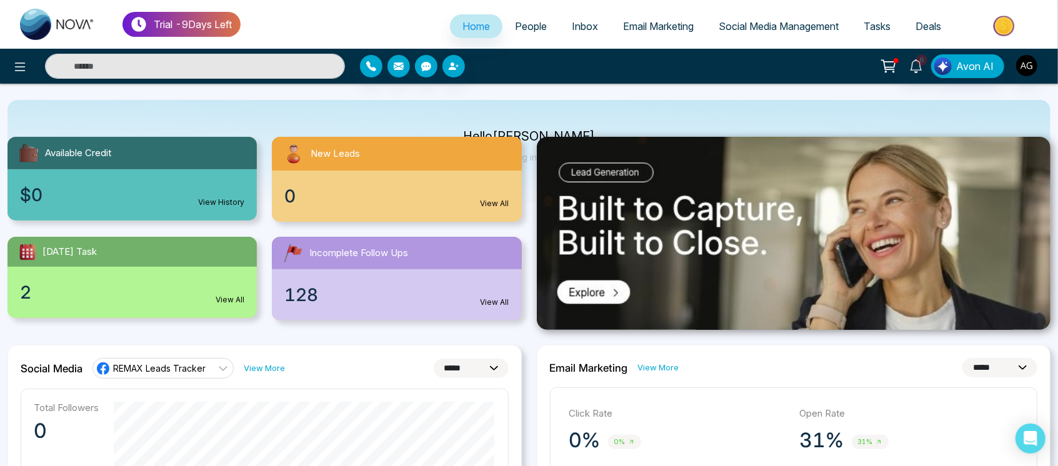
scroll to position [0, 0]
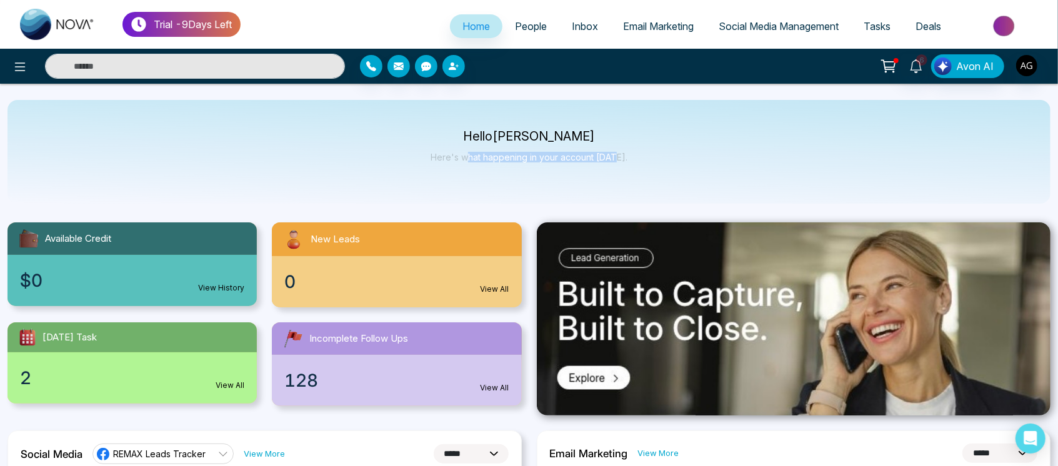
drag, startPoint x: 471, startPoint y: 143, endPoint x: 622, endPoint y: 161, distance: 152.2
click at [622, 161] on div "Hello [PERSON_NAME] Here's what happening in your account [DATE]." at bounding box center [529, 151] width 197 height 41
click at [622, 161] on p "Here's what happening in your account [DATE]." at bounding box center [529, 157] width 197 height 11
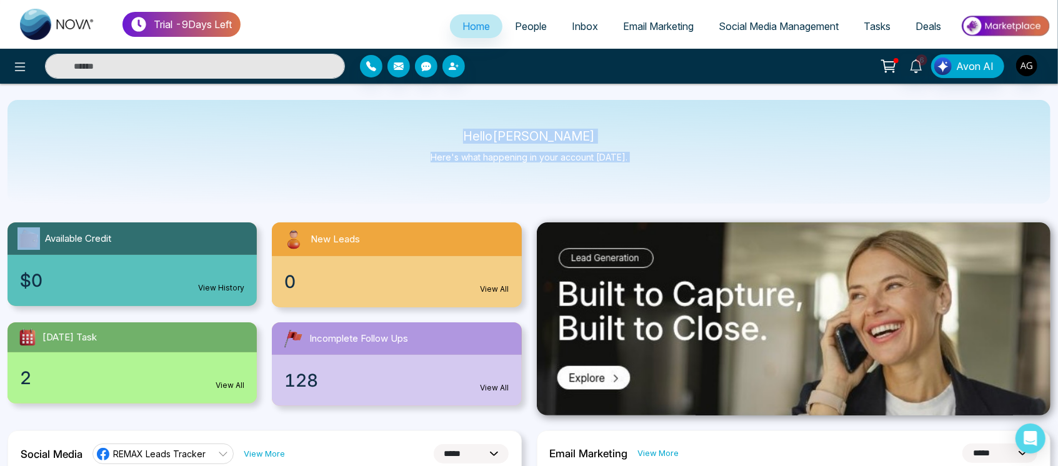
drag, startPoint x: 622, startPoint y: 161, endPoint x: 444, endPoint y: 129, distance: 180.9
click at [444, 129] on div "Hello [PERSON_NAME] Here's what happening in your account [DATE]." at bounding box center [528, 152] width 1043 height 104
drag, startPoint x: 466, startPoint y: 125, endPoint x: 710, endPoint y: 184, distance: 250.8
click at [710, 184] on div "Hello [PERSON_NAME] Here's what happening in your account [DATE]." at bounding box center [528, 152] width 1043 height 104
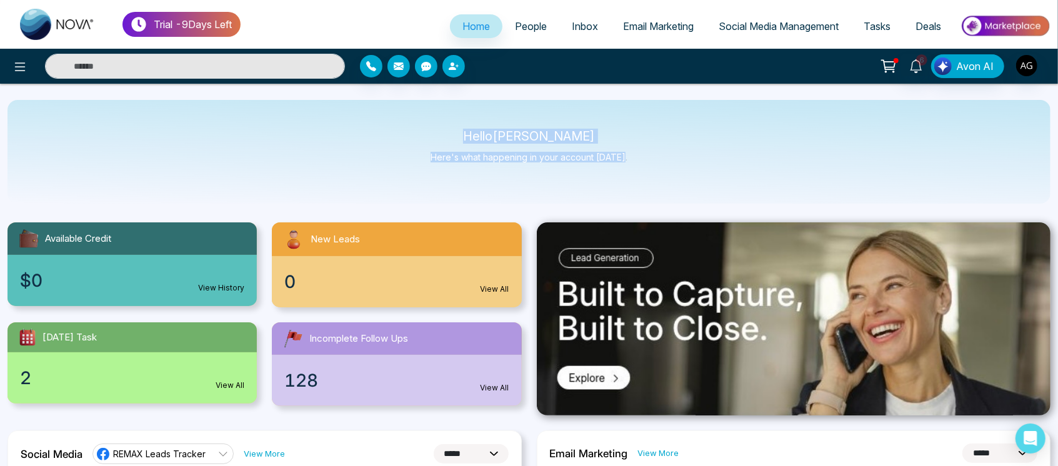
click at [710, 184] on div "Hello [PERSON_NAME] Here's what happening in your account [DATE]." at bounding box center [528, 152] width 1043 height 104
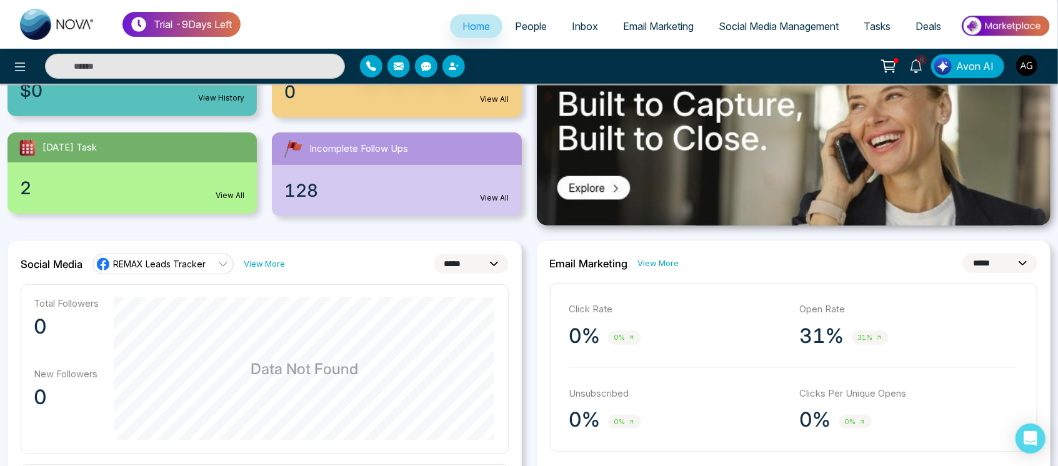
scroll to position [161, 0]
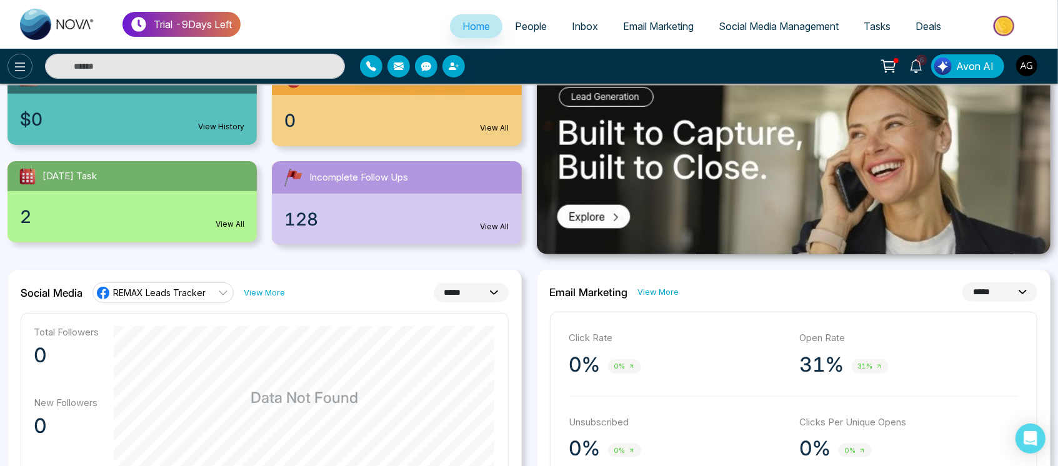
click at [19, 66] on icon at bounding box center [20, 66] width 11 height 9
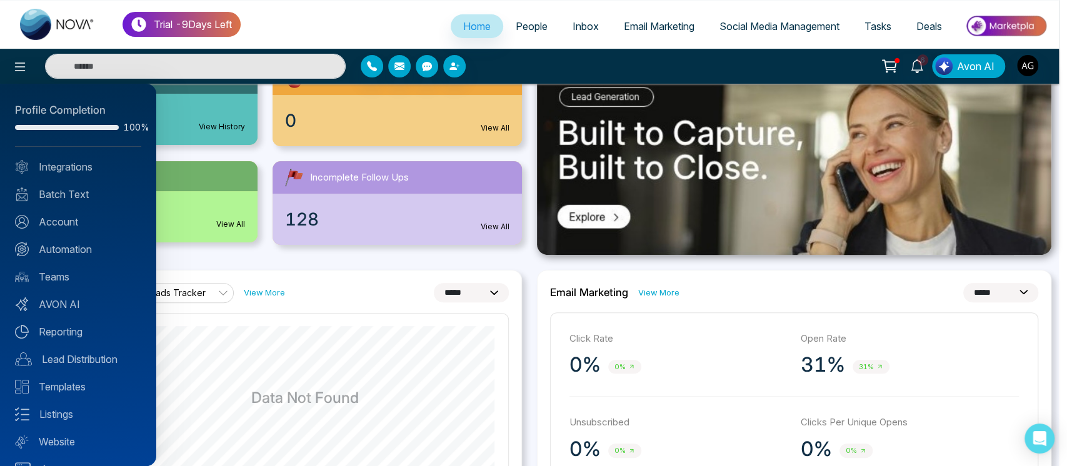
click at [285, 306] on div at bounding box center [533, 233] width 1067 height 466
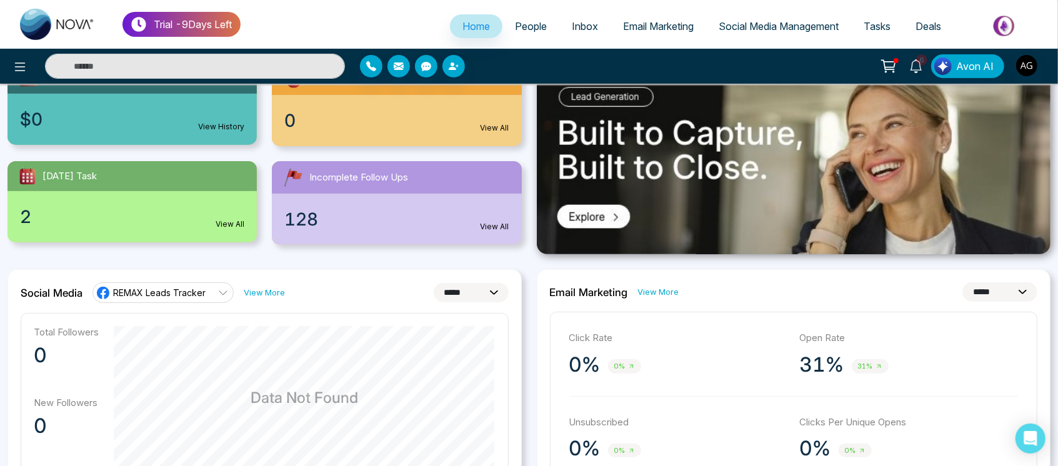
click at [245, 291] on link "View More" at bounding box center [264, 293] width 41 height 12
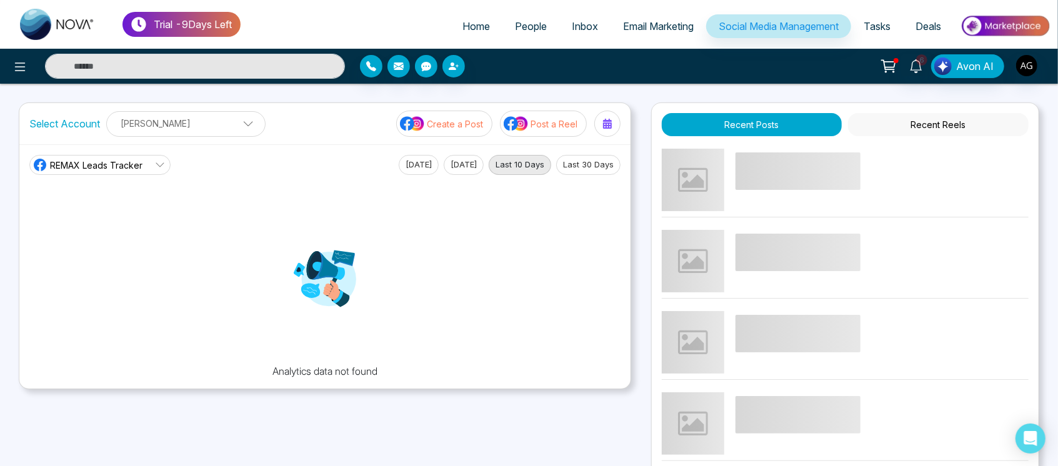
click at [471, 19] on link "Home" at bounding box center [476, 26] width 52 height 24
select select "*"
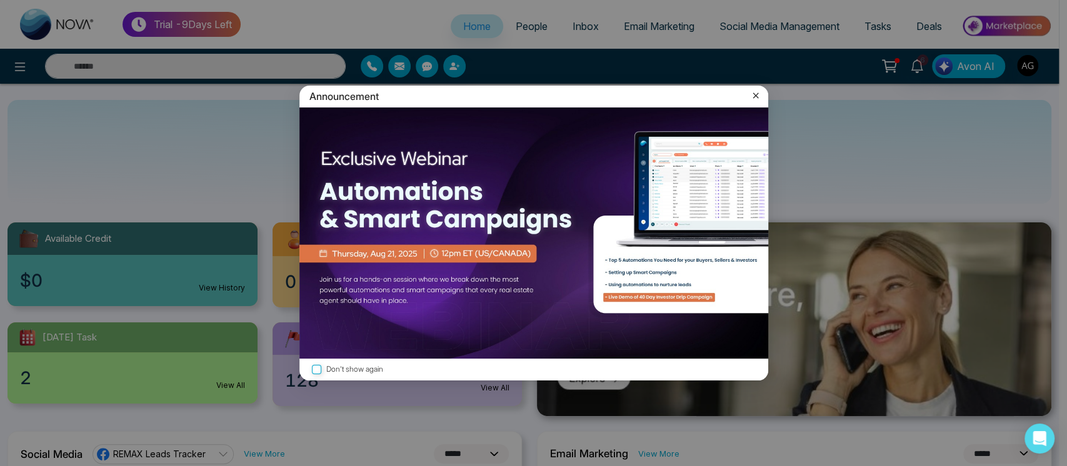
click at [755, 97] on icon at bounding box center [755, 95] width 12 height 12
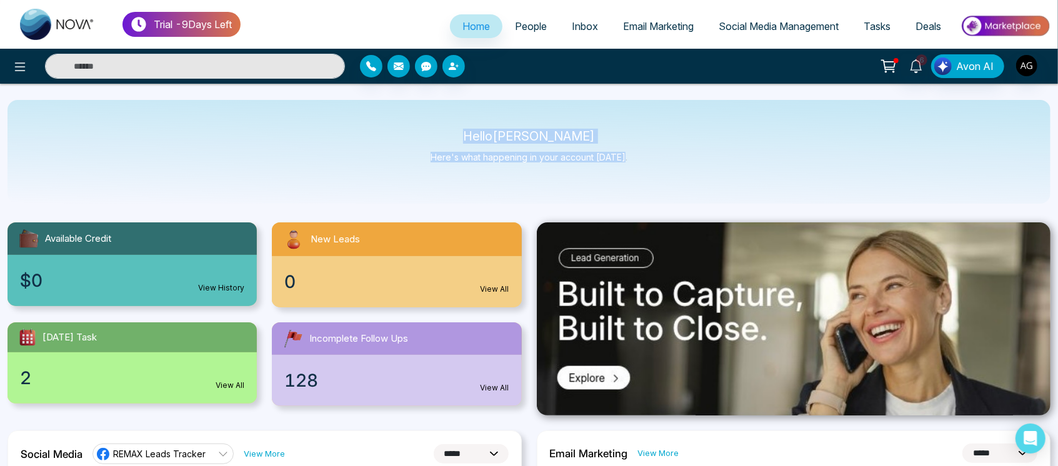
drag, startPoint x: 480, startPoint y: 138, endPoint x: 646, endPoint y: 182, distance: 172.0
click at [646, 182] on div "Hello [PERSON_NAME] Here's what happening in your account [DATE]." at bounding box center [528, 152] width 1043 height 104
drag, startPoint x: 646, startPoint y: 182, endPoint x: 451, endPoint y: 132, distance: 201.4
click at [451, 132] on div "Hello [PERSON_NAME] Here's what happening in your account [DATE]." at bounding box center [528, 152] width 1043 height 104
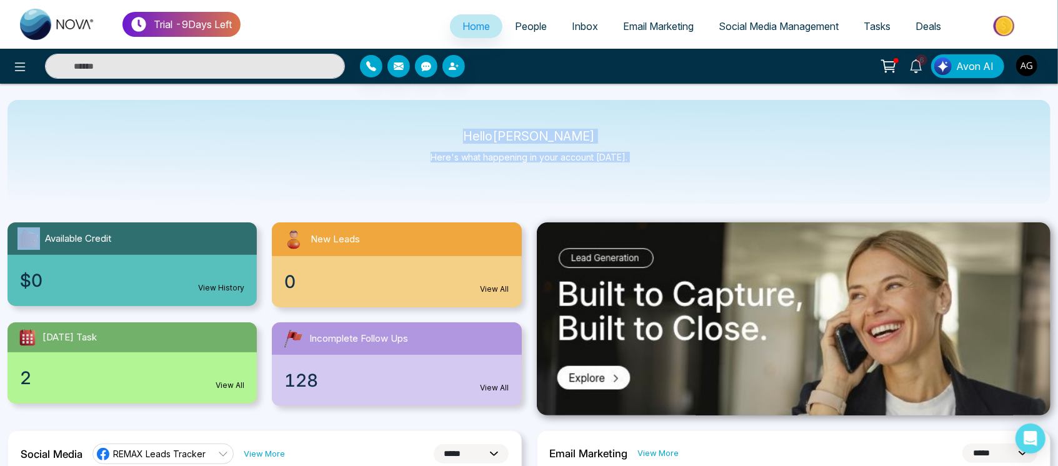
click at [451, 132] on p "Hello [PERSON_NAME]" at bounding box center [529, 136] width 197 height 11
drag, startPoint x: 477, startPoint y: 138, endPoint x: 649, endPoint y: 179, distance: 176.7
click at [649, 179] on div "Hello [PERSON_NAME] Here's what happening in your account [DATE]." at bounding box center [528, 152] width 1043 height 104
drag, startPoint x: 649, startPoint y: 179, endPoint x: 430, endPoint y: 129, distance: 225.0
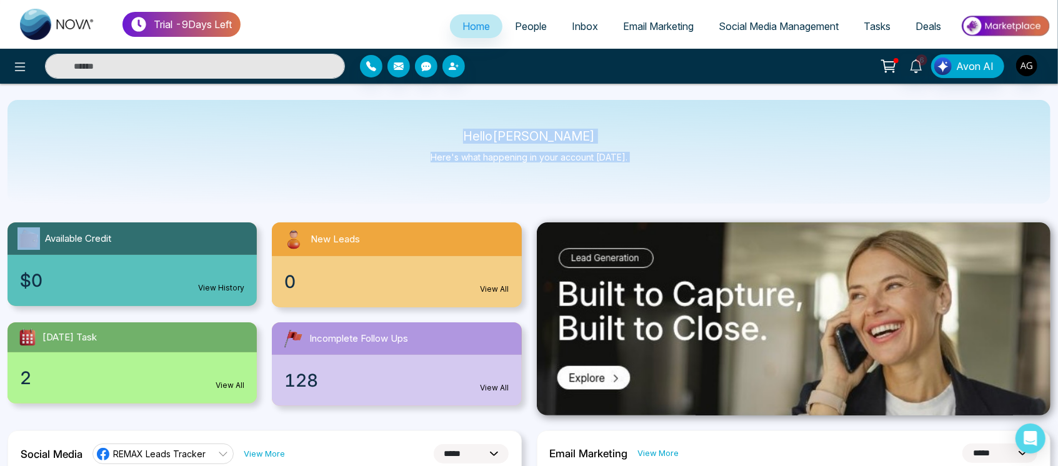
click at [430, 129] on div "Hello [PERSON_NAME] Here's what happening in your account [DATE]." at bounding box center [528, 152] width 1043 height 104
drag, startPoint x: 478, startPoint y: 137, endPoint x: 665, endPoint y: 175, distance: 190.7
click at [665, 175] on div "Hello [PERSON_NAME] Here's what happening in your account [DATE]." at bounding box center [528, 152] width 1043 height 104
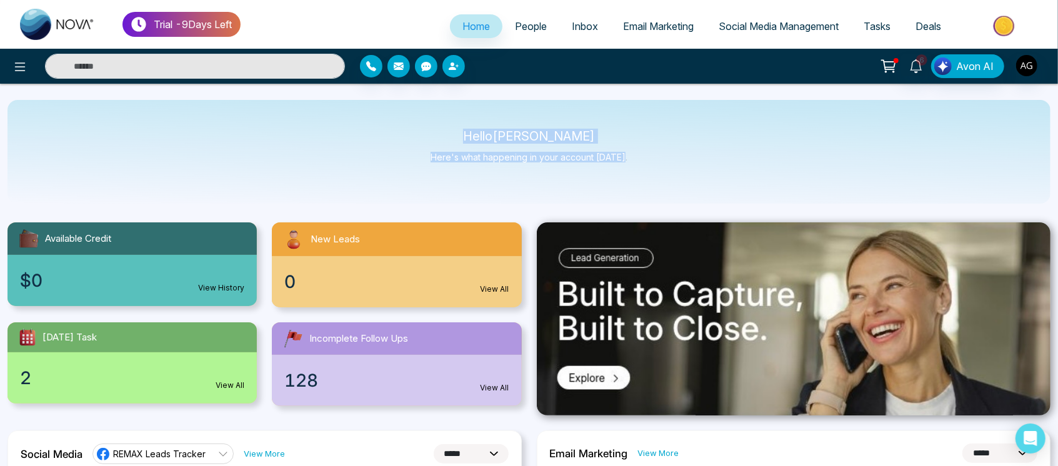
drag, startPoint x: 625, startPoint y: 159, endPoint x: 455, endPoint y: 129, distance: 172.7
click at [455, 129] on div "Hello [PERSON_NAME] Here's what happening in your account [DATE]." at bounding box center [528, 152] width 1043 height 104
drag, startPoint x: 488, startPoint y: 133, endPoint x: 705, endPoint y: 176, distance: 221.1
click at [705, 176] on div "Hello [PERSON_NAME] Here's what happening in your account [DATE]." at bounding box center [528, 152] width 1043 height 104
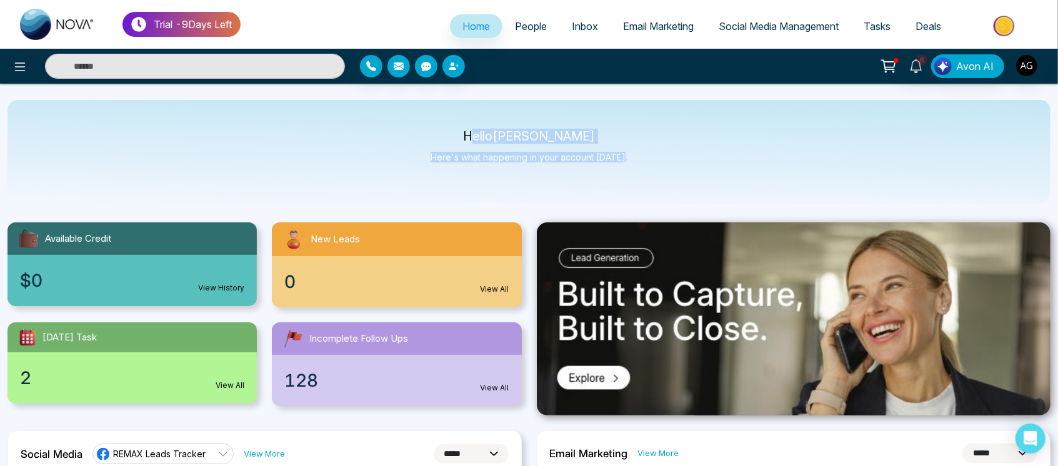
click at [705, 176] on div "Hello [PERSON_NAME] Here's what happening in your account [DATE]." at bounding box center [528, 152] width 1043 height 104
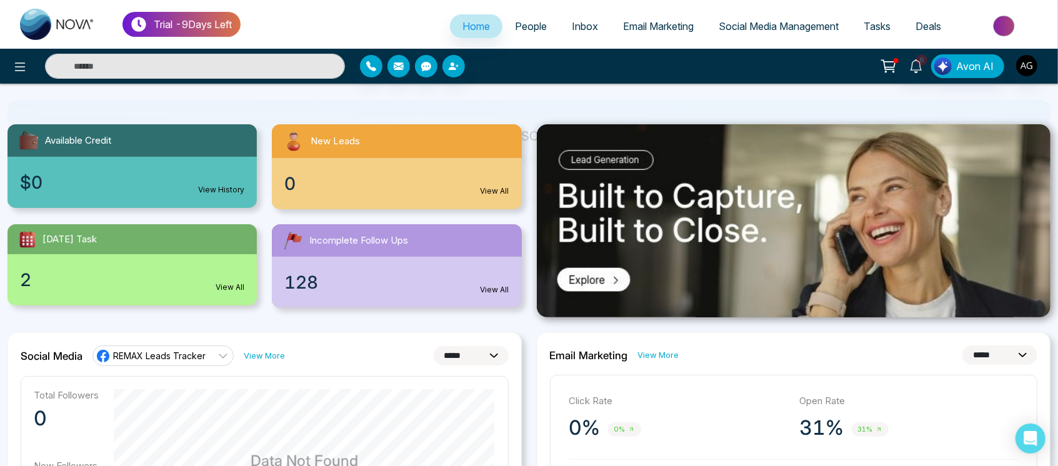
scroll to position [100, 0]
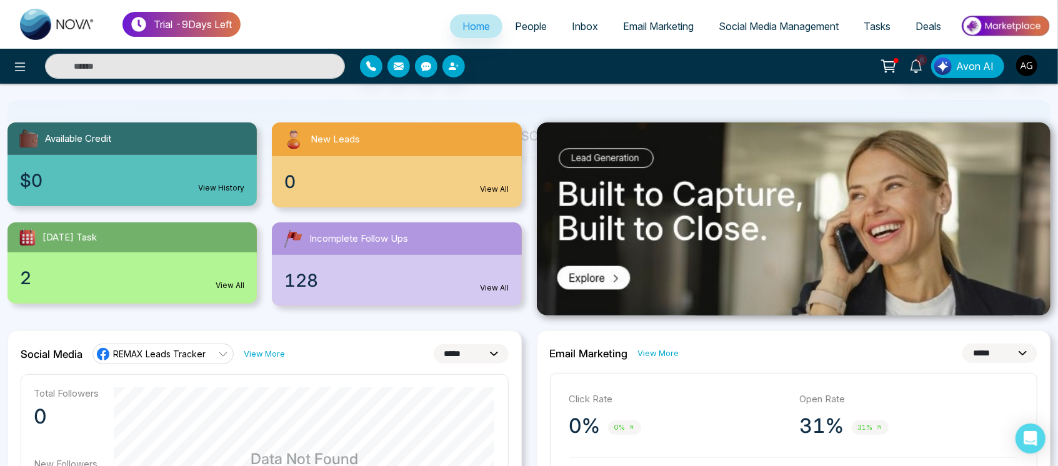
click at [651, 54] on div "6 Avon AI" at bounding box center [529, 66] width 1058 height 25
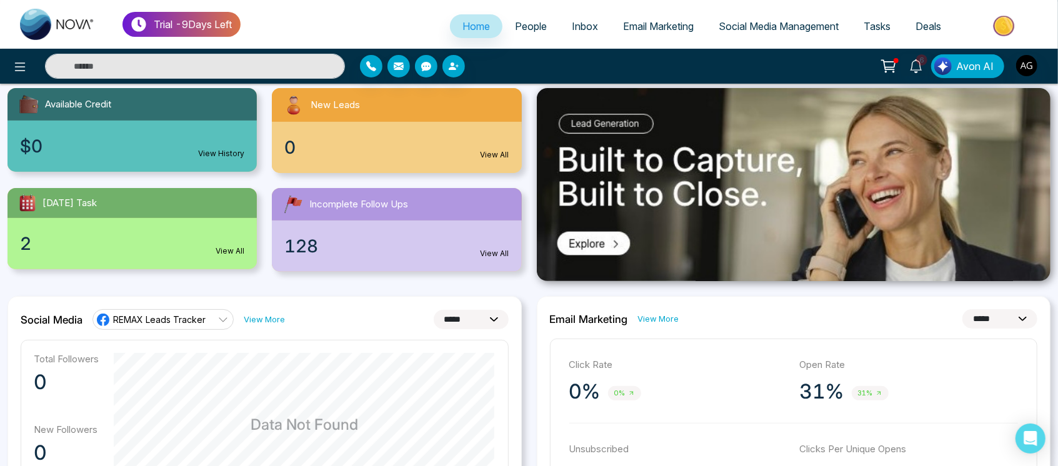
scroll to position [133, 0]
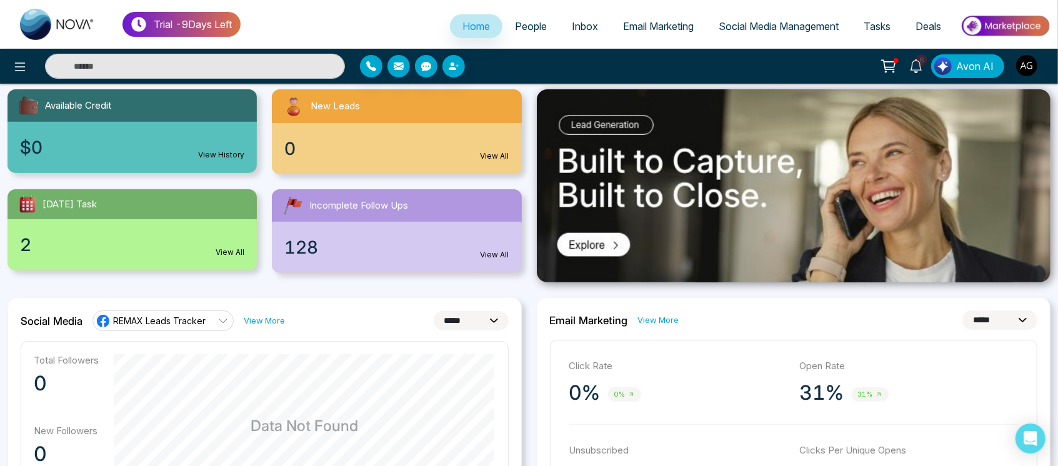
click at [434, 329] on select "**********" at bounding box center [471, 320] width 75 height 19
select select "*"
click at [434, 311] on select "**********" at bounding box center [471, 320] width 75 height 19
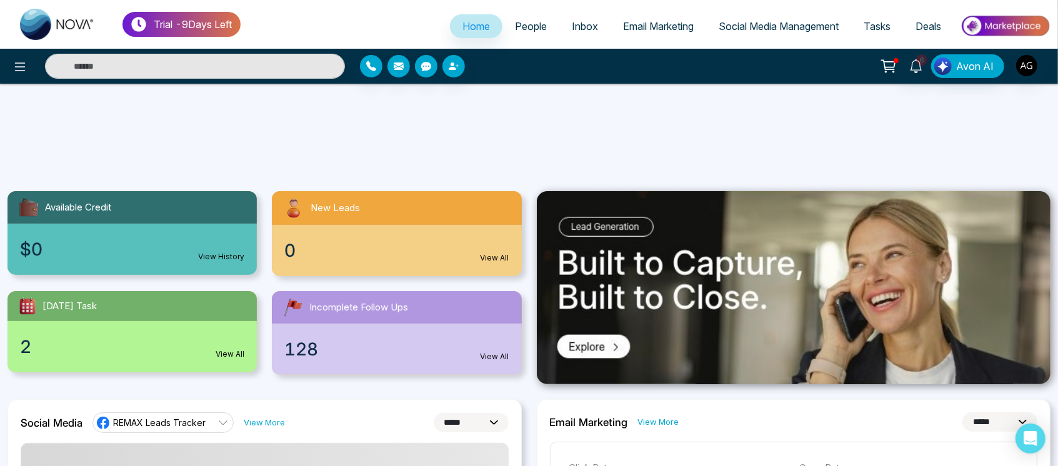
scroll to position [0, 0]
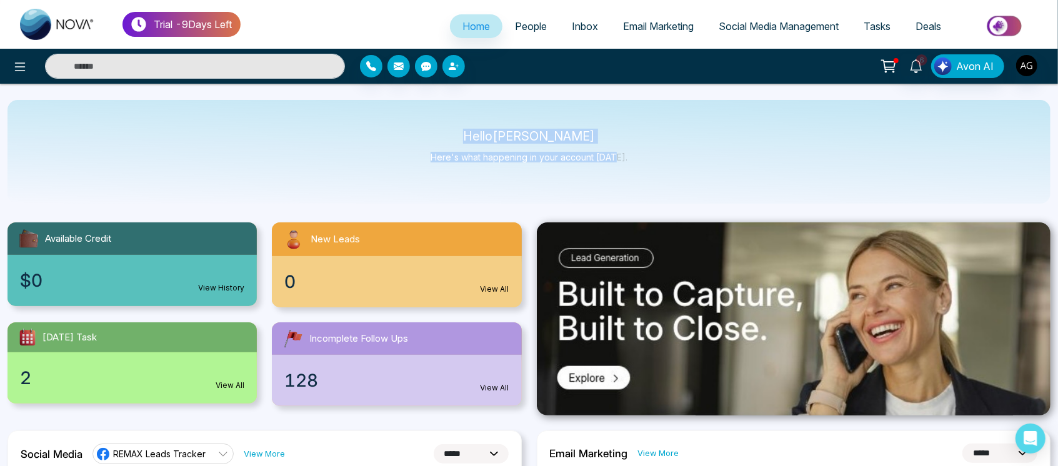
drag, startPoint x: 481, startPoint y: 129, endPoint x: 620, endPoint y: 167, distance: 143.9
click at [620, 167] on div "Hello [PERSON_NAME] Here's what happening in your account [DATE]." at bounding box center [528, 152] width 1043 height 104
click at [620, 167] on div "Hello [PERSON_NAME] Here's what happening in your account [DATE]." at bounding box center [529, 151] width 197 height 41
drag, startPoint x: 620, startPoint y: 167, endPoint x: 452, endPoint y: 122, distance: 173.2
click at [452, 122] on div "Hello [PERSON_NAME] Here's what happening in your account [DATE]." at bounding box center [528, 152] width 1043 height 104
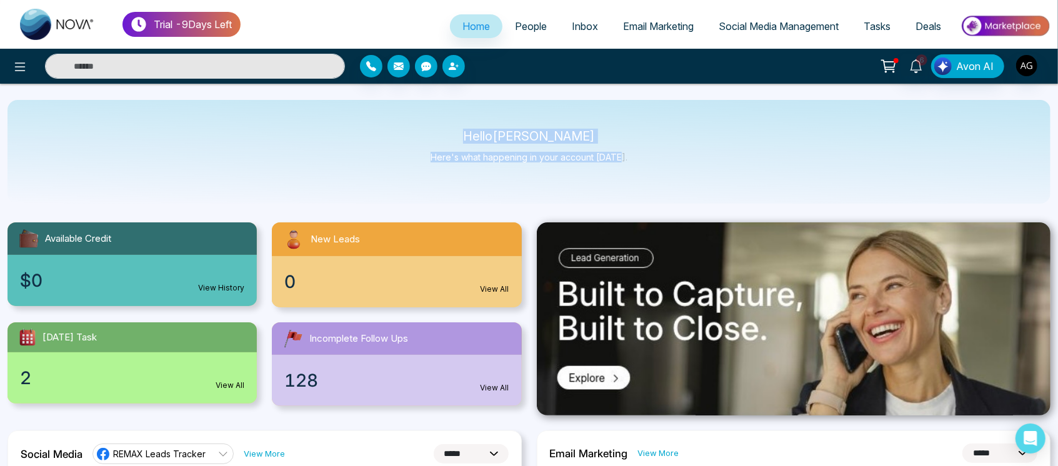
click at [452, 122] on div "Hello [PERSON_NAME] Here's what happening in your account [DATE]." at bounding box center [528, 152] width 1043 height 104
drag, startPoint x: 466, startPoint y: 135, endPoint x: 667, endPoint y: 152, distance: 201.3
click at [667, 152] on div "Hello [PERSON_NAME] Here's what happening in your account [DATE]." at bounding box center [528, 152] width 1043 height 104
click at [488, 131] on p "Hello [PERSON_NAME]" at bounding box center [529, 136] width 197 height 11
drag, startPoint x: 475, startPoint y: 132, endPoint x: 657, endPoint y: 169, distance: 186.3
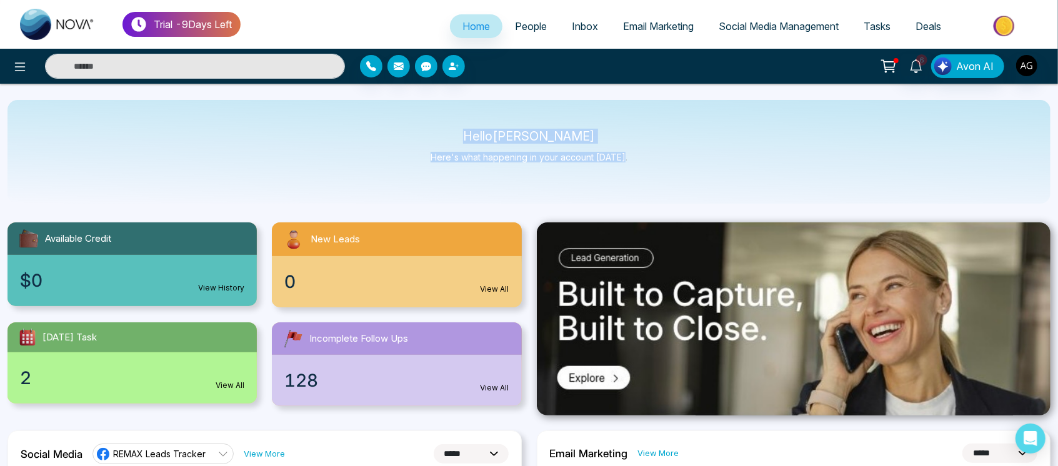
click at [657, 169] on div "Hello [PERSON_NAME] Here's what happening in your account [DATE]." at bounding box center [528, 152] width 1043 height 104
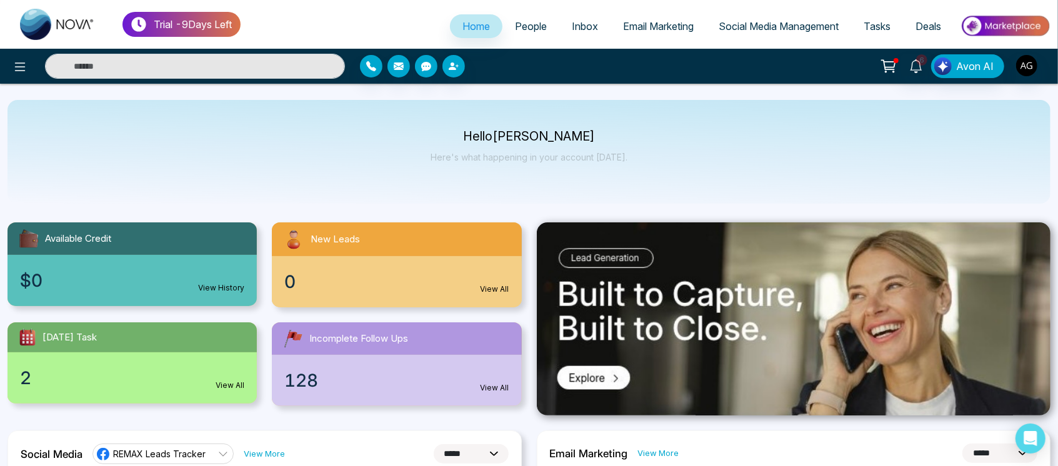
click at [515, 32] on span "People" at bounding box center [531, 26] width 32 height 12
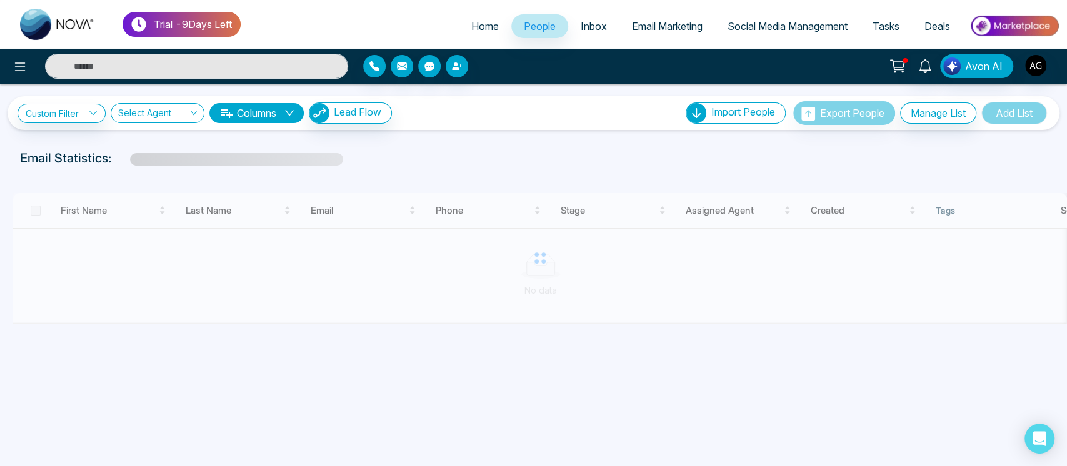
click at [480, 31] on span "Home" at bounding box center [484, 26] width 27 height 12
select select "*"
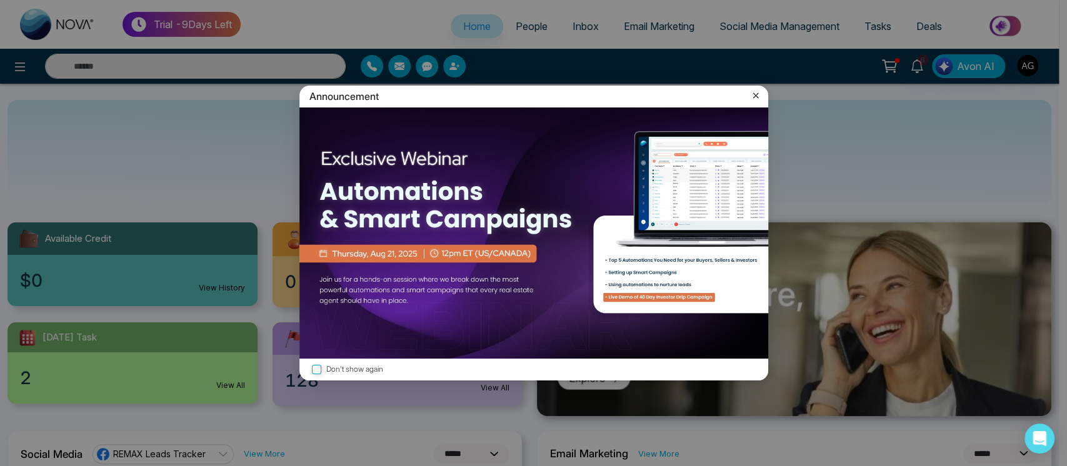
click at [757, 92] on icon at bounding box center [755, 95] width 12 height 12
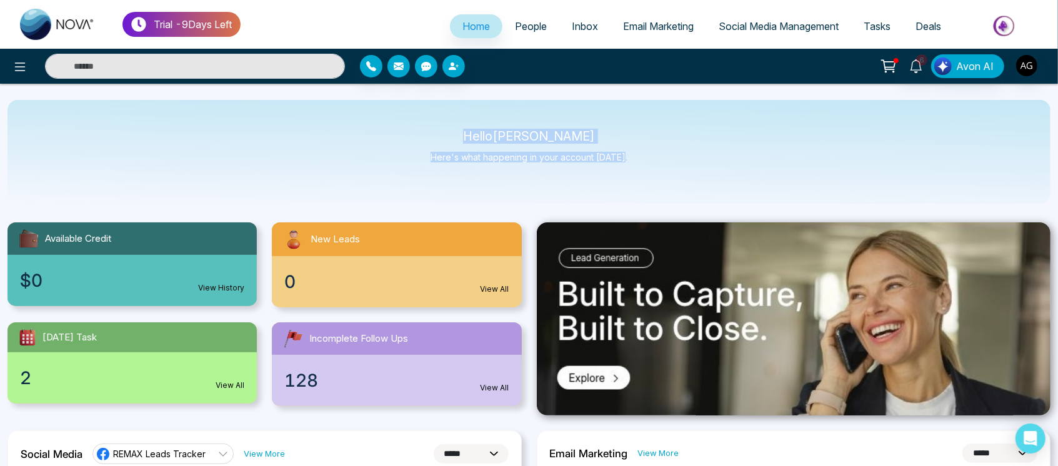
drag, startPoint x: 475, startPoint y: 134, endPoint x: 627, endPoint y: 150, distance: 152.6
click at [627, 150] on div "Hello [PERSON_NAME] Here's what happening in your account [DATE]." at bounding box center [528, 152] width 1043 height 104
drag, startPoint x: 624, startPoint y: 160, endPoint x: 440, endPoint y: 125, distance: 187.6
click at [440, 125] on div "Hello [PERSON_NAME] Here's what happening in your account [DATE]." at bounding box center [528, 152] width 1043 height 104
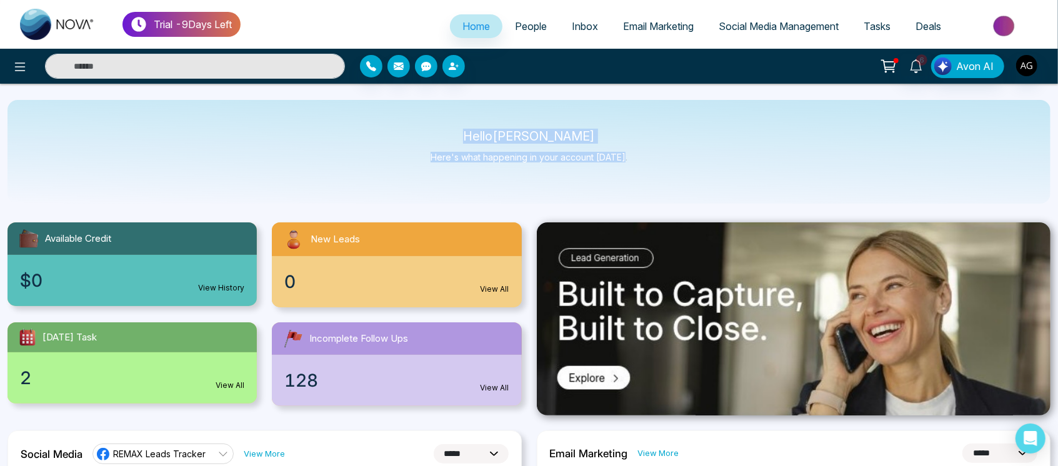
click at [440, 125] on div "Hello [PERSON_NAME] Here's what happening in your account [DATE]." at bounding box center [528, 152] width 1043 height 104
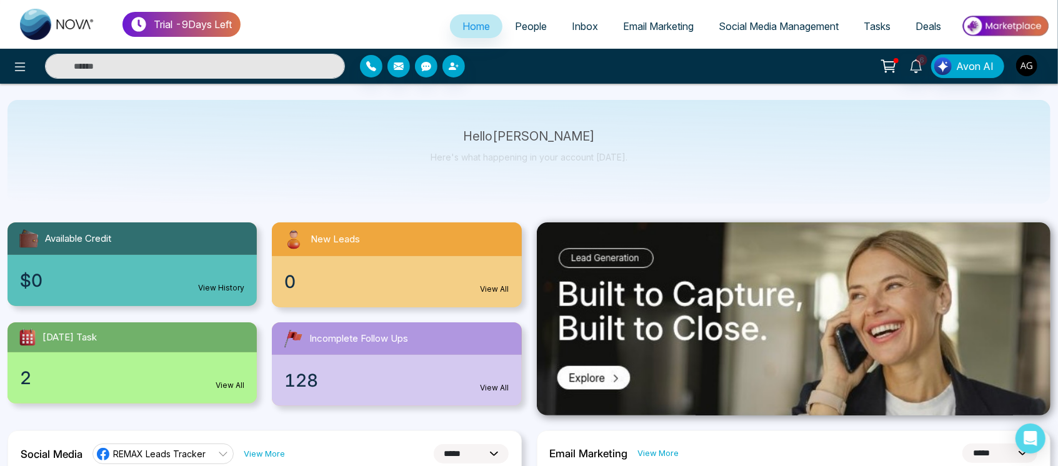
scroll to position [43, 0]
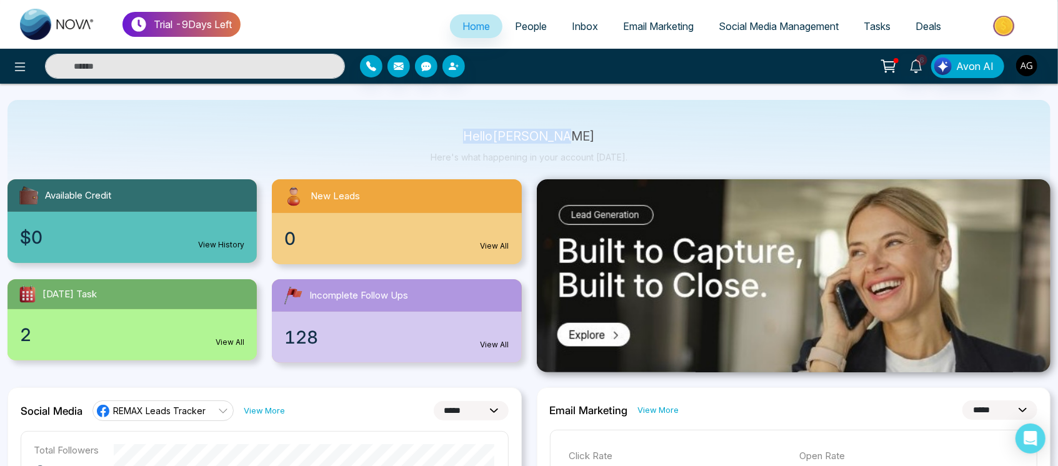
drag, startPoint x: 461, startPoint y: 123, endPoint x: 646, endPoint y: 141, distance: 185.8
click at [646, 141] on div "Hello [PERSON_NAME] Here's what happening in your account [DATE]." at bounding box center [528, 152] width 1043 height 104
drag, startPoint x: 476, startPoint y: 137, endPoint x: 607, endPoint y: 144, distance: 130.8
click at [607, 144] on div "Hello [PERSON_NAME] Here's what happening in your account [DATE]." at bounding box center [529, 151] width 197 height 41
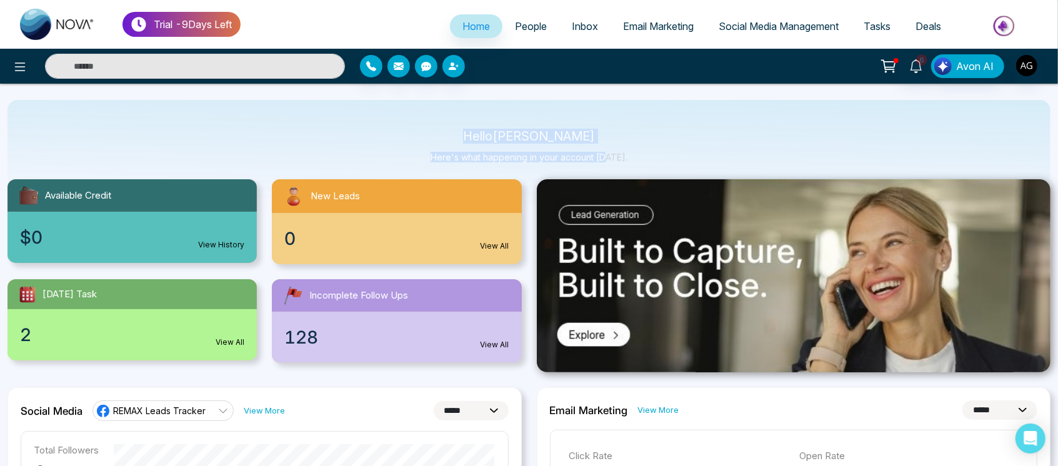
click at [607, 144] on div "Hello [PERSON_NAME] Here's what happening in your account [DATE]." at bounding box center [529, 151] width 197 height 41
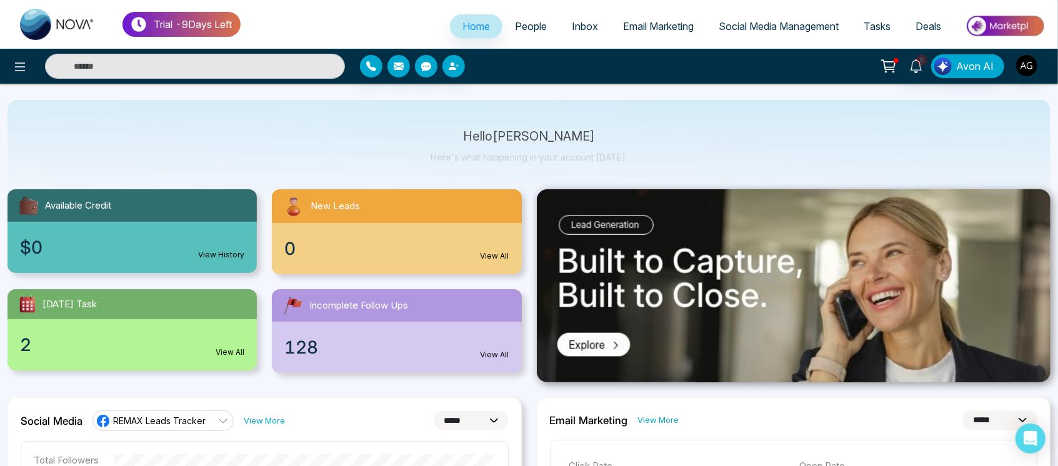
scroll to position [0, 0]
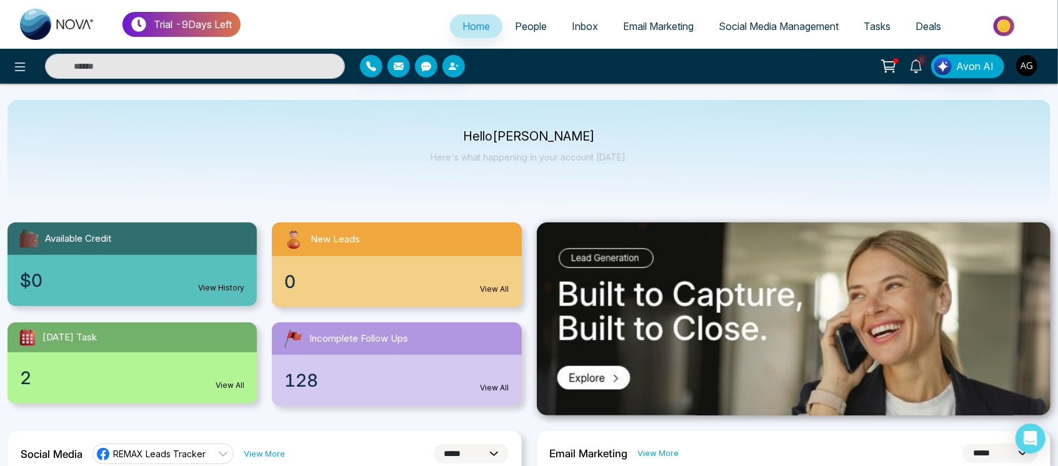
click at [490, 131] on p "Hello [PERSON_NAME]" at bounding box center [529, 136] width 197 height 11
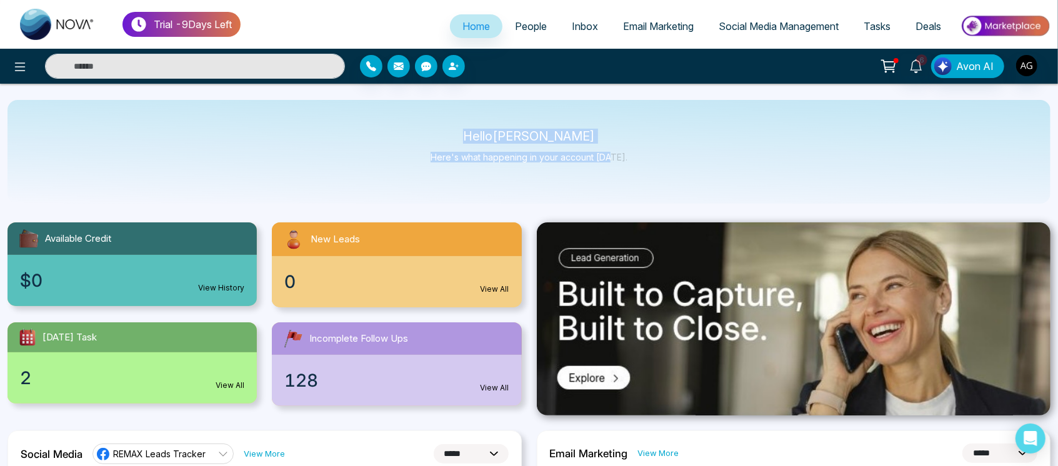
drag, startPoint x: 467, startPoint y: 137, endPoint x: 629, endPoint y: 159, distance: 163.9
click at [629, 159] on div "Hello [PERSON_NAME] Here's what happening in your account [DATE]." at bounding box center [528, 152] width 1043 height 104
drag, startPoint x: 629, startPoint y: 159, endPoint x: 439, endPoint y: 127, distance: 192.6
click at [439, 127] on div "Hello [PERSON_NAME] Here's what happening in your account [DATE]." at bounding box center [528, 152] width 1043 height 104
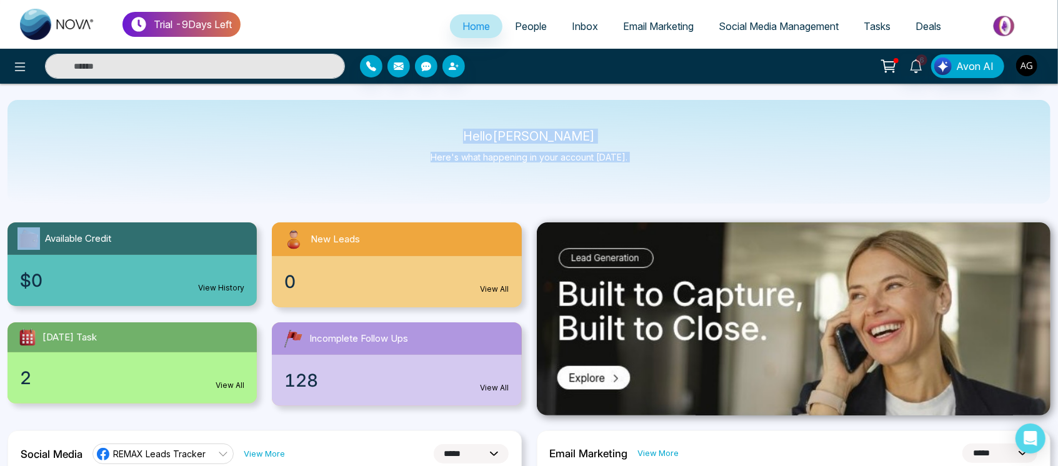
click at [439, 127] on div "Hello [PERSON_NAME] Here's what happening in your account [DATE]." at bounding box center [528, 152] width 1043 height 104
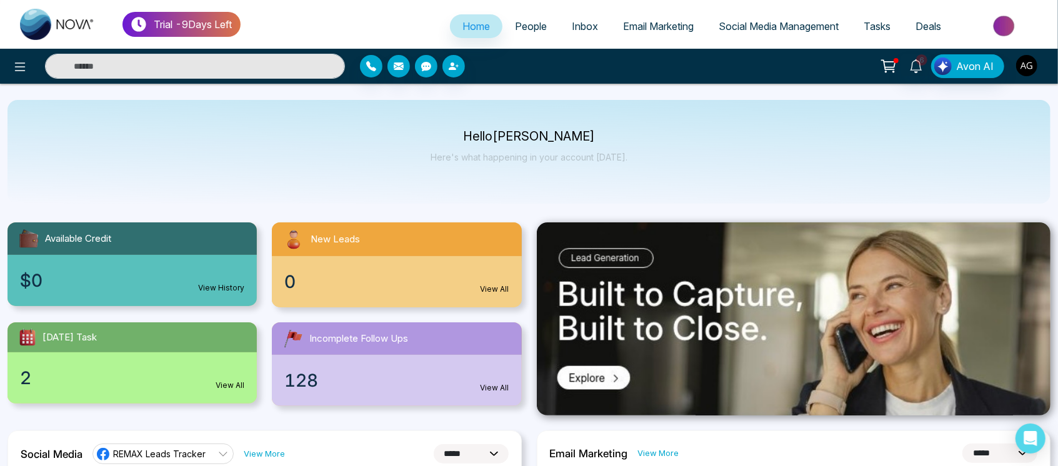
click at [1034, 70] on img "button" at bounding box center [1026, 65] width 21 height 21
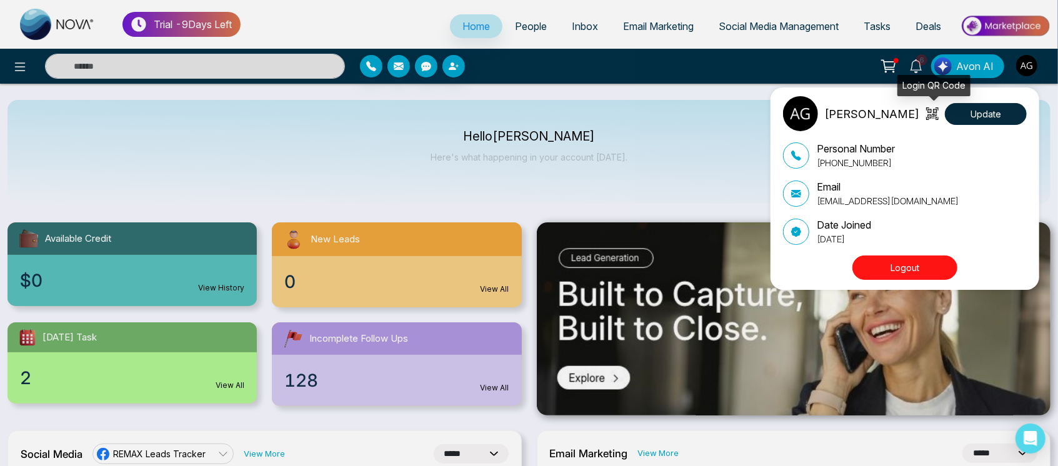
click at [929, 117] on icon at bounding box center [932, 115] width 8 height 8
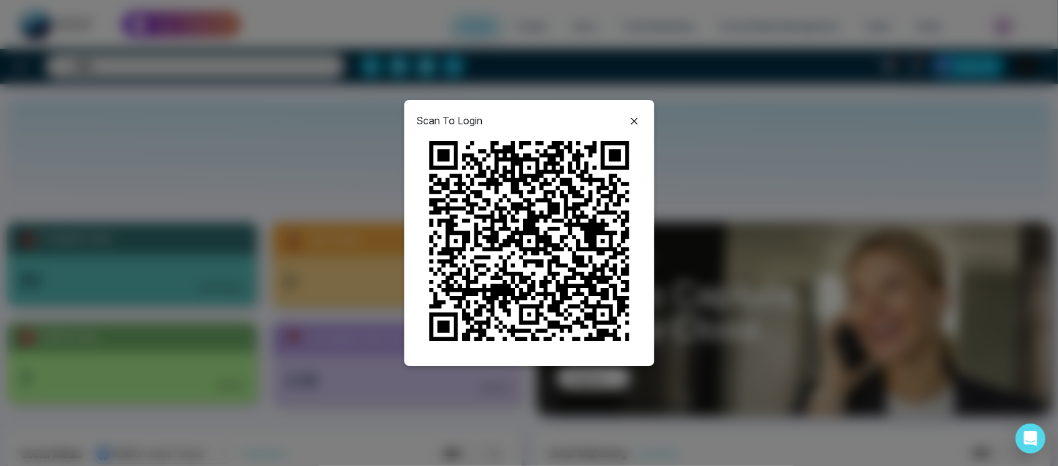
click at [632, 122] on icon at bounding box center [633, 121] width 7 height 7
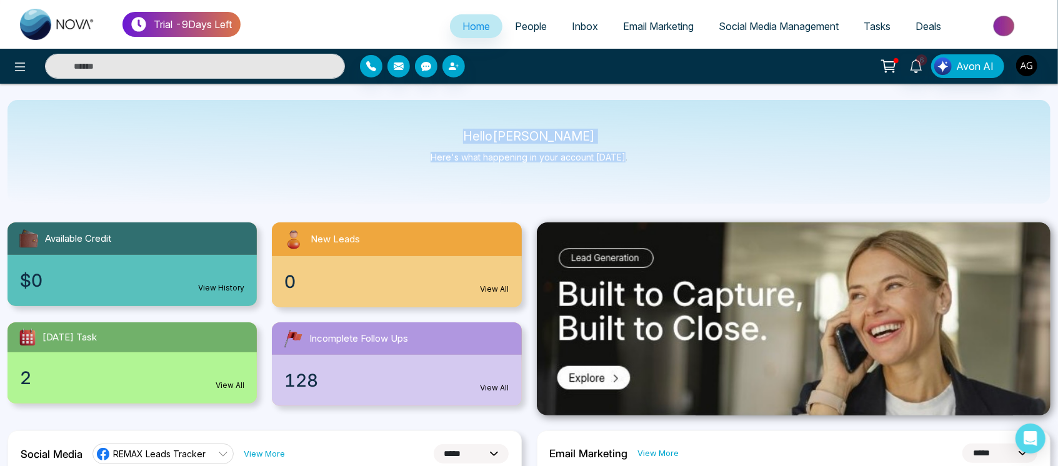
drag, startPoint x: 481, startPoint y: 131, endPoint x: 650, endPoint y: 178, distance: 175.7
click at [650, 178] on div "Hello [PERSON_NAME] Here's what happening in your account [DATE]." at bounding box center [528, 152] width 1043 height 104
drag, startPoint x: 650, startPoint y: 178, endPoint x: 451, endPoint y: 139, distance: 202.6
click at [451, 139] on div "Hello [PERSON_NAME] Here's what happening in your account [DATE]." at bounding box center [528, 152] width 1043 height 104
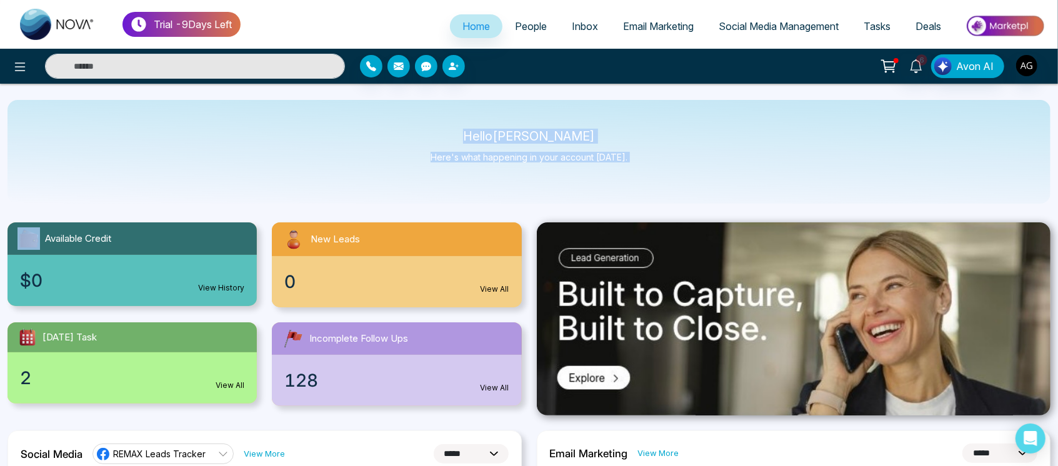
click at [451, 139] on p "Hello [PERSON_NAME]" at bounding box center [529, 136] width 197 height 11
drag, startPoint x: 476, startPoint y: 137, endPoint x: 644, endPoint y: 162, distance: 169.3
click at [644, 162] on div "Hello [PERSON_NAME] Here's what happening in your account [DATE]." at bounding box center [528, 152] width 1043 height 104
drag, startPoint x: 644, startPoint y: 162, endPoint x: 475, endPoint y: 125, distance: 172.8
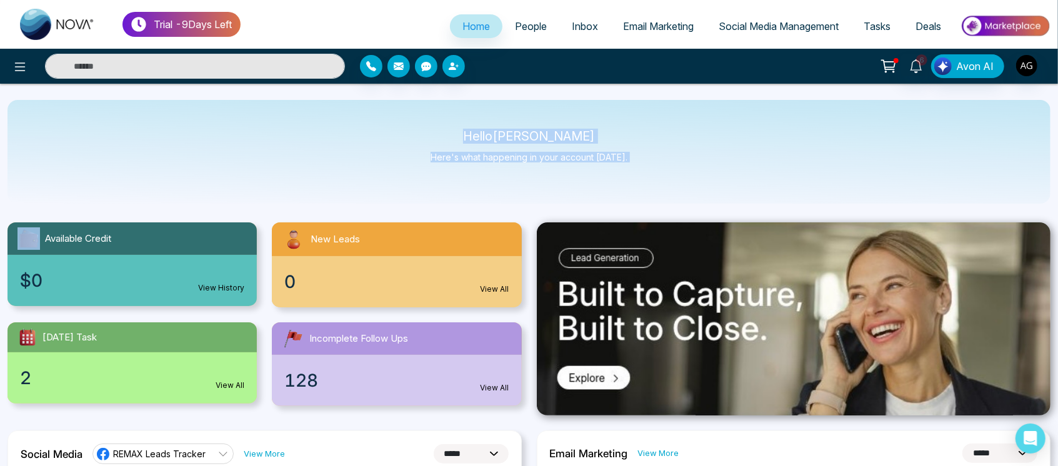
click at [475, 125] on div "Hello [PERSON_NAME] Here's what happening in your account [DATE]." at bounding box center [528, 152] width 1043 height 104
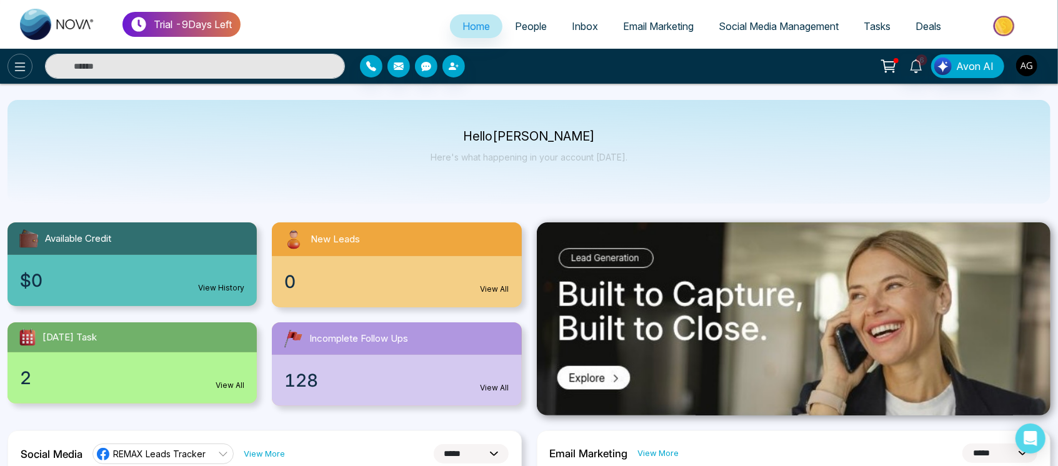
click at [15, 76] on button at bounding box center [19, 66] width 25 height 25
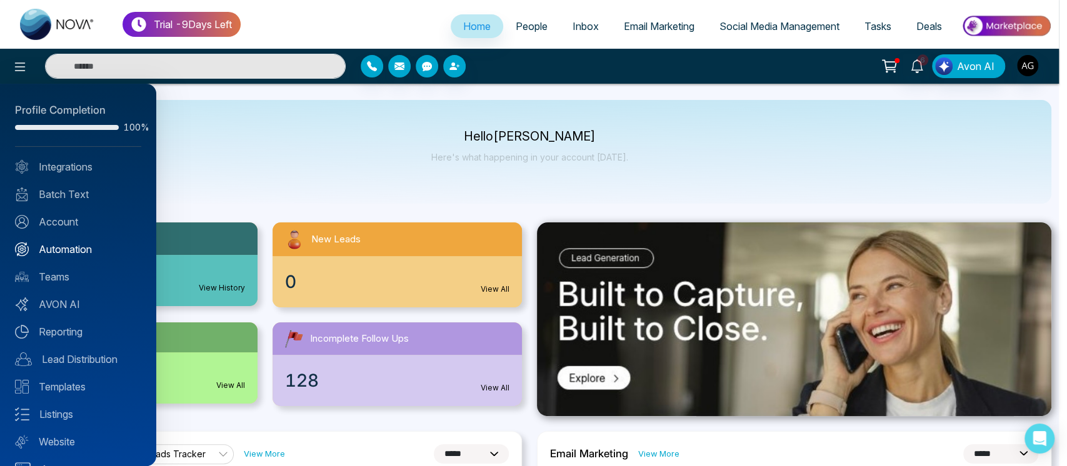
click at [82, 249] on link "Automation" at bounding box center [78, 249] width 126 height 15
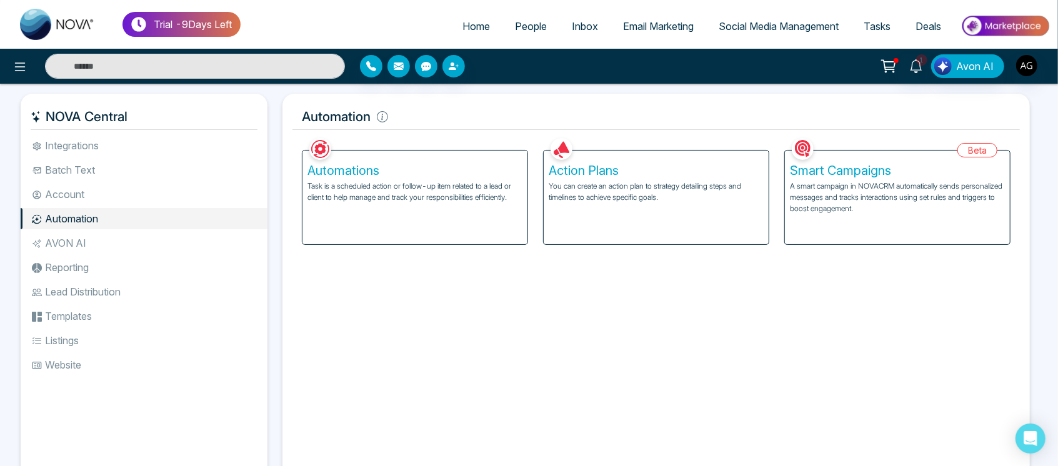
click at [845, 187] on p "A smart campaign in NOVACRM automatically sends personalized messages and track…" at bounding box center [897, 198] width 215 height 34
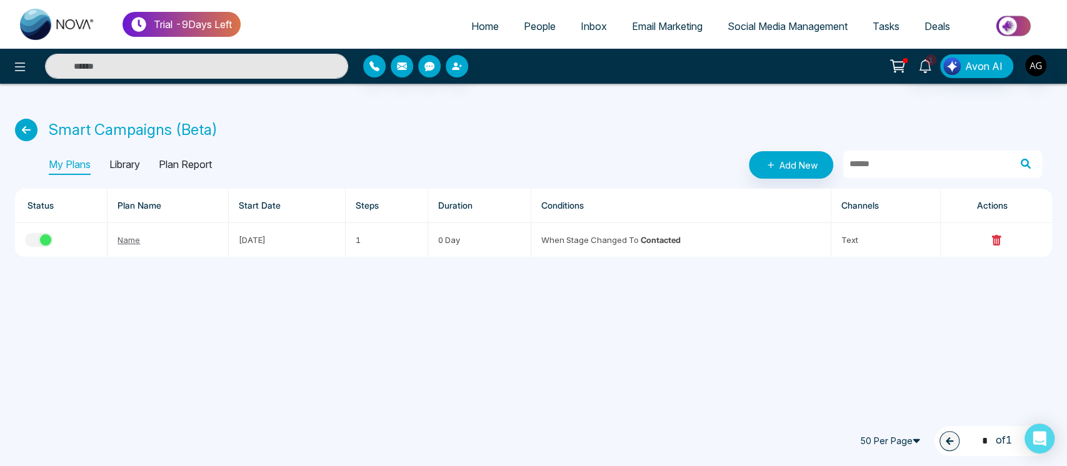
click at [1006, 444] on span "1 * of 1" at bounding box center [992, 440] width 37 height 17
click at [882, 442] on span "50 Per Page" at bounding box center [891, 441] width 75 height 20
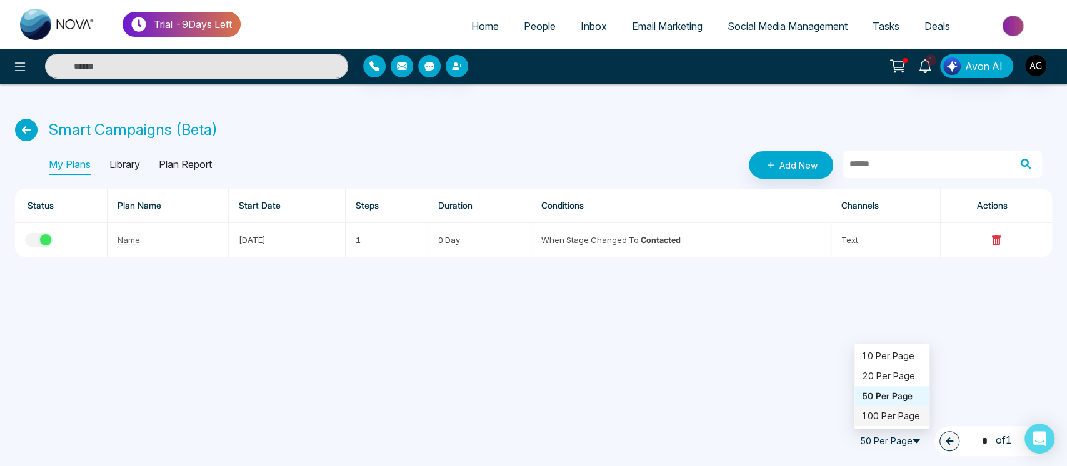
click at [889, 412] on div "100 Per Page" at bounding box center [892, 416] width 60 height 14
drag, startPoint x: 857, startPoint y: 438, endPoint x: 915, endPoint y: 440, distance: 57.5
click at [915, 440] on span "100 Per Page" at bounding box center [891, 441] width 75 height 20
click at [945, 361] on div "Trial - 9 Days Left Home People Inbox Email Marketing Social Media Management T…" at bounding box center [533, 233] width 1067 height 466
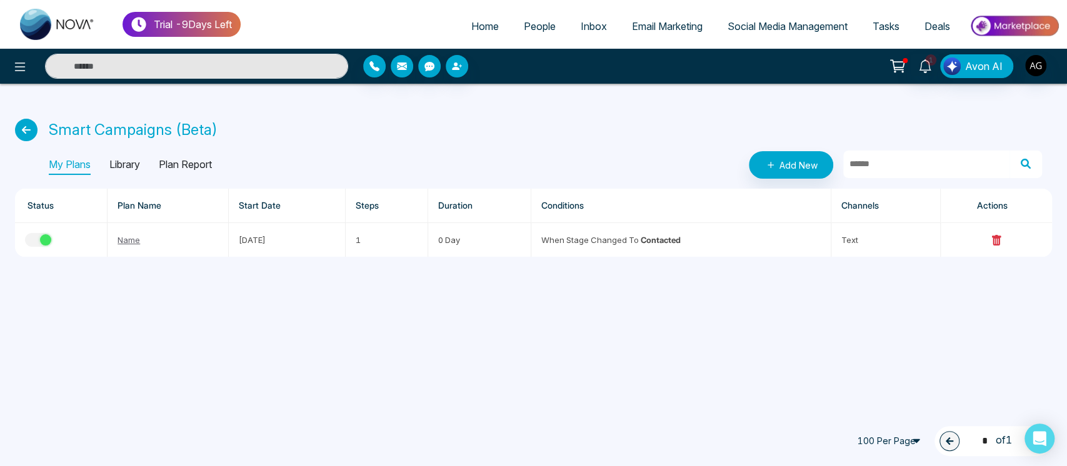
click at [514, 33] on link "People" at bounding box center [539, 26] width 57 height 24
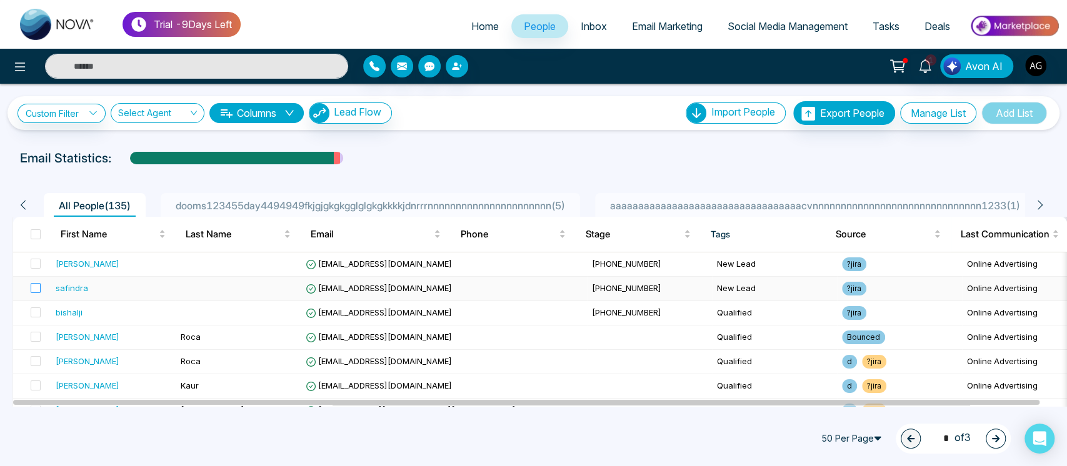
click at [33, 296] on label at bounding box center [31, 289] width 17 height 14
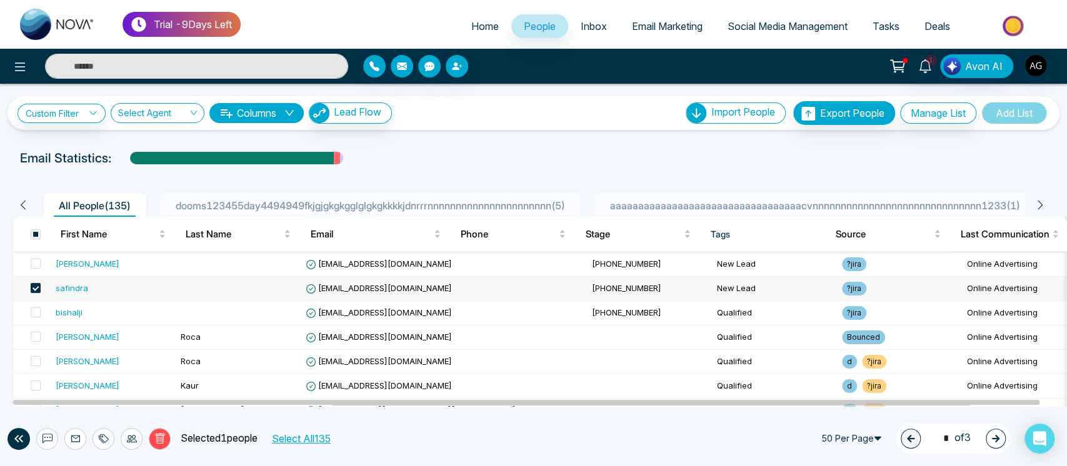
click at [40, 437] on button at bounding box center [47, 439] width 22 height 22
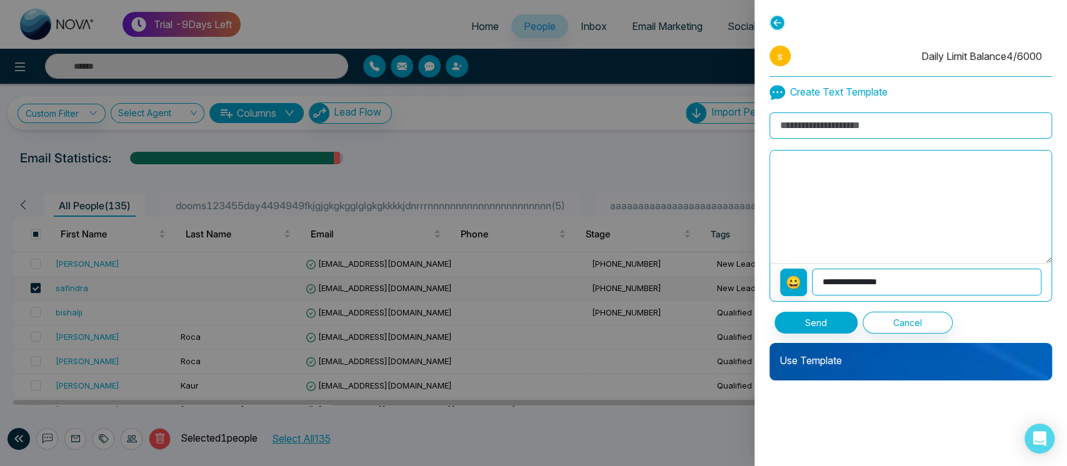
click at [865, 362] on p "Use Template" at bounding box center [910, 355] width 282 height 25
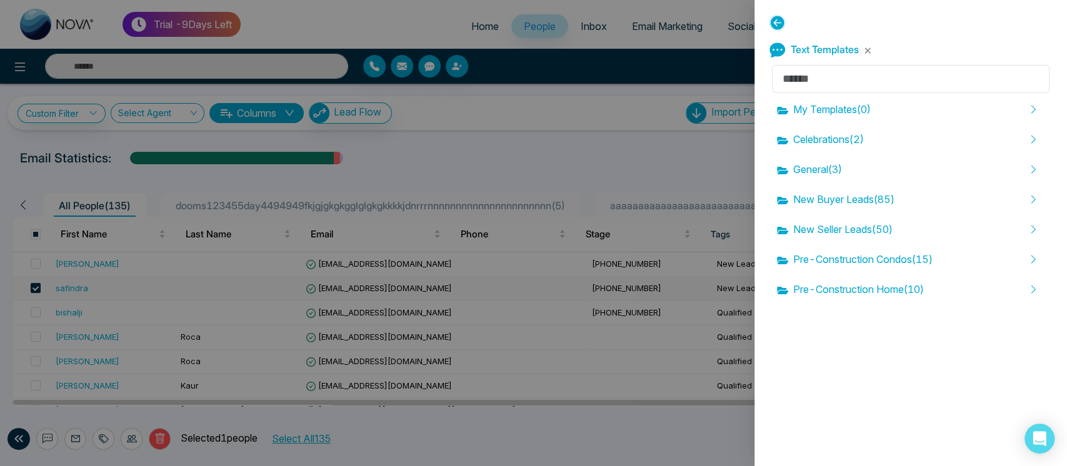
click at [777, 23] on icon at bounding box center [777, 23] width 16 height 16
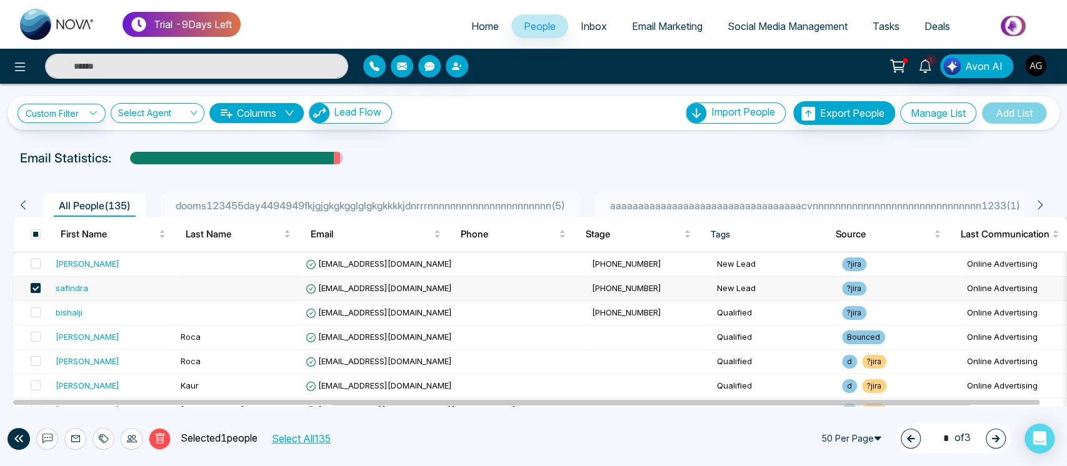
click at [74, 444] on button at bounding box center [75, 439] width 22 height 22
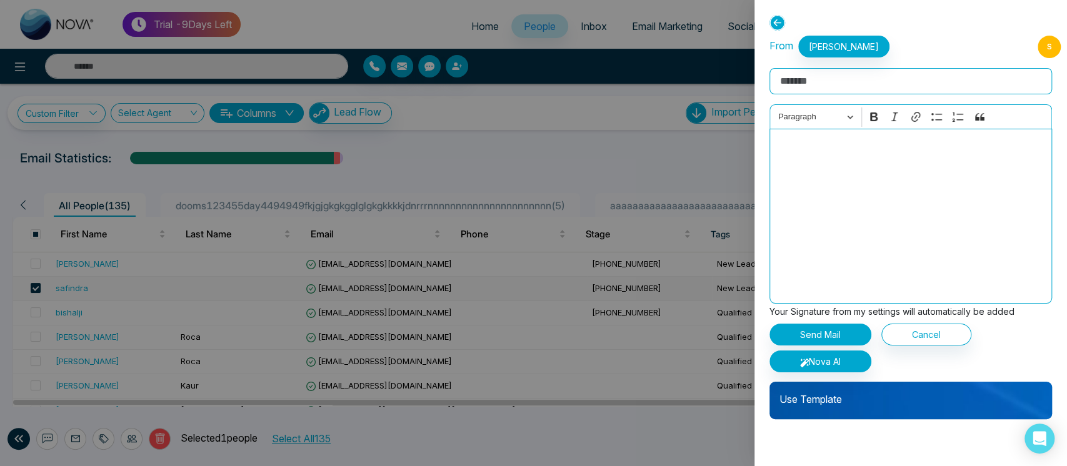
click at [887, 408] on div "Use Template" at bounding box center [910, 400] width 282 height 37
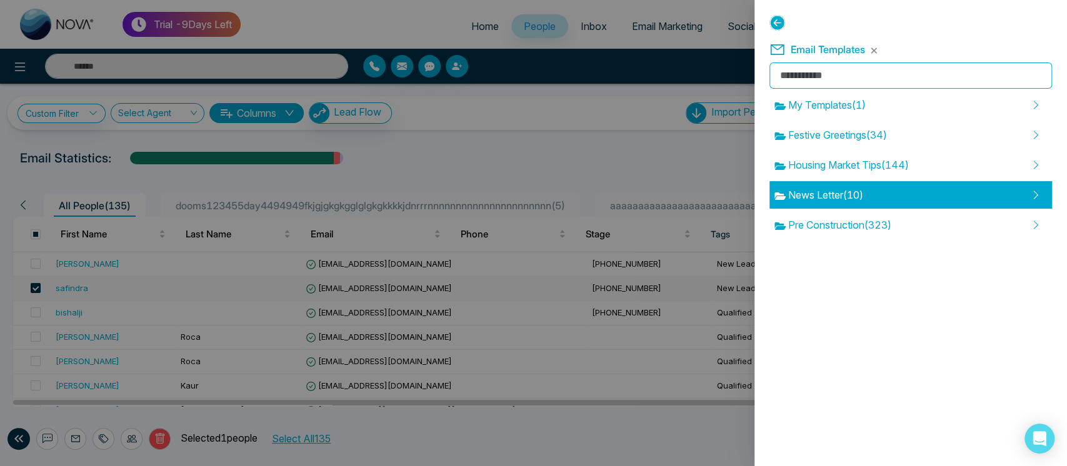
click at [844, 184] on div "News Letter ( 10 )" at bounding box center [910, 194] width 282 height 27
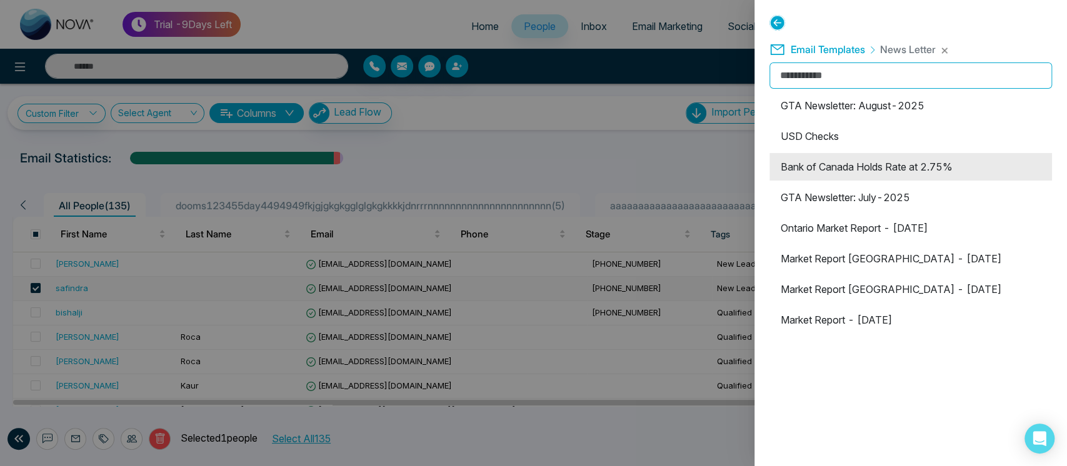
click at [880, 172] on li "Bank of Canada Holds Rate at 2.75%" at bounding box center [910, 166] width 282 height 27
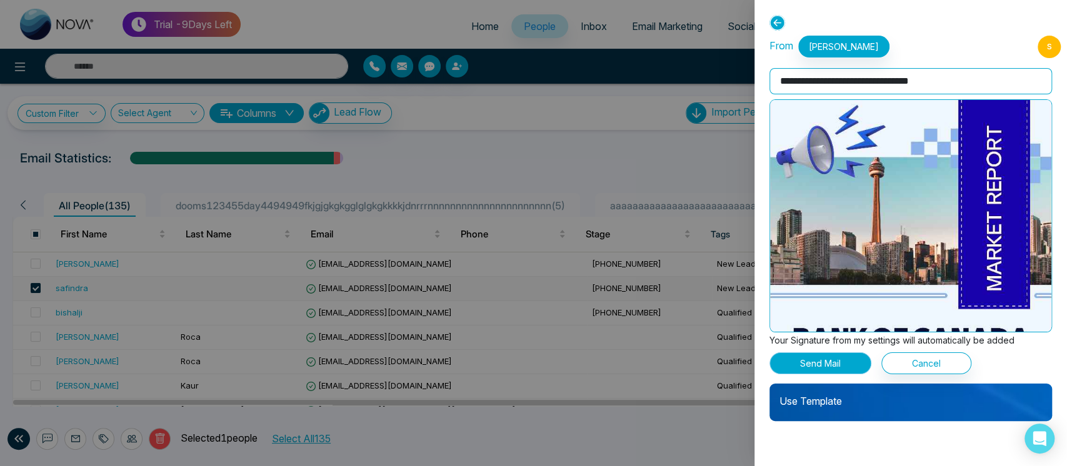
click at [827, 368] on button "Send Mail" at bounding box center [820, 363] width 102 height 22
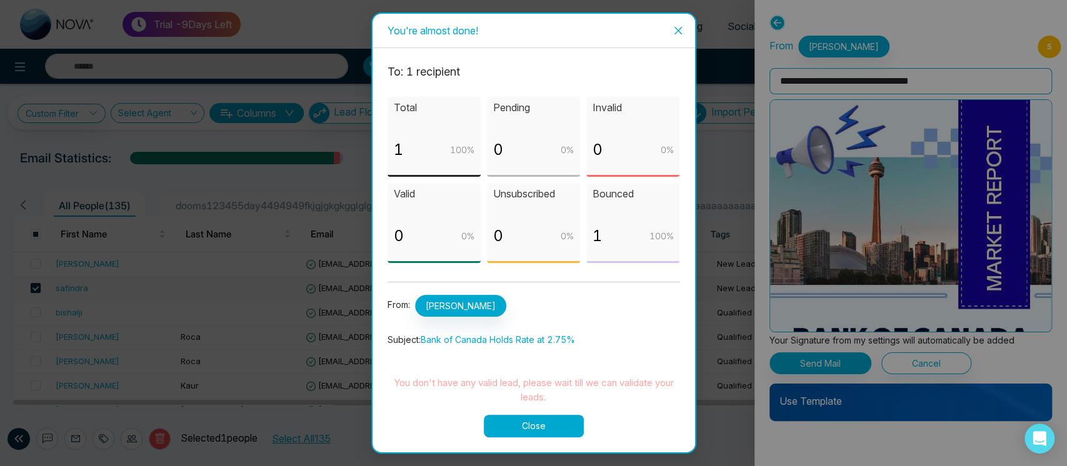
click at [526, 429] on button "Close" at bounding box center [534, 426] width 100 height 22
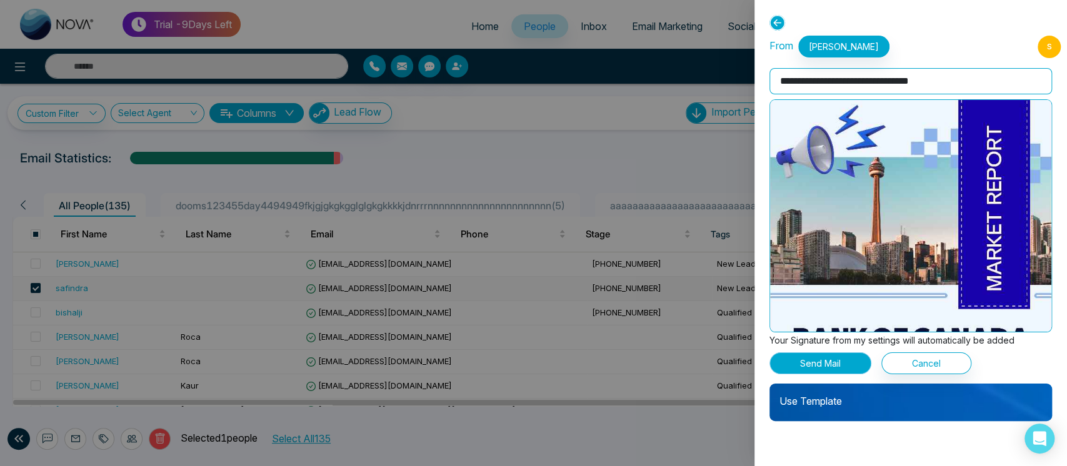
click at [815, 361] on button "Send Mail" at bounding box center [820, 363] width 102 height 22
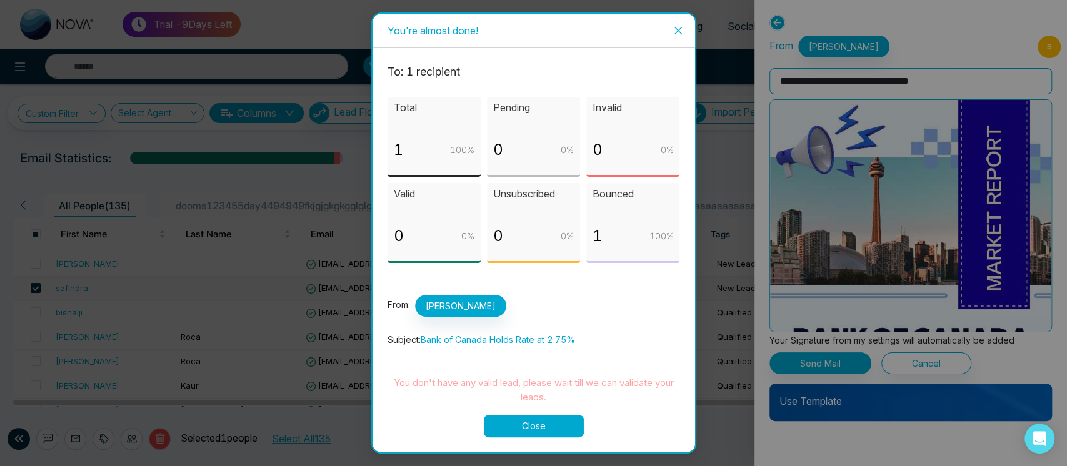
click at [686, 21] on span "Close" at bounding box center [678, 31] width 34 height 34
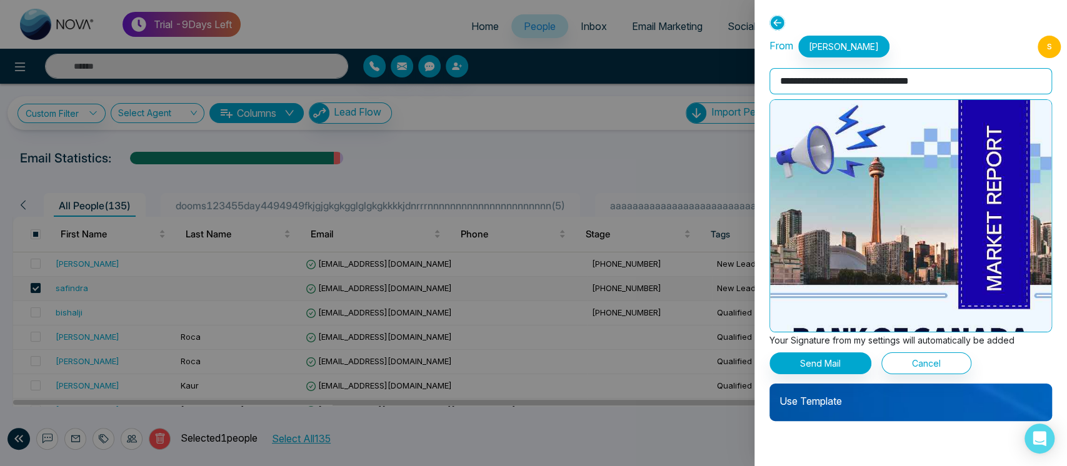
click at [780, 16] on icon at bounding box center [777, 23] width 16 height 16
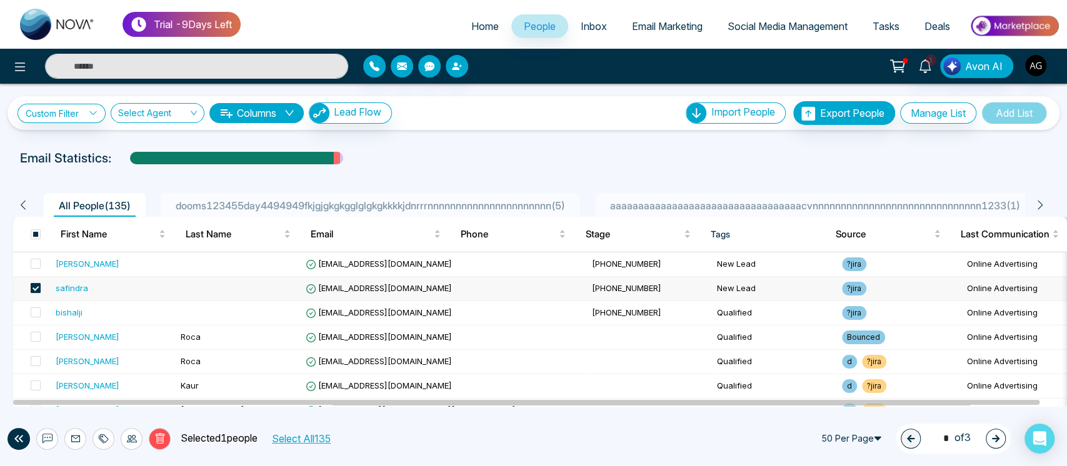
click at [37, 287] on span at bounding box center [36, 288] width 10 height 10
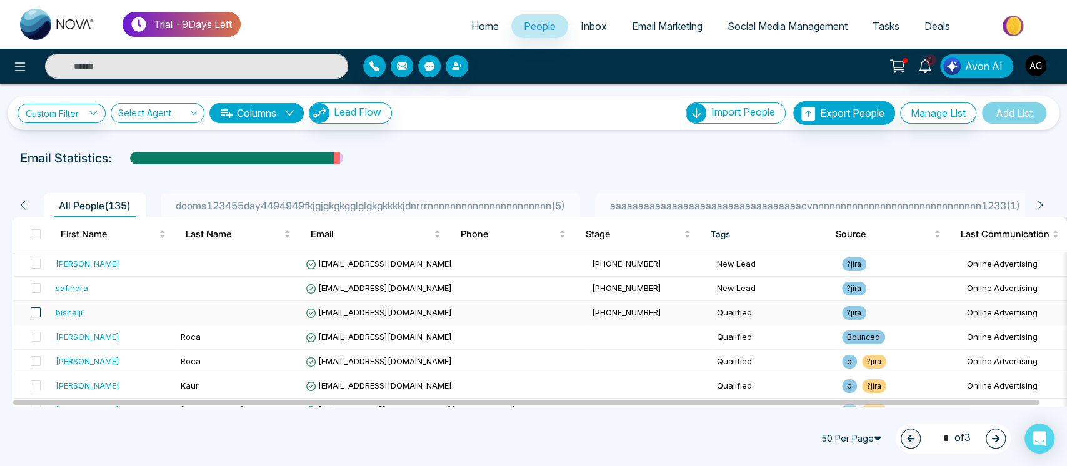
click at [34, 312] on span at bounding box center [36, 312] width 10 height 10
click at [74, 438] on icon at bounding box center [76, 439] width 10 height 10
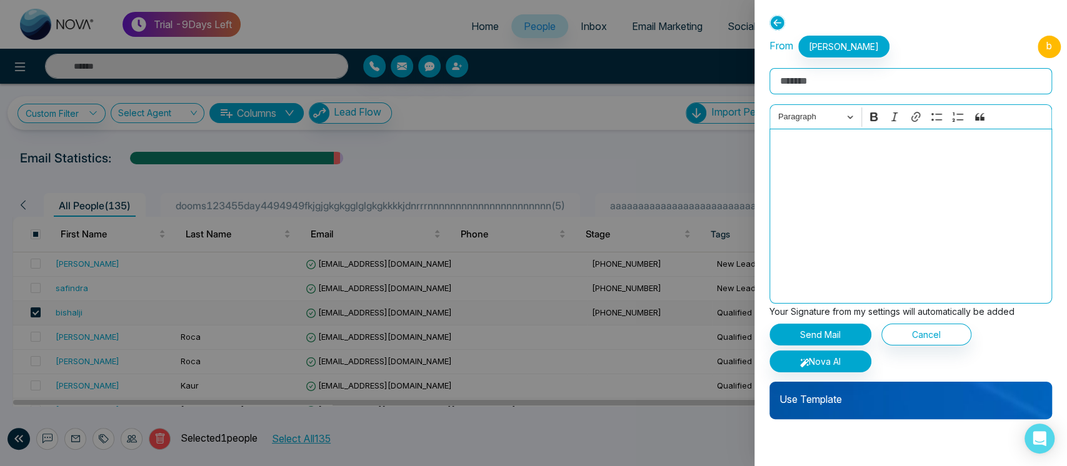
click at [854, 409] on div "Use Template" at bounding box center [910, 400] width 282 height 37
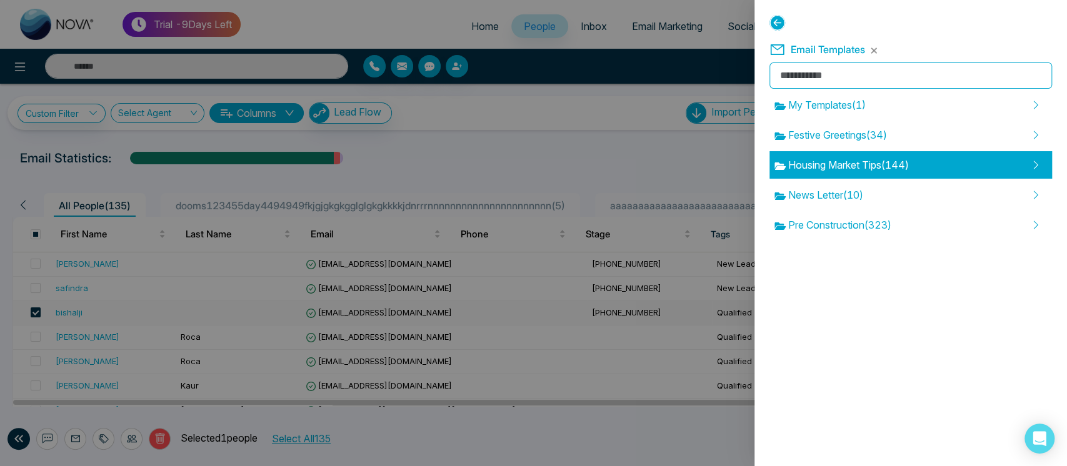
click at [892, 177] on div "Housing Market Tips ( 144 )" at bounding box center [910, 164] width 282 height 27
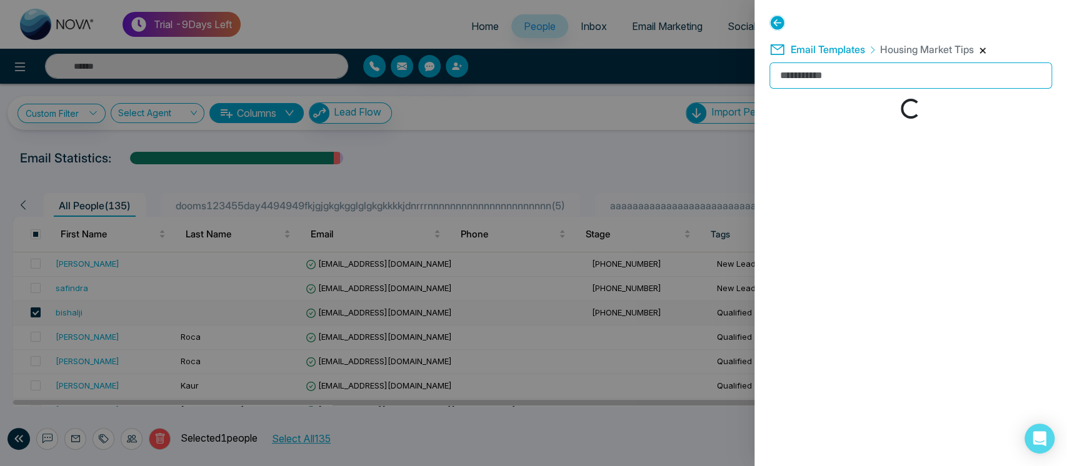
click at [984, 48] on button "button" at bounding box center [982, 50] width 7 height 7
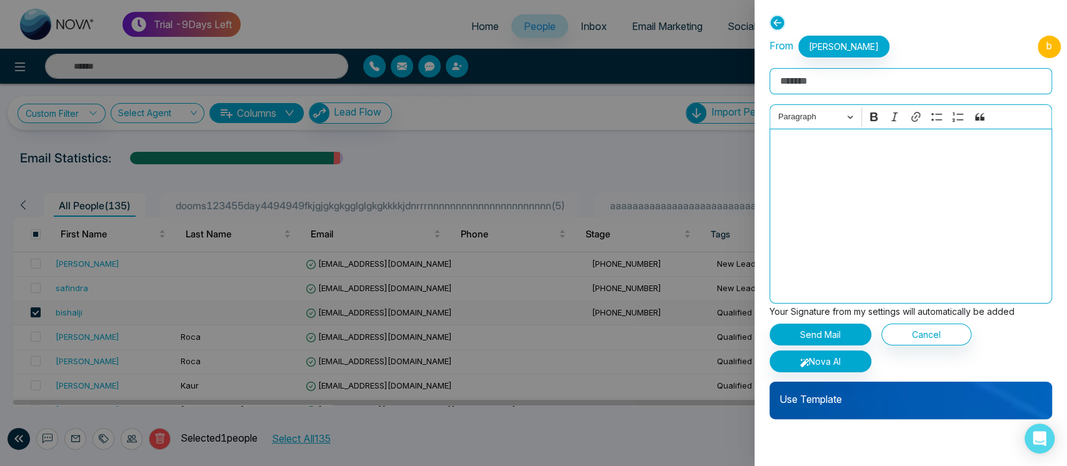
click at [865, 397] on p "Use Template" at bounding box center [910, 394] width 282 height 25
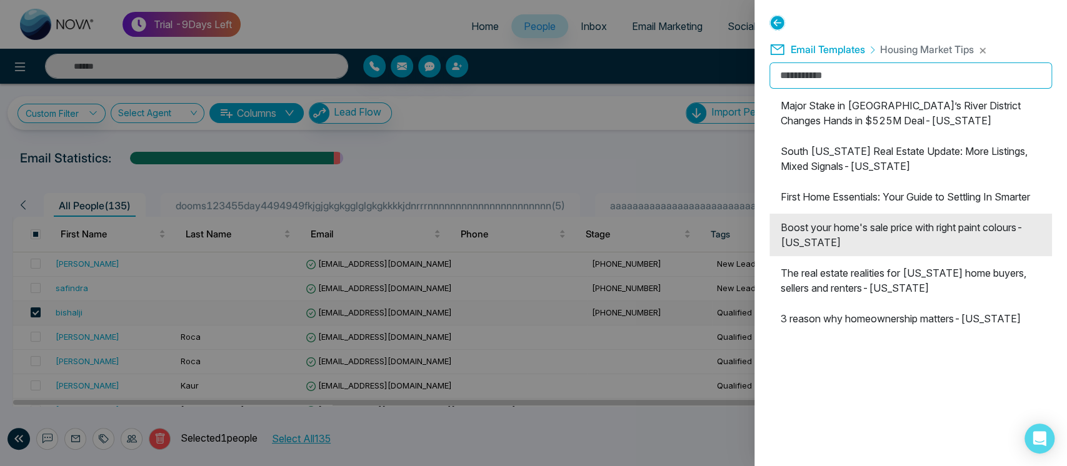
click at [850, 256] on li "Boost your home's sale price with right paint colours-[US_STATE]" at bounding box center [910, 235] width 282 height 42
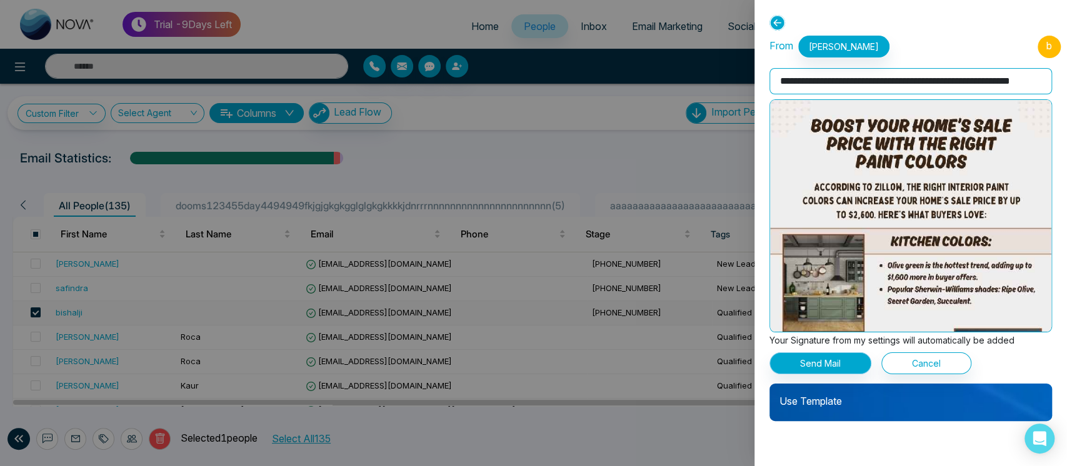
drag, startPoint x: 819, startPoint y: 377, endPoint x: 824, endPoint y: 371, distance: 7.5
click at [824, 371] on div "**********" at bounding box center [910, 229] width 282 height 386
click at [824, 371] on button "Send Mail" at bounding box center [820, 363] width 102 height 22
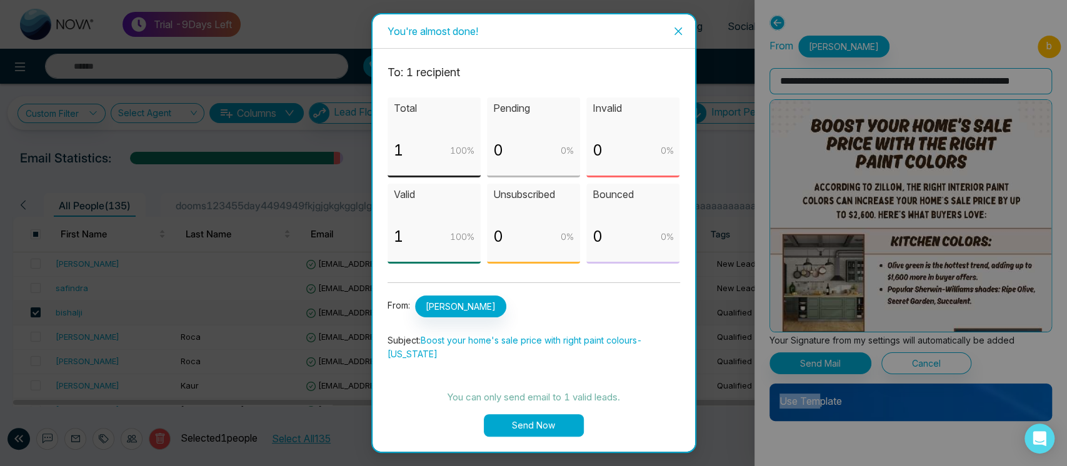
click at [560, 424] on button "Send Now" at bounding box center [534, 425] width 100 height 22
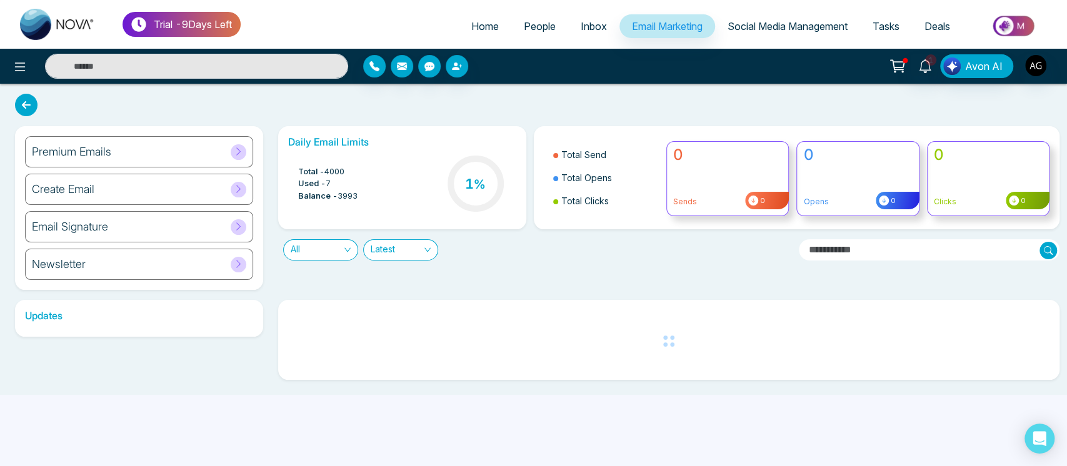
click at [526, 277] on div "Daily Email Limits Total - 4000 Used - 7 Balance - 3993 1 % Total Send Total Op…" at bounding box center [665, 208] width 789 height 164
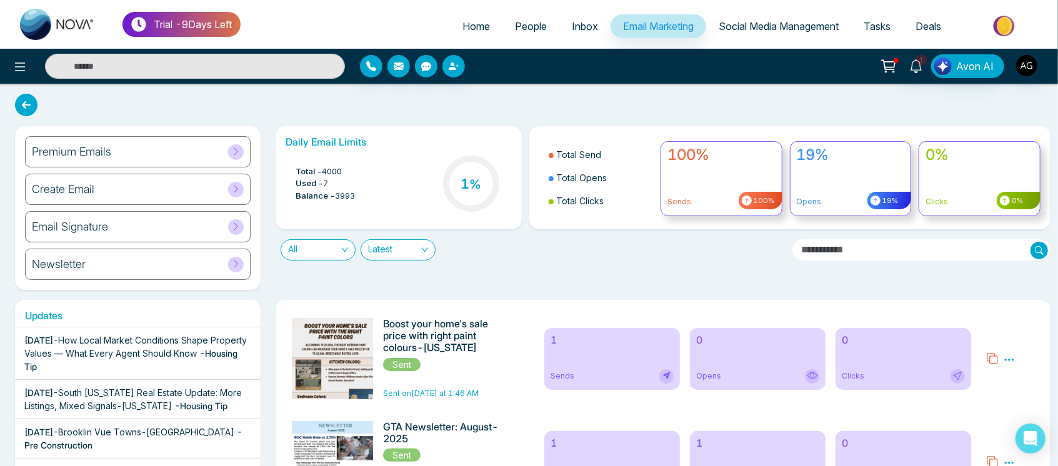
click at [24, 100] on icon at bounding box center [26, 105] width 22 height 22
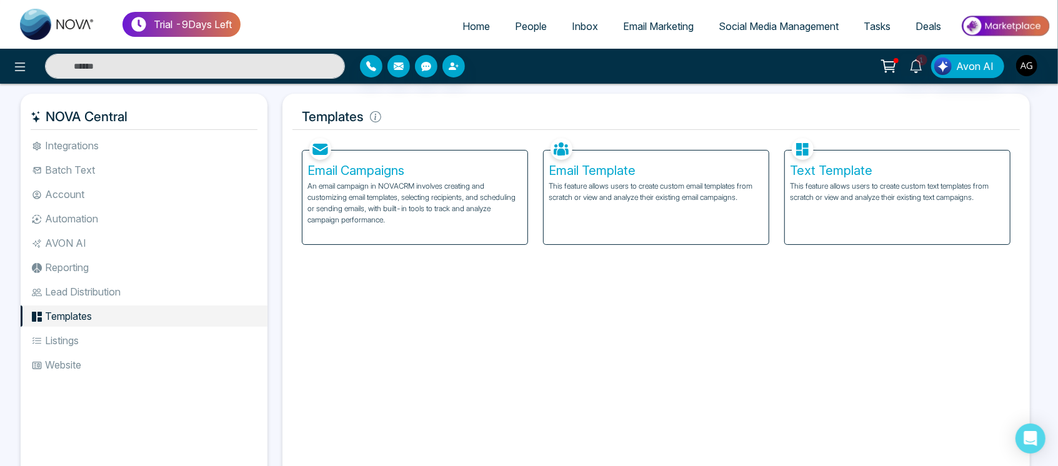
click at [510, 32] on link "People" at bounding box center [530, 26] width 57 height 24
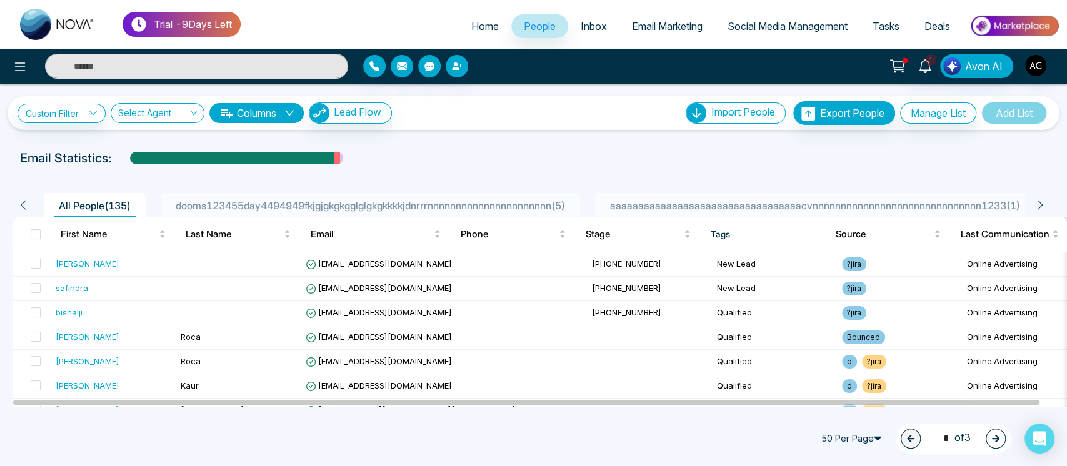
click at [148, 112] on input "search" at bounding box center [153, 116] width 70 height 24
click at [175, 157] on div "[PERSON_NAME] (me)" at bounding box center [158, 158] width 79 height 14
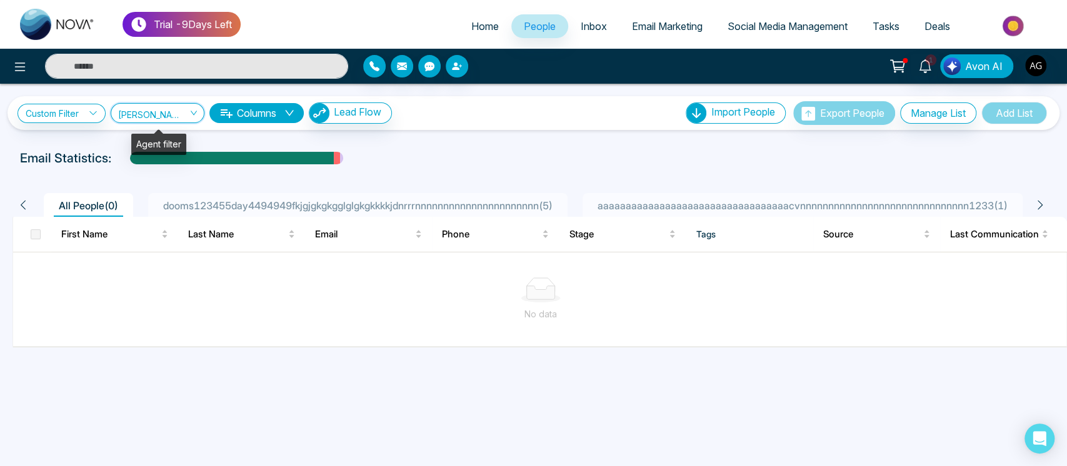
click at [145, 109] on span "[PERSON_NAME] (me)" at bounding box center [157, 113] width 79 height 12
click at [162, 129] on div "Show All" at bounding box center [159, 137] width 94 height 20
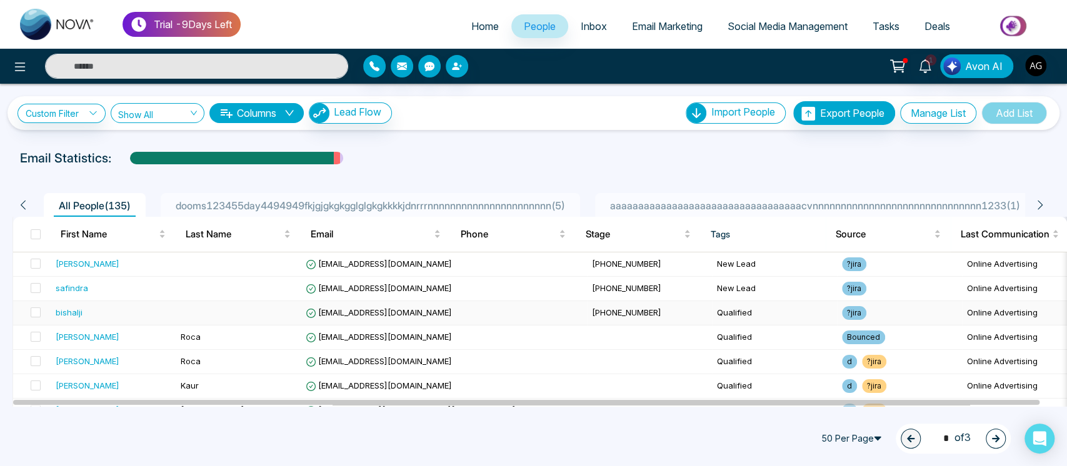
click at [252, 312] on td at bounding box center [238, 313] width 125 height 24
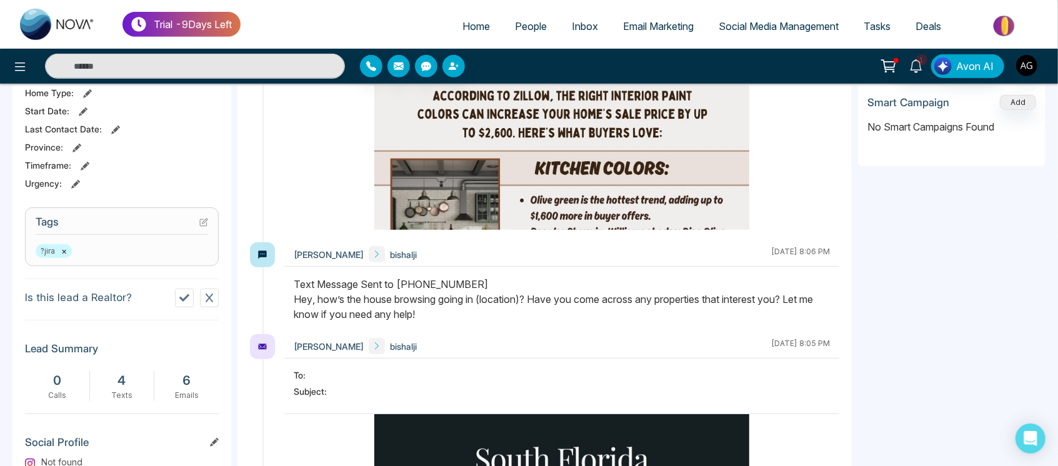
scroll to position [397, 0]
click at [203, 222] on icon at bounding box center [203, 223] width 9 height 9
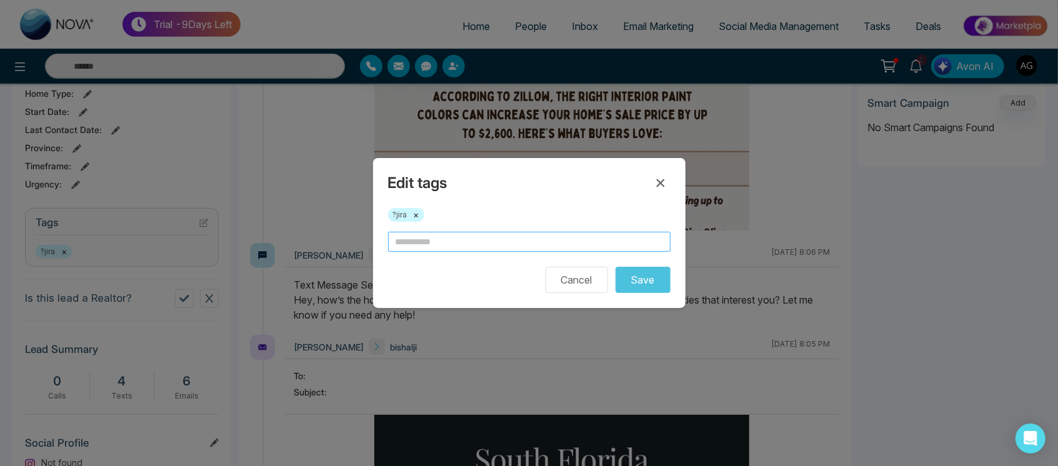
click at [432, 237] on input "text" at bounding box center [529, 242] width 282 height 20
type input "*******"
click at [650, 284] on button "Save" at bounding box center [642, 280] width 55 height 26
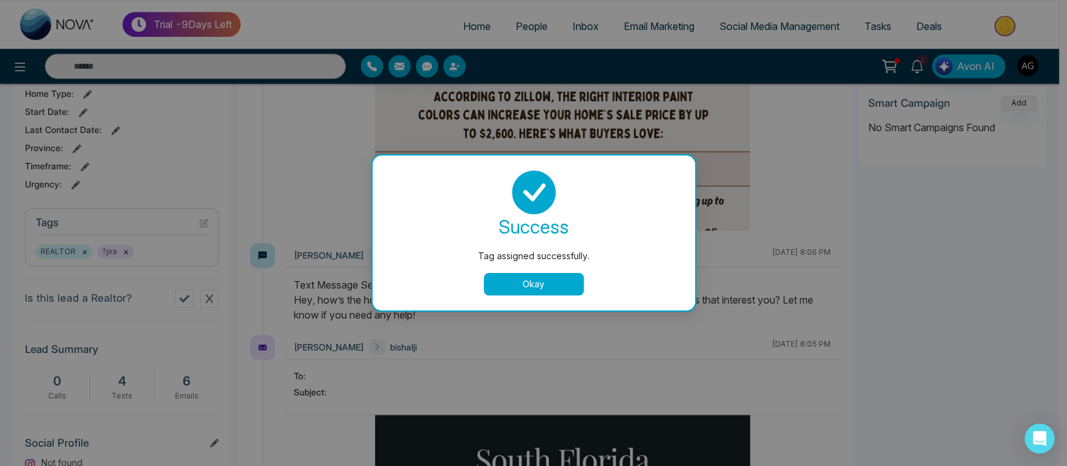
click at [508, 277] on button "Okay" at bounding box center [534, 284] width 100 height 22
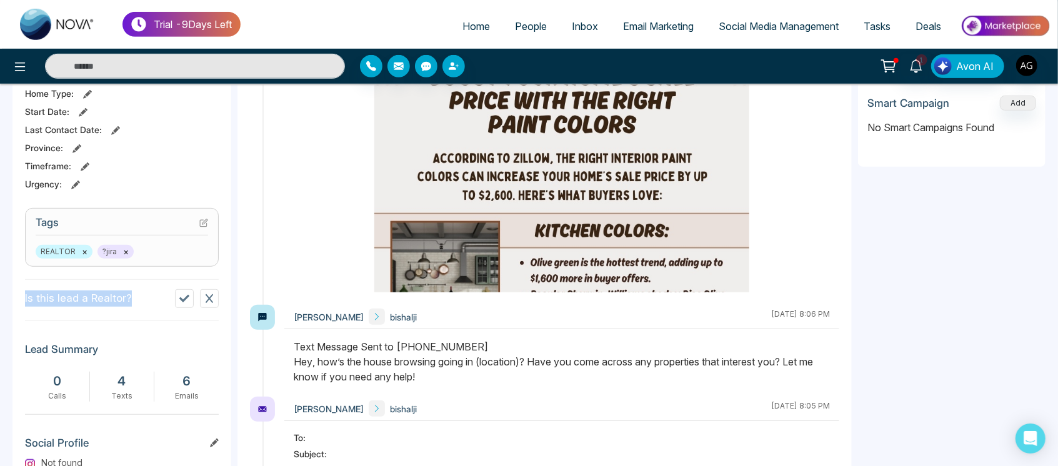
drag, startPoint x: 22, startPoint y: 302, endPoint x: 140, endPoint y: 298, distance: 118.2
click at [140, 298] on div "b bishalji Added on August 14 2025 | 10:07 PM Last Connected: 7 minutes ago Cal…" at bounding box center [121, 180] width 219 height 868
click at [475, 408] on div "Anit Gupta bishalji August 19 2025 | 8:05 PM" at bounding box center [561, 409] width 555 height 24
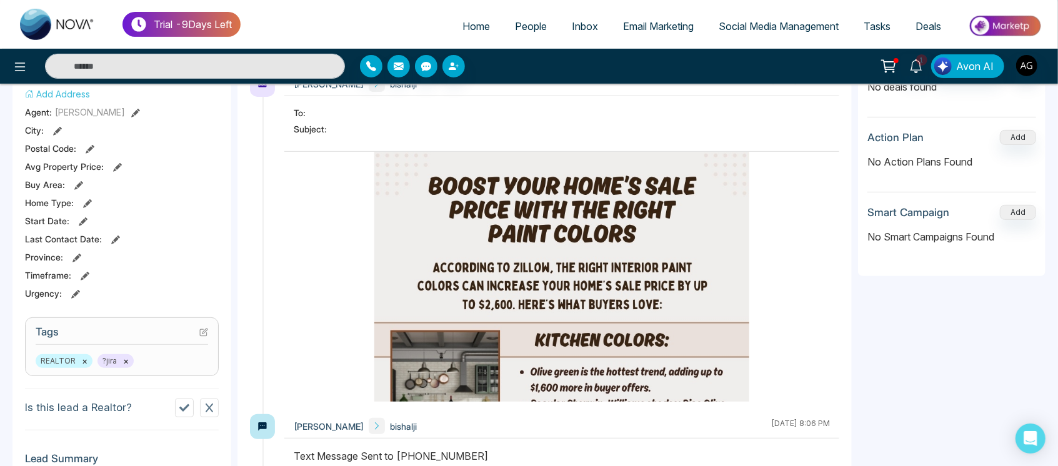
scroll to position [303, 0]
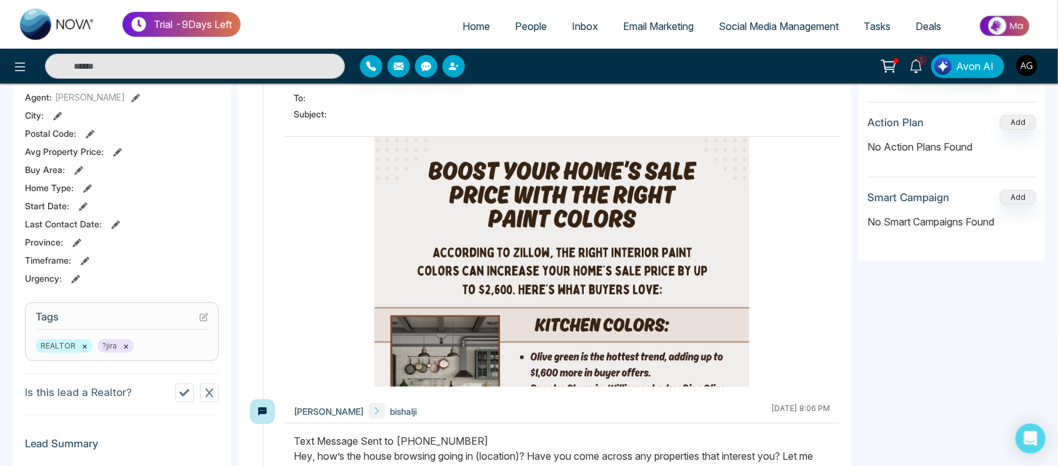
click at [521, 32] on span "People" at bounding box center [531, 26] width 32 height 12
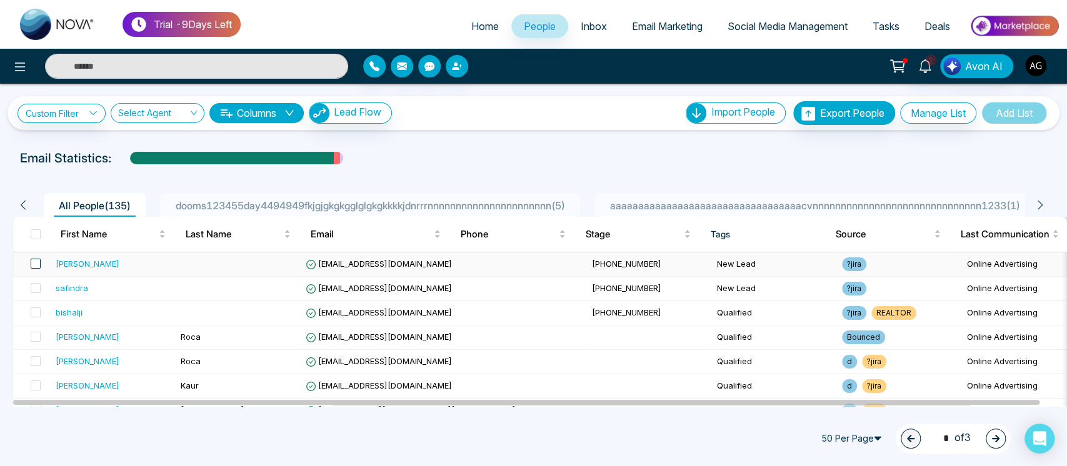
click at [31, 262] on span at bounding box center [36, 264] width 10 height 10
click at [110, 434] on div at bounding box center [103, 439] width 22 height 22
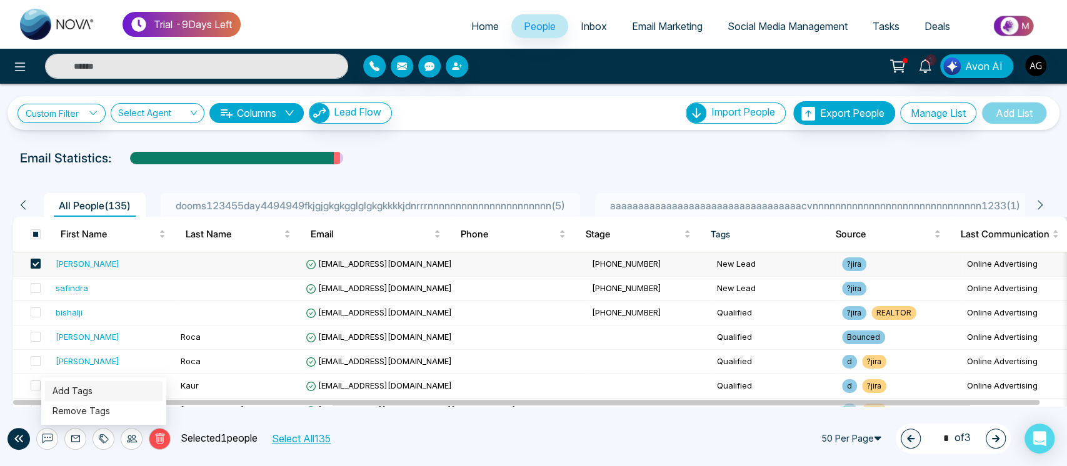
click at [92, 386] on link "Add Tags" at bounding box center [72, 391] width 40 height 11
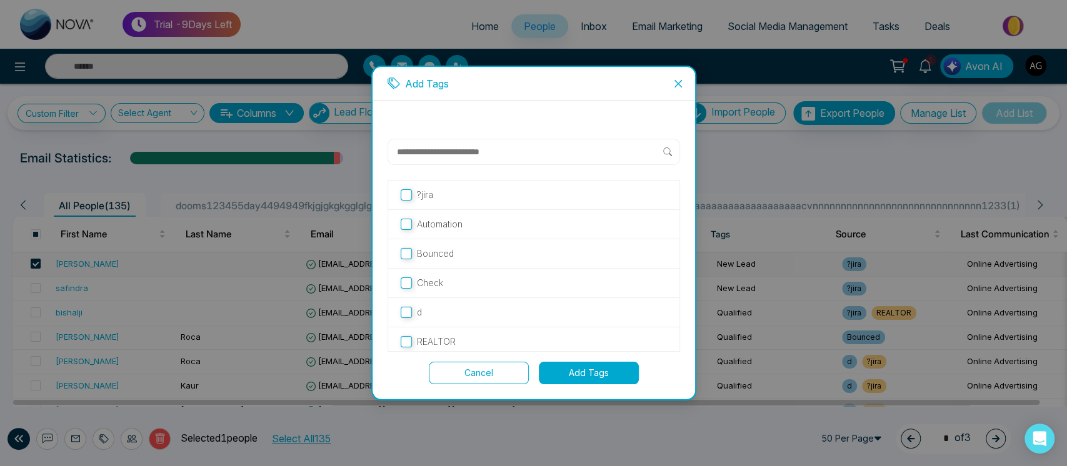
click at [412, 248] on label "Bounced" at bounding box center [534, 254] width 266 height 14
click at [600, 377] on button "Add Tags" at bounding box center [589, 373] width 100 height 22
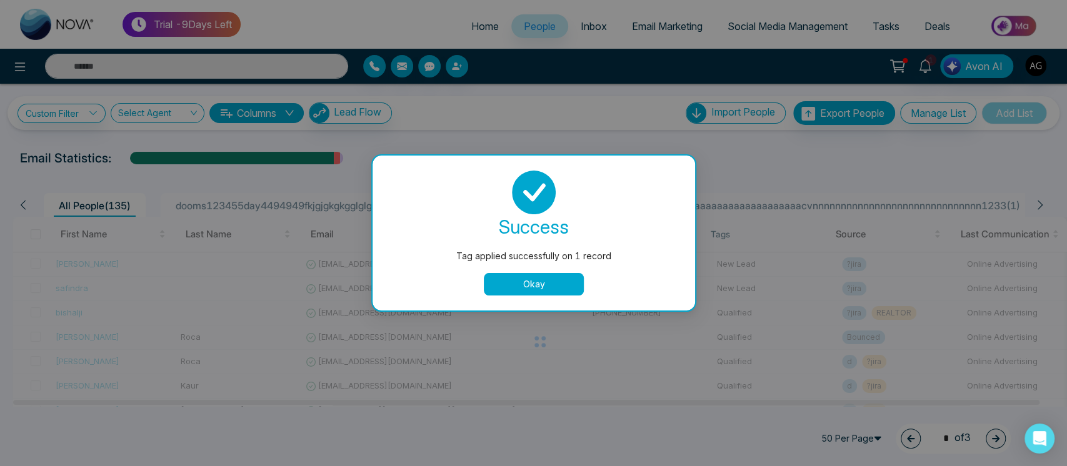
click at [530, 277] on div at bounding box center [539, 342] width 1054 height 250
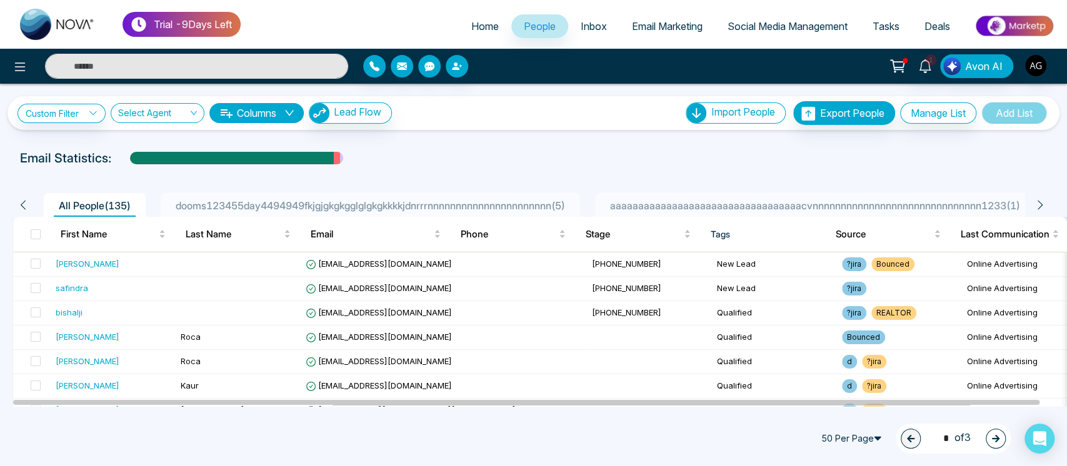
click at [544, 128] on div "**********" at bounding box center [533, 113] width 1052 height 34
